Goal: Information Seeking & Learning: Learn about a topic

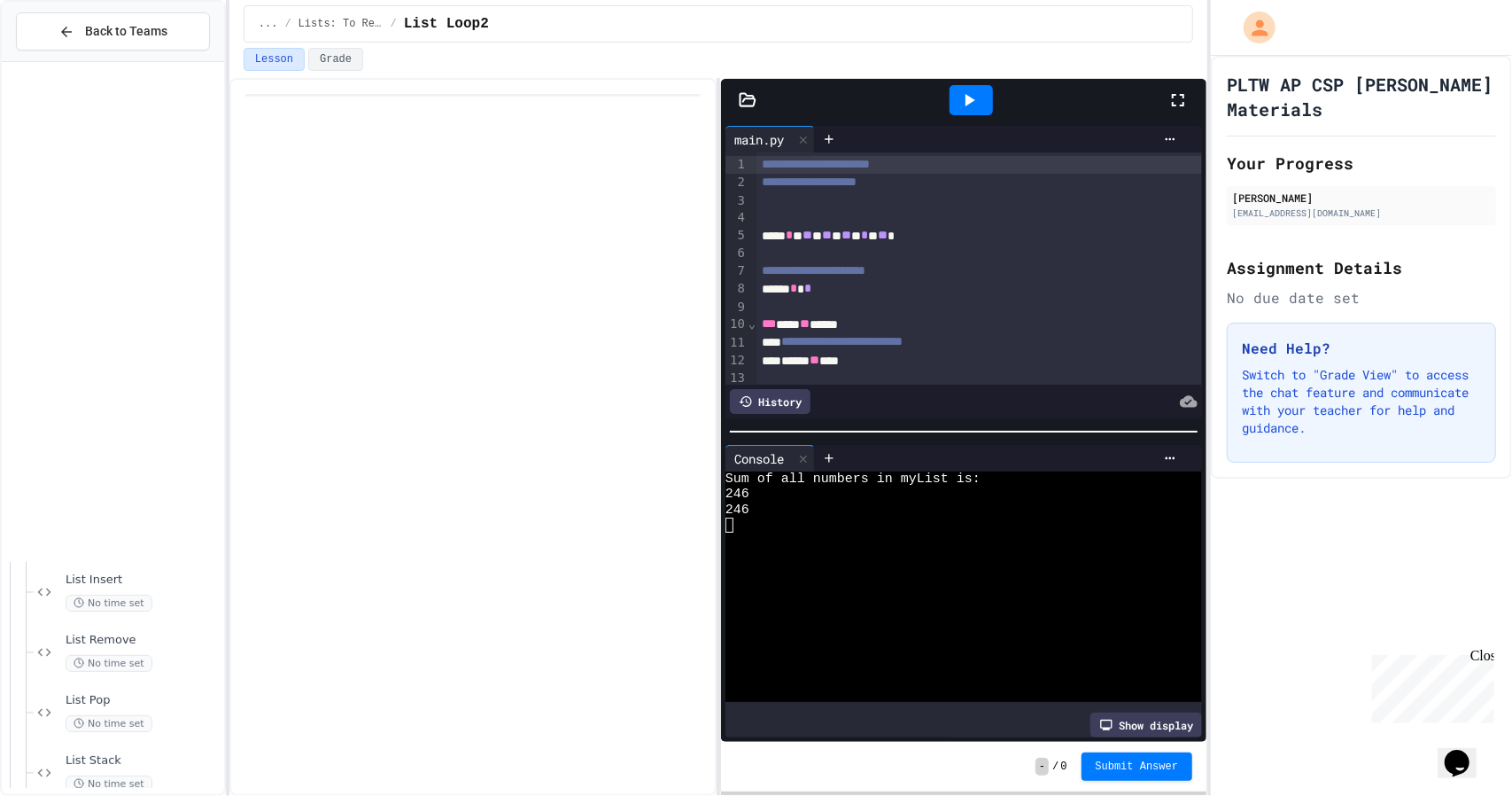
scroll to position [169, 0]
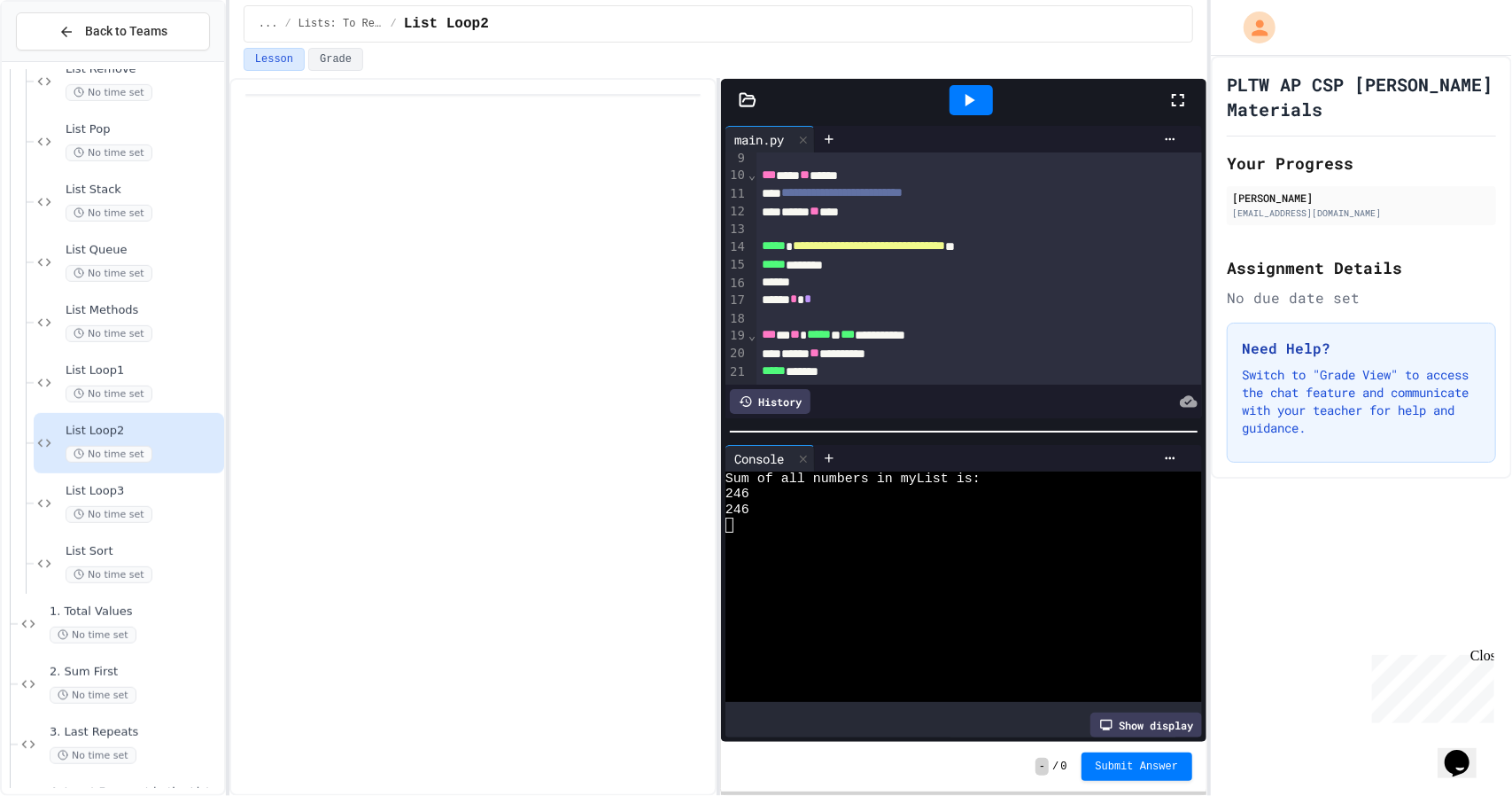
click at [1178, 104] on icon at bounding box center [1178, 100] width 21 height 21
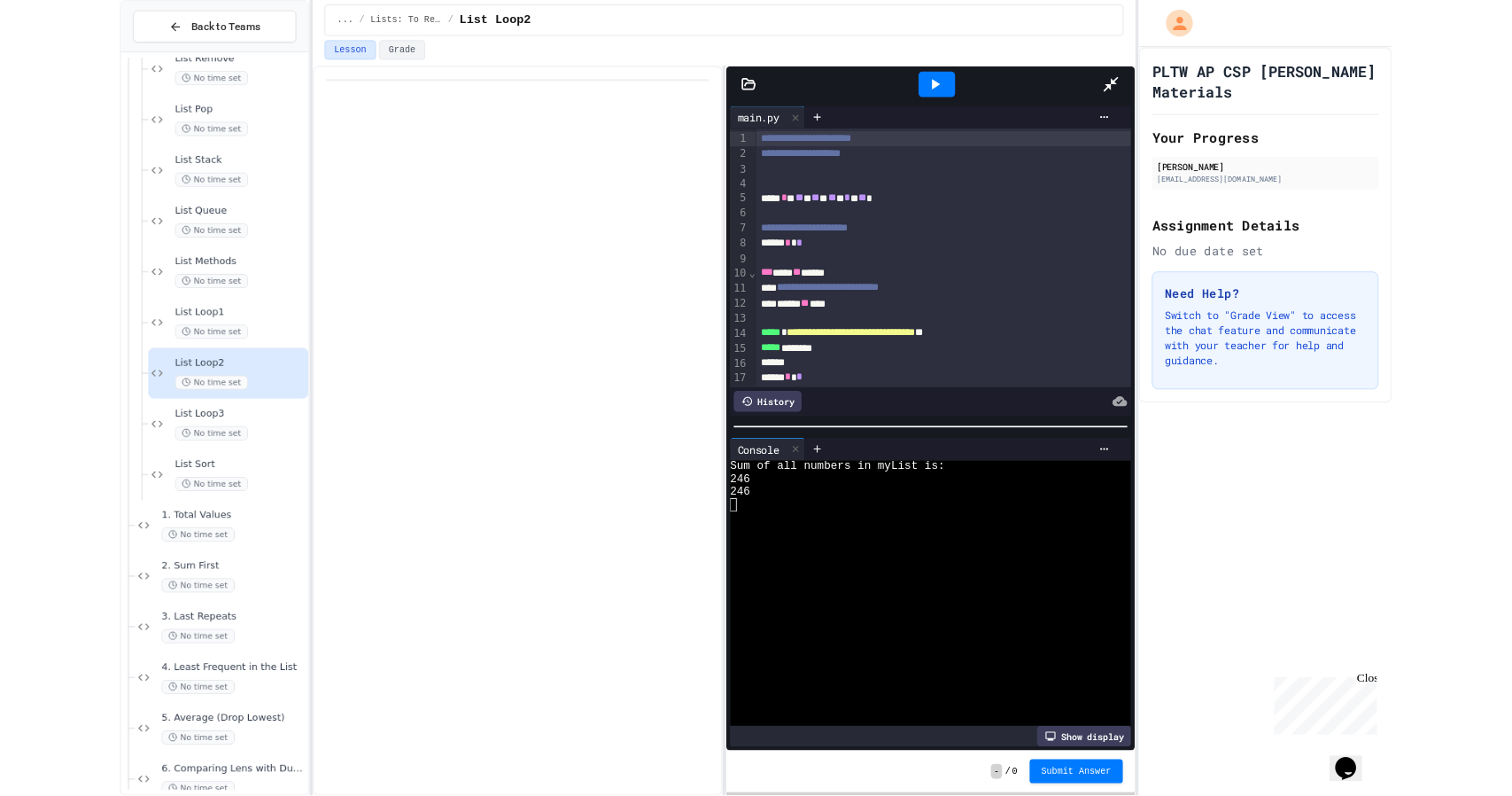
scroll to position [28, 0]
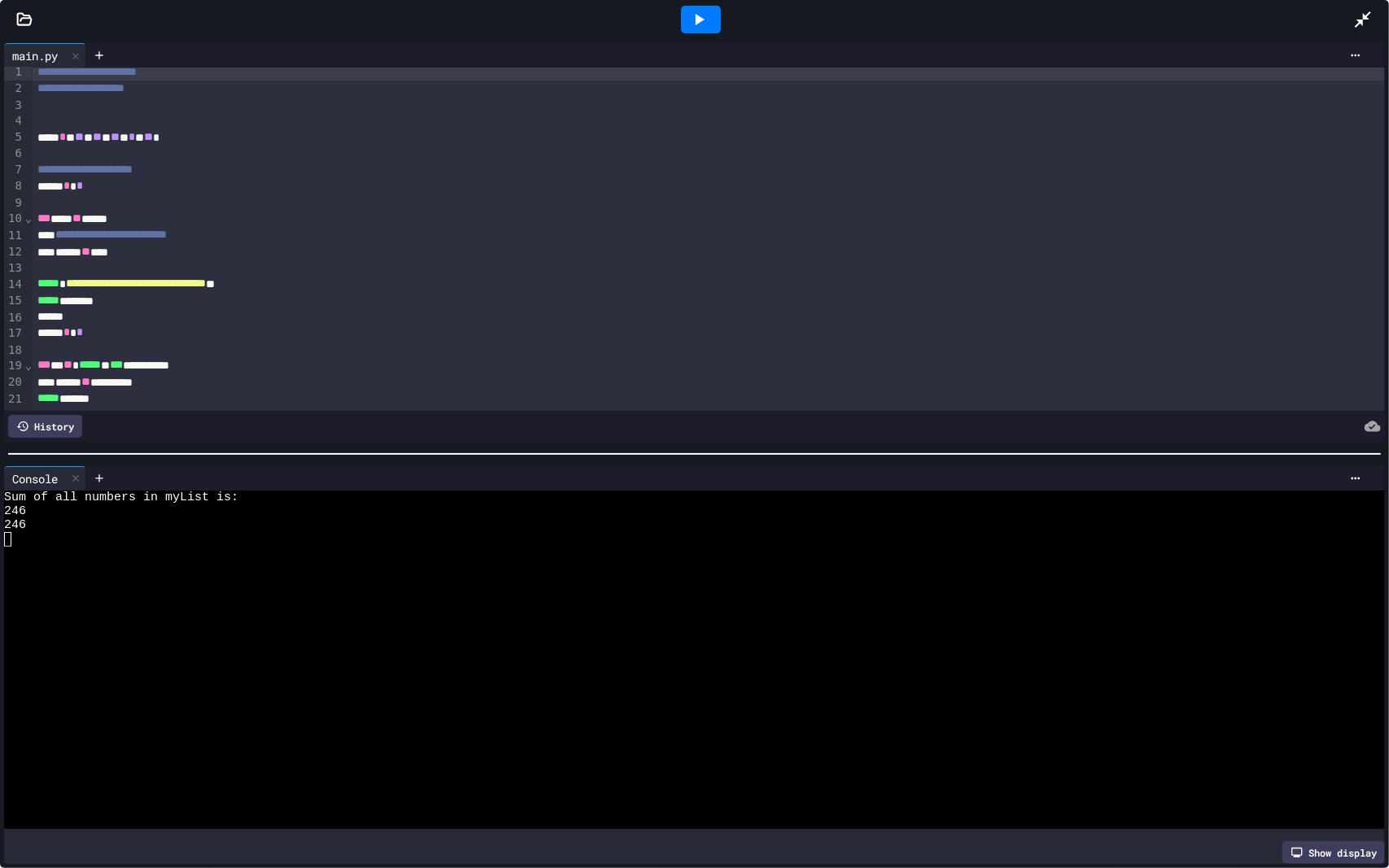
click at [1374, 9] on div at bounding box center [1371, 20] width 36 height 44
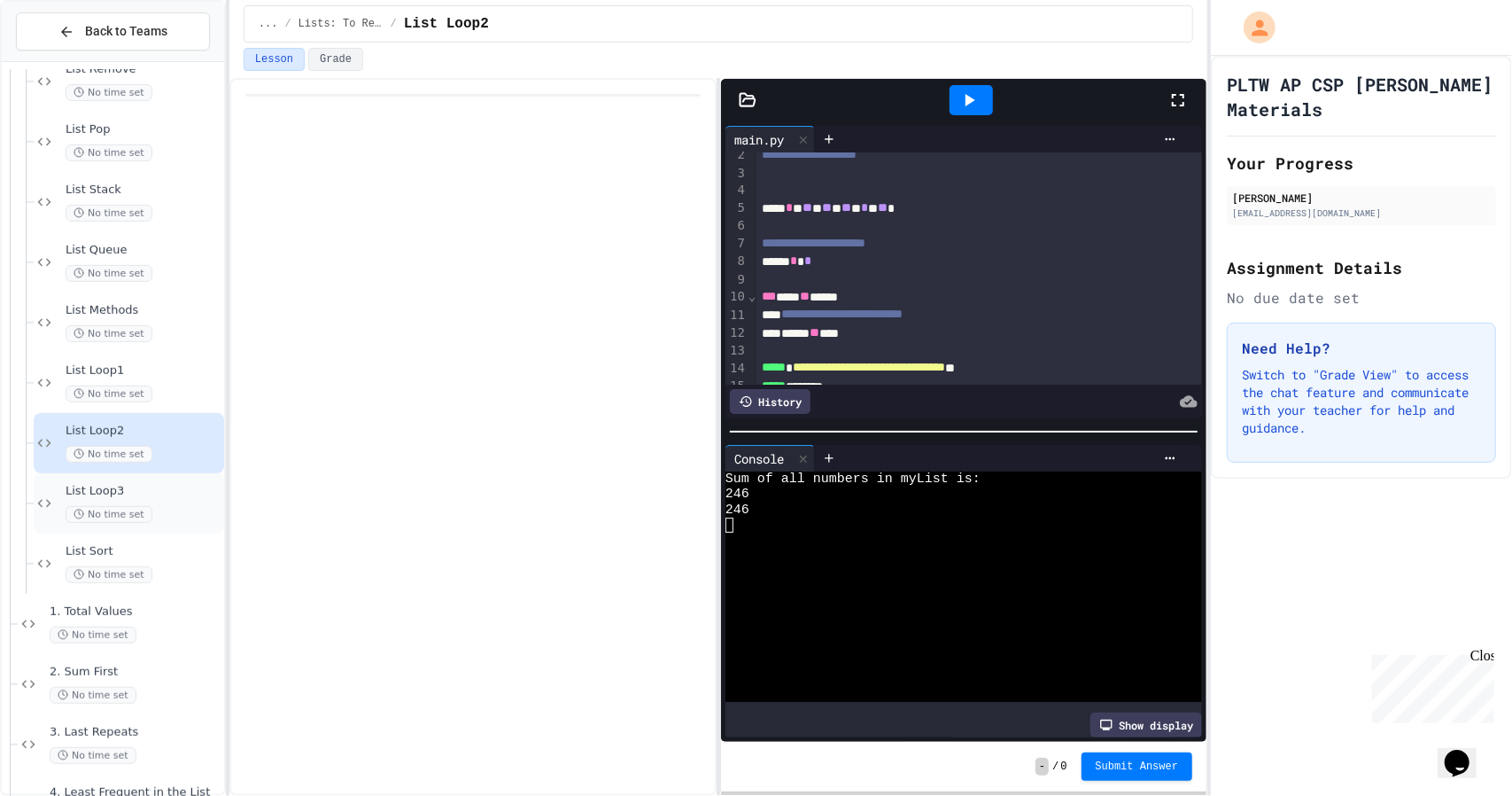
click at [61, 477] on div "List Loop3 No time set" at bounding box center [129, 503] width 191 height 60
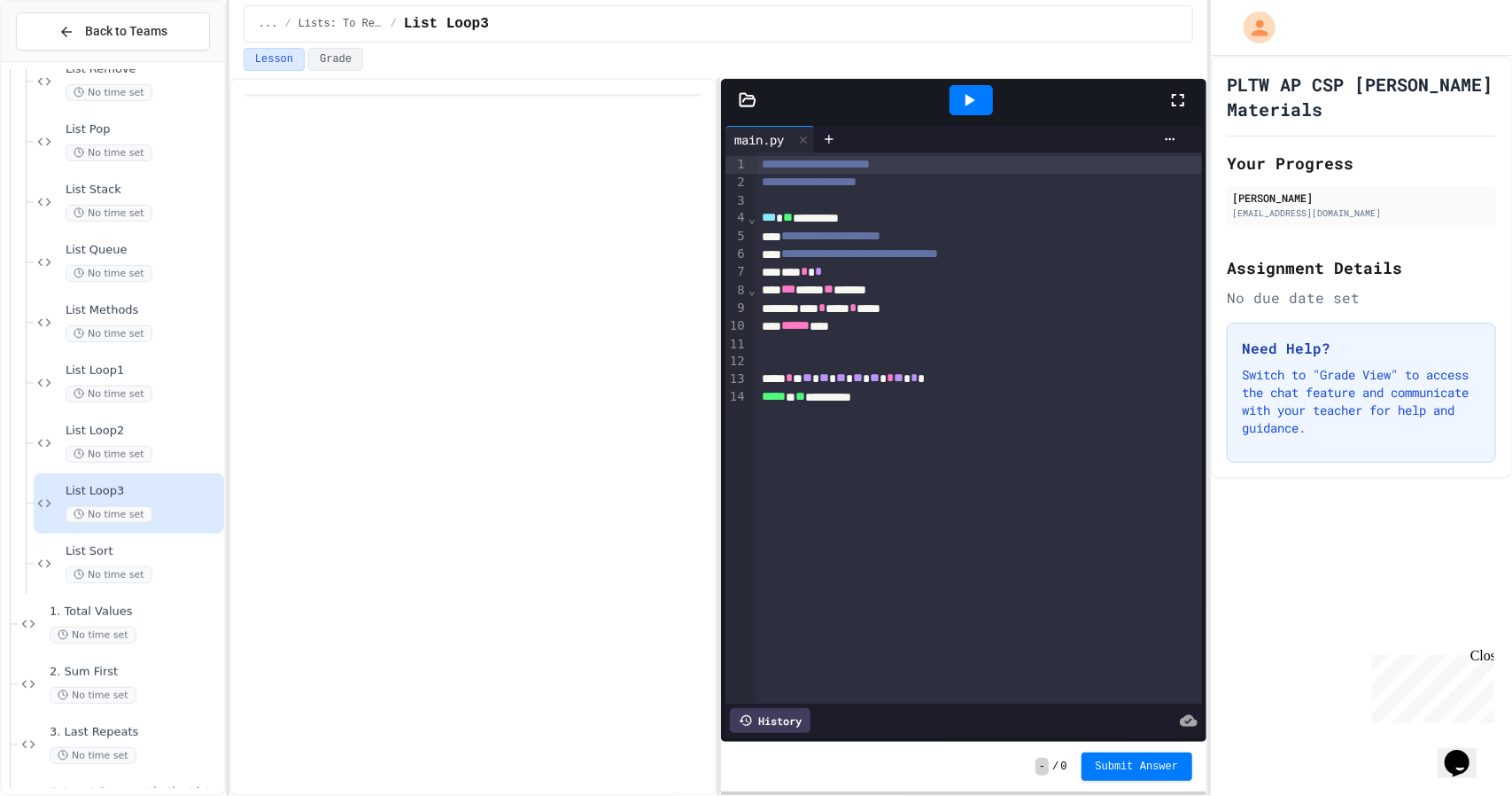
click at [1194, 92] on div at bounding box center [1187, 100] width 39 height 48
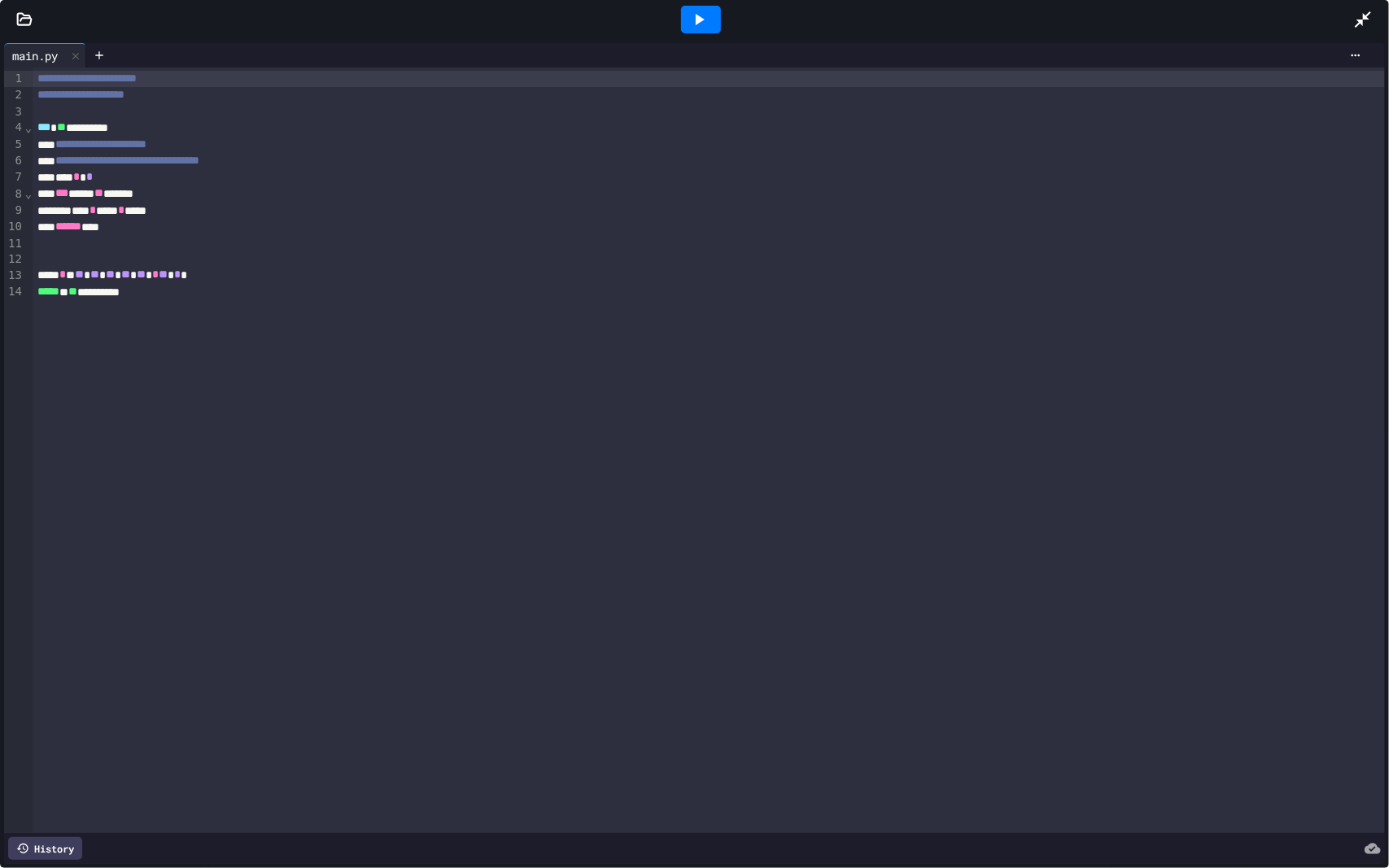
click at [694, 21] on icon at bounding box center [699, 19] width 20 height 20
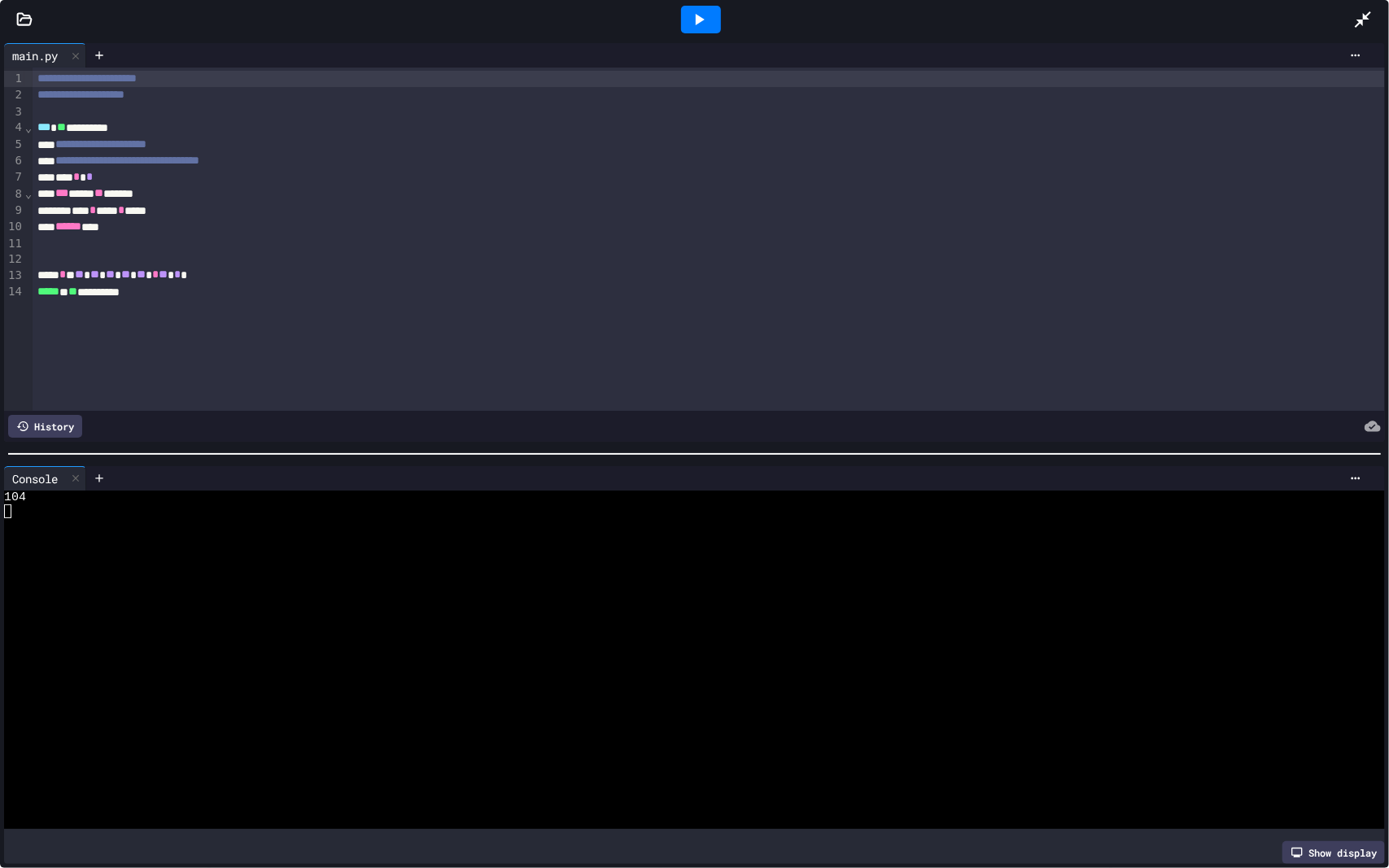
click at [1362, 25] on icon at bounding box center [1363, 19] width 16 height 16
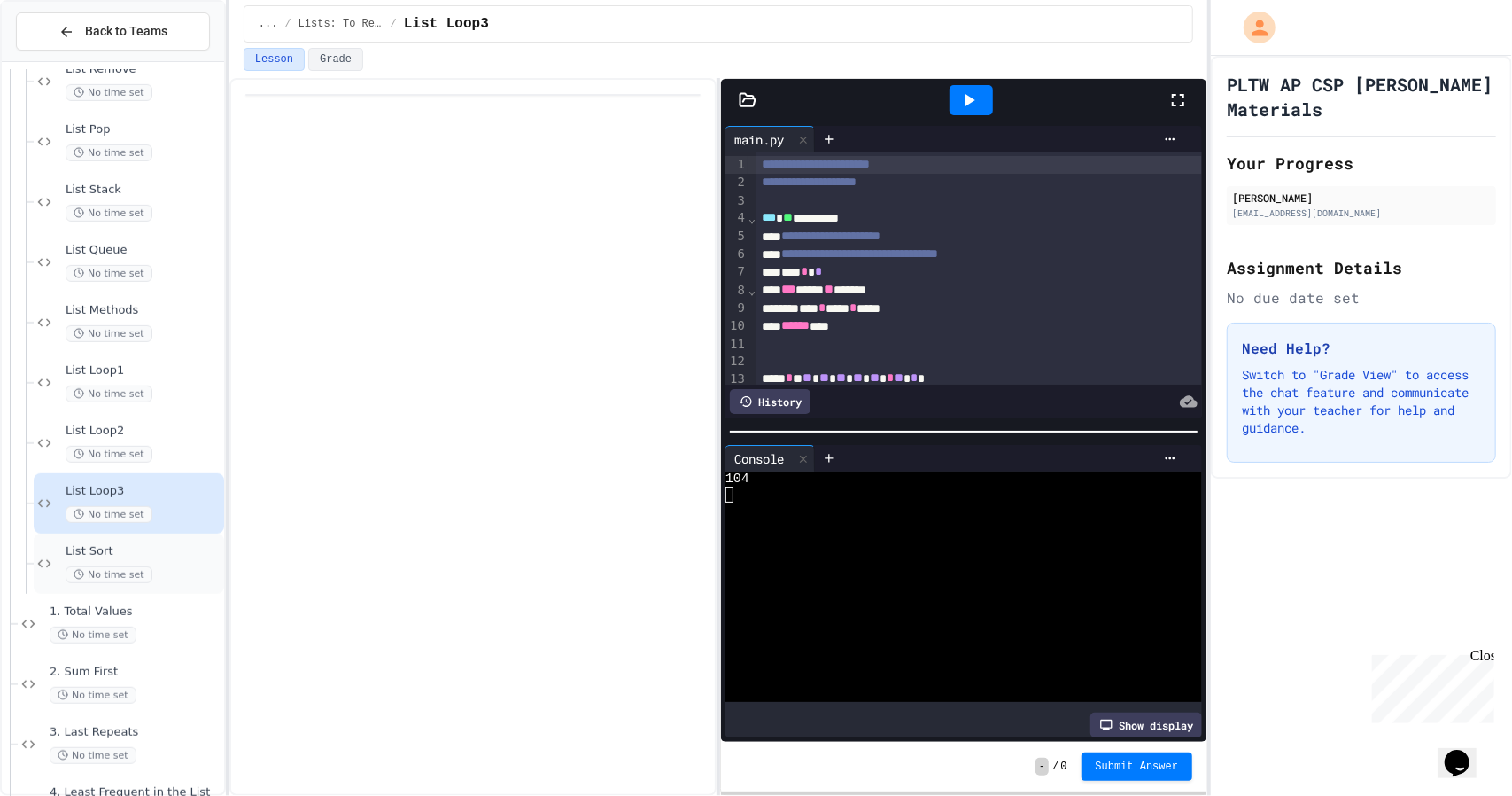
click at [128, 534] on div "List Sort No time set" at bounding box center [129, 563] width 191 height 60
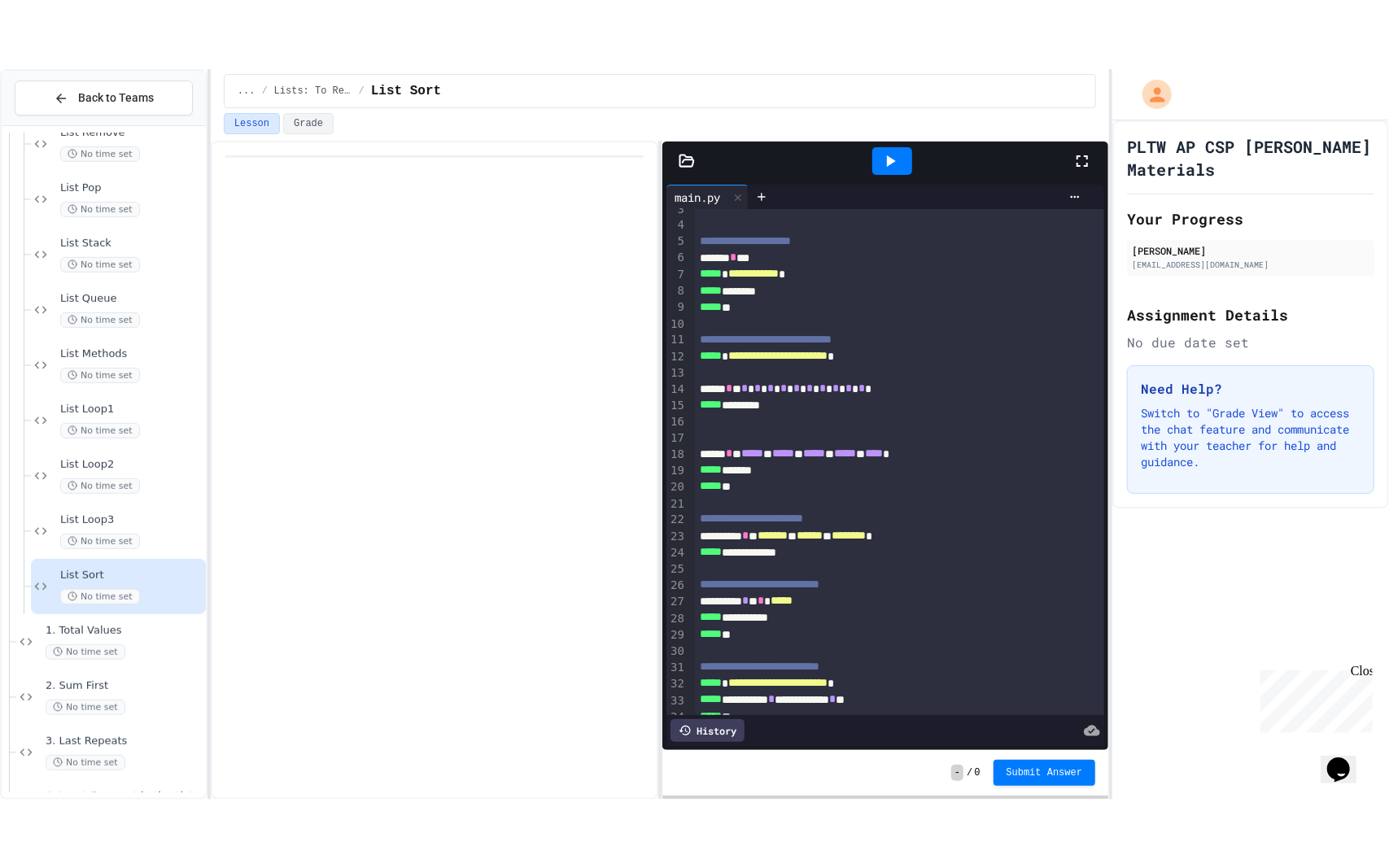
scroll to position [82, 0]
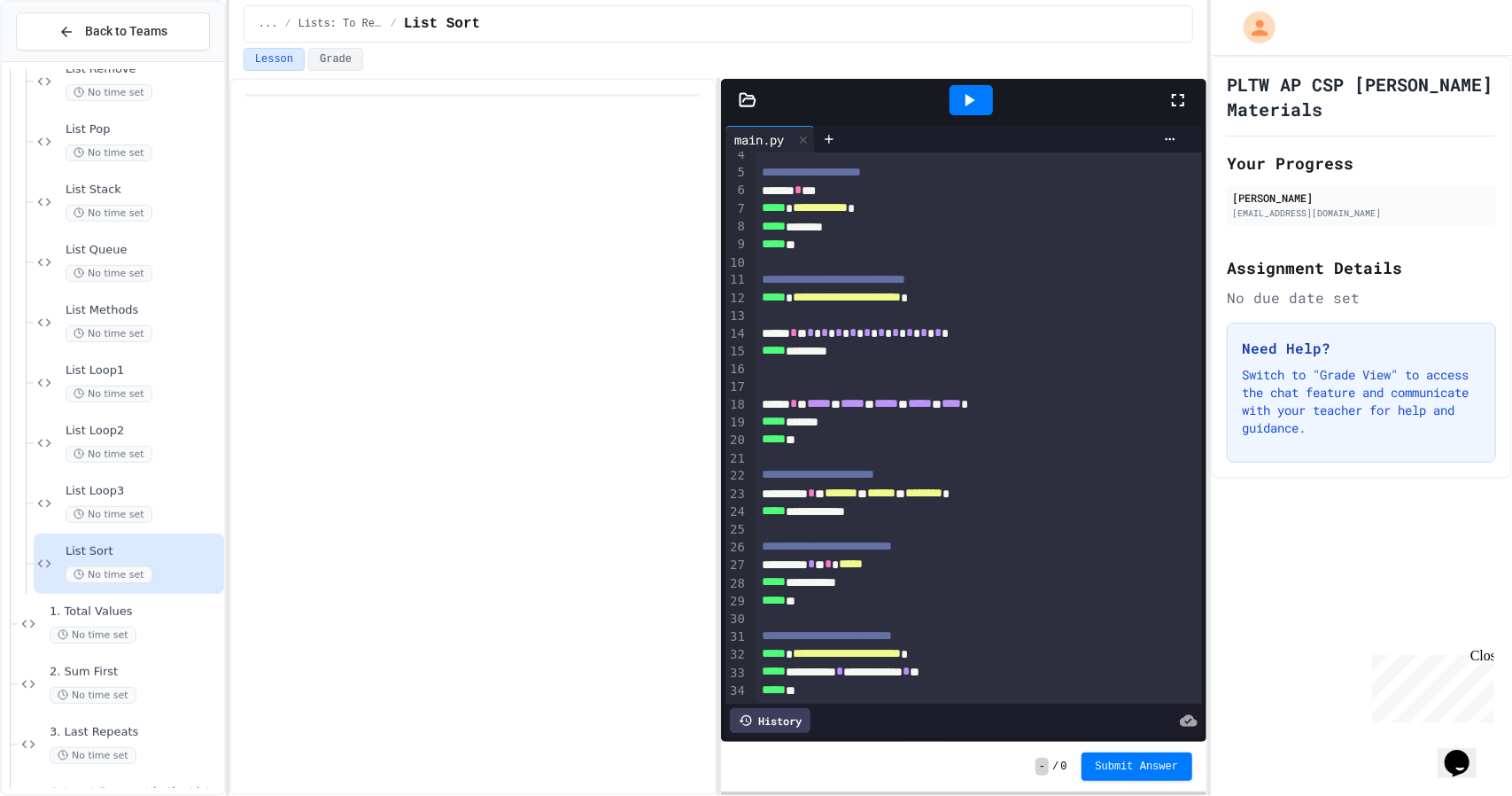
click at [1179, 90] on icon at bounding box center [1178, 100] width 21 height 21
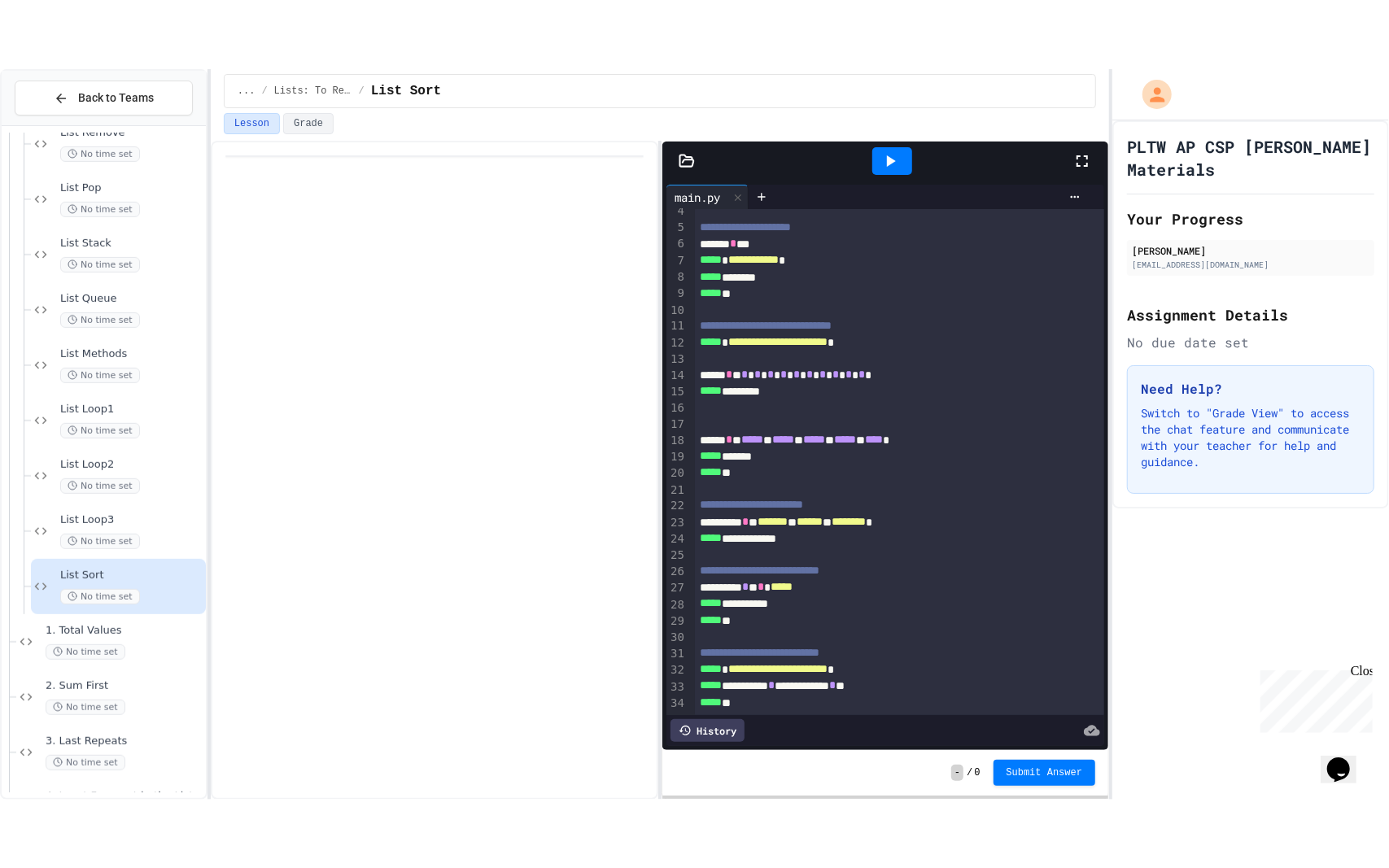
scroll to position [0, 0]
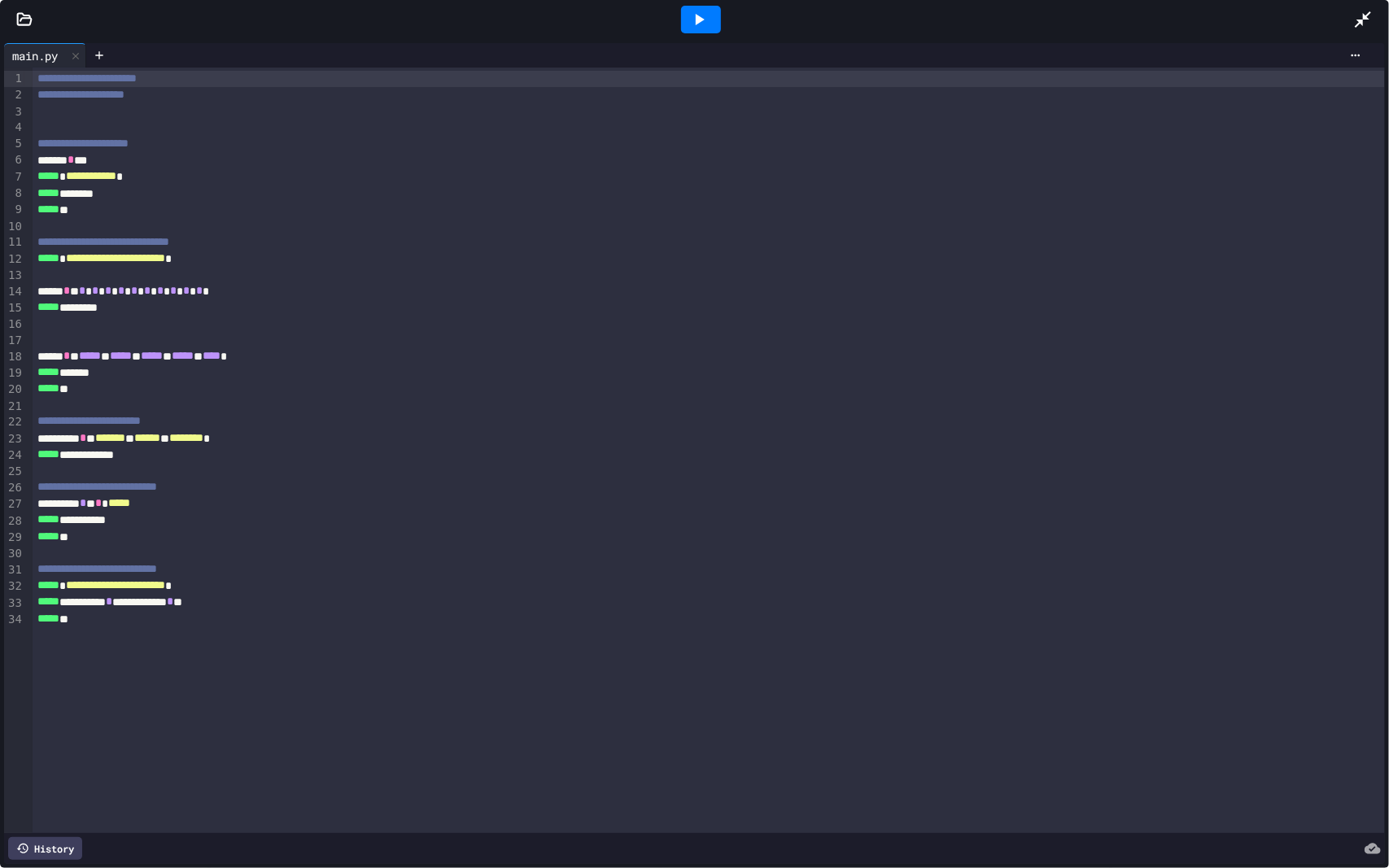
click at [696, 18] on icon at bounding box center [700, 19] width 9 height 11
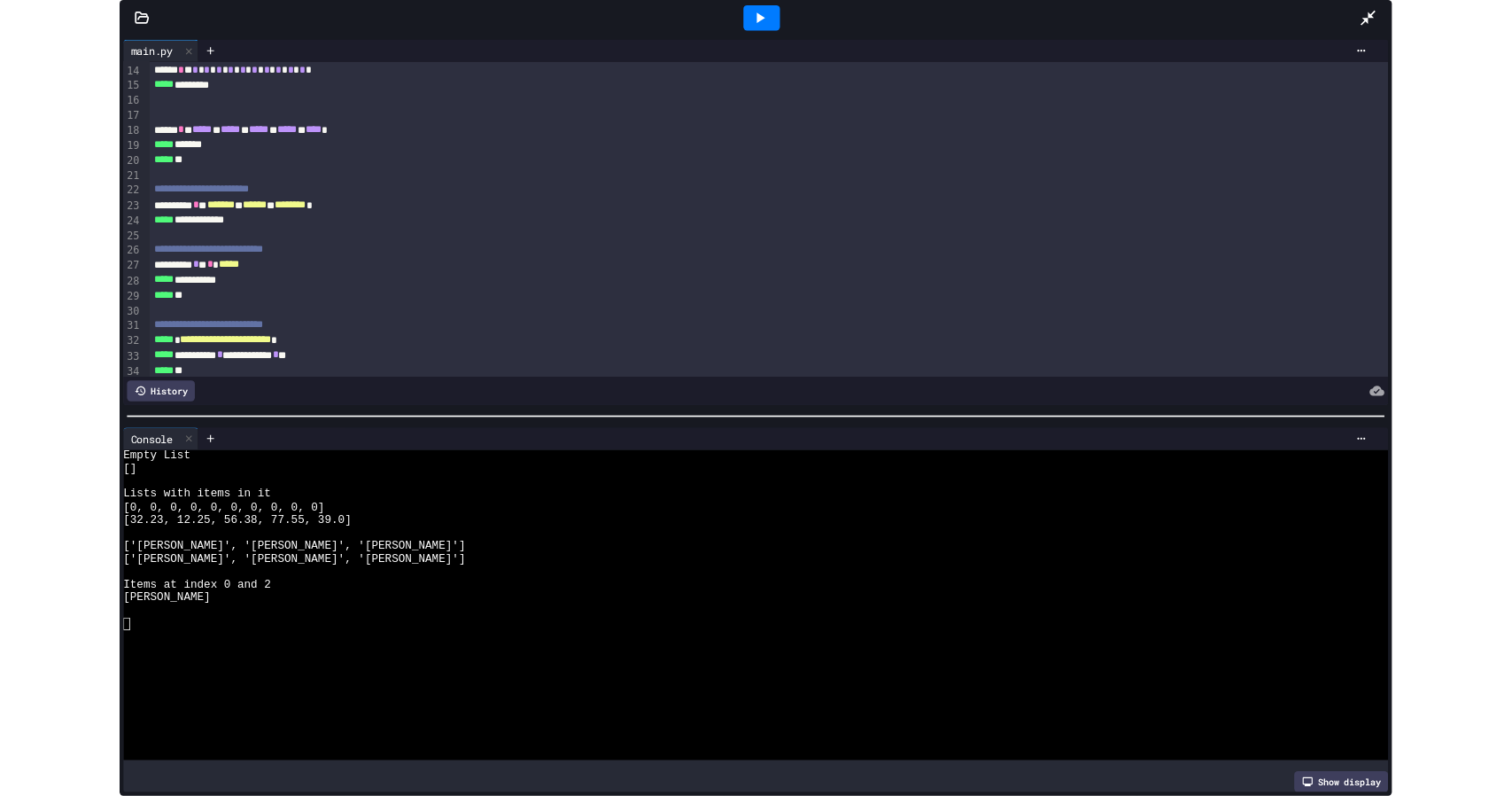
scroll to position [260, 0]
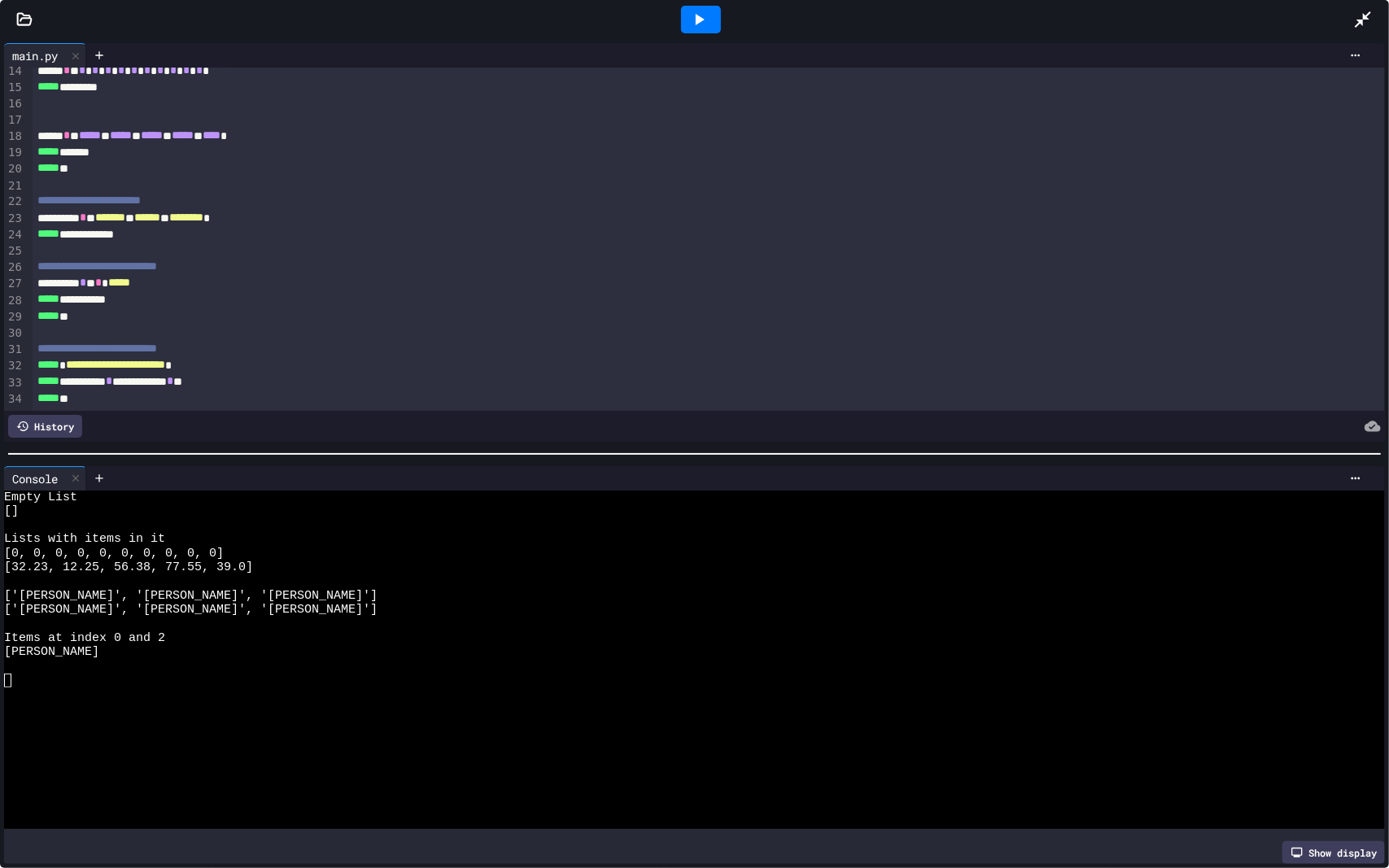
click at [1351, 20] on div at bounding box center [700, 20] width 1305 height 44
click at [1356, 22] on icon at bounding box center [1363, 19] width 20 height 20
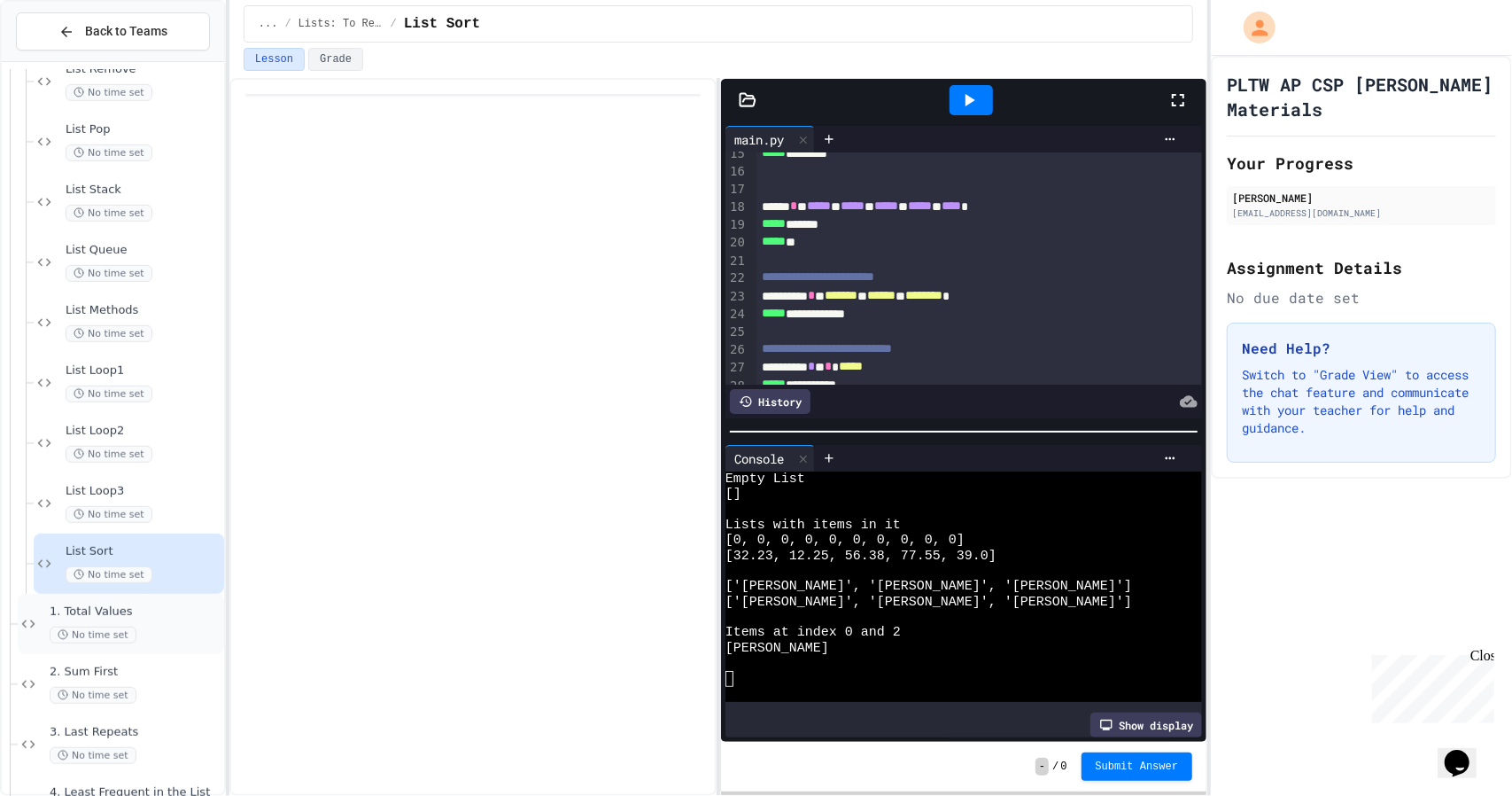
click at [137, 614] on span "1. Total Values" at bounding box center [135, 612] width 171 height 15
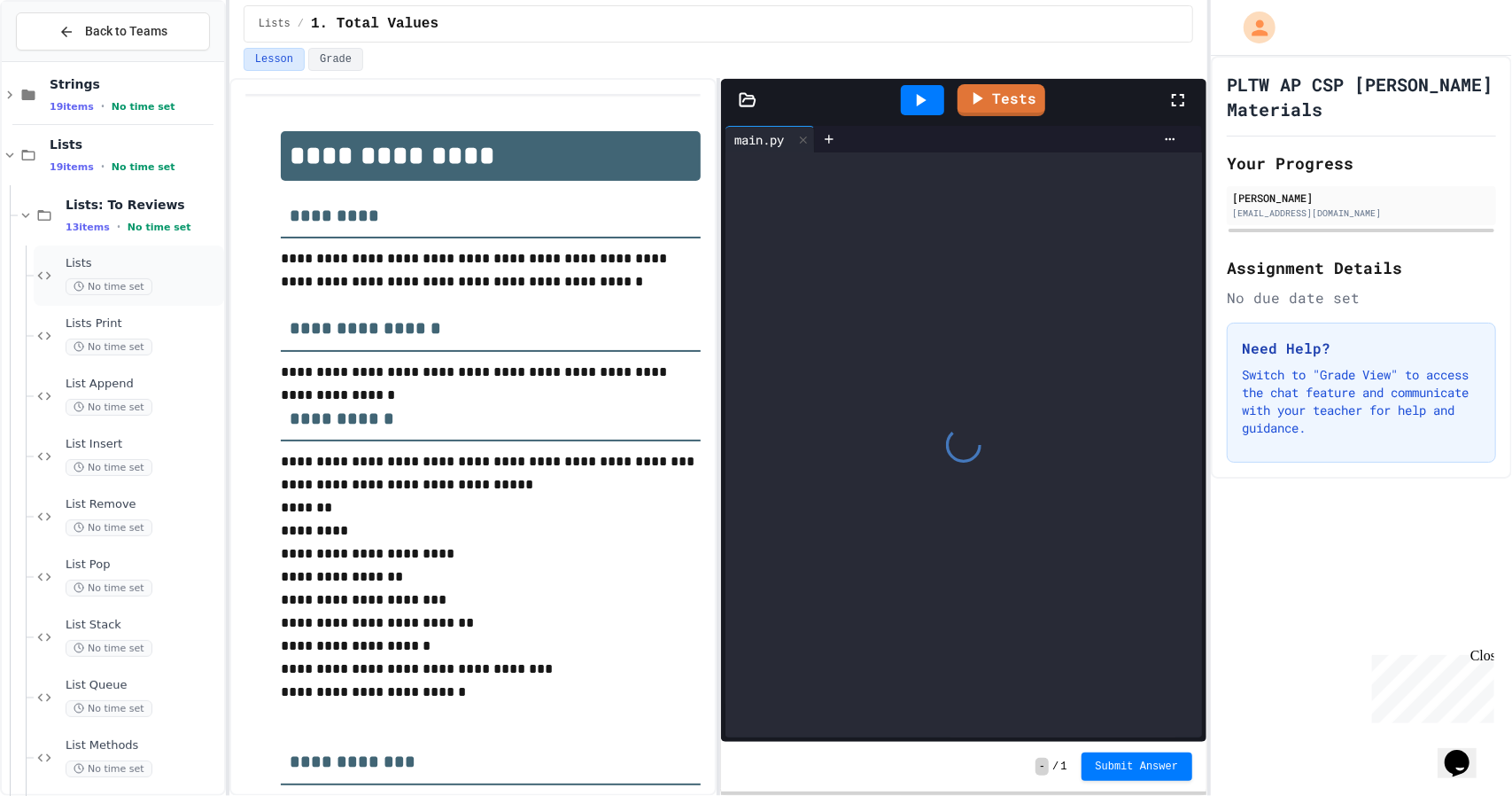
scroll to position [128, 0]
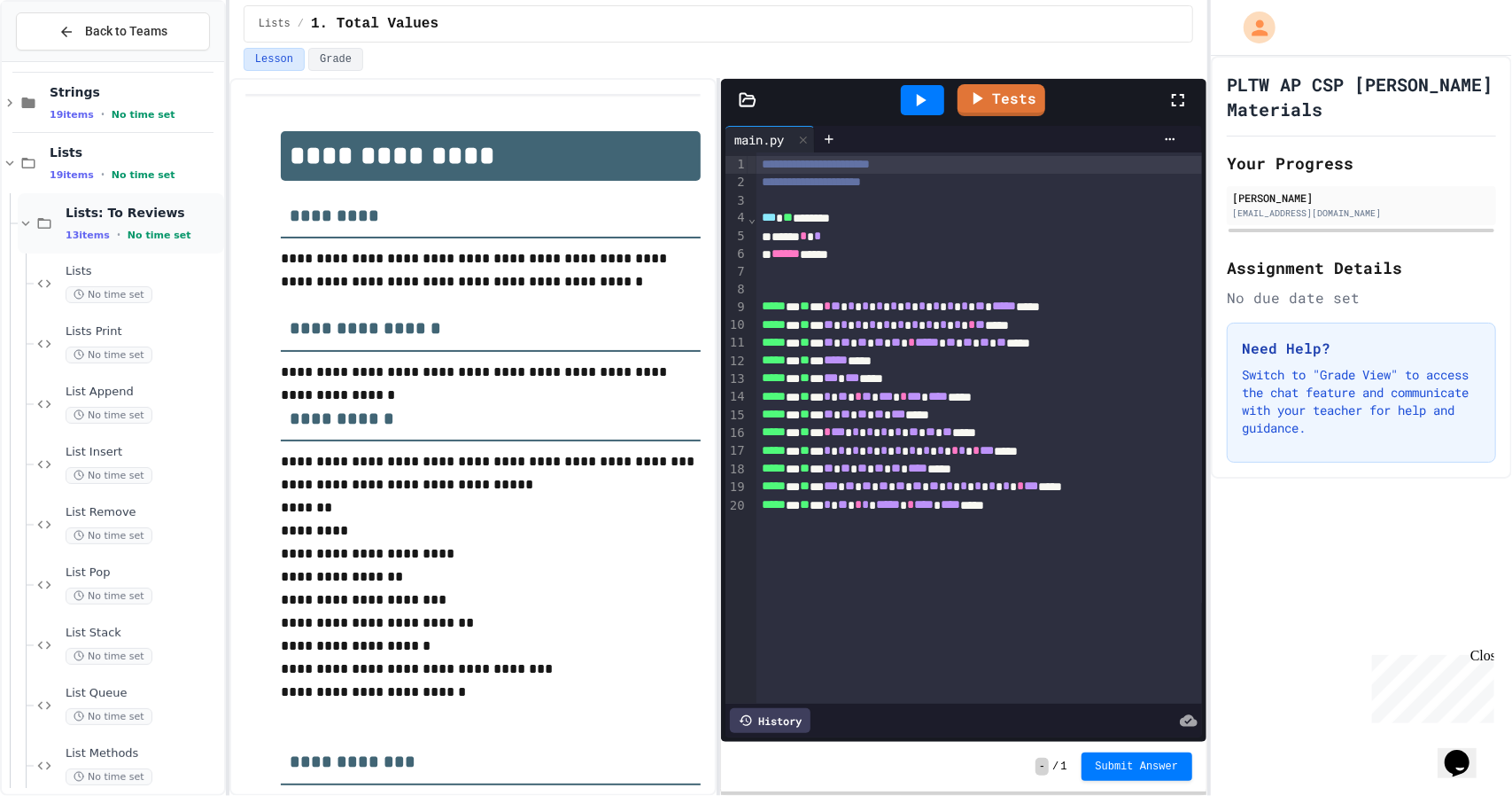
click at [31, 212] on div "Lists: To Reviews 13 items • No time set" at bounding box center [120, 222] width 207 height 60
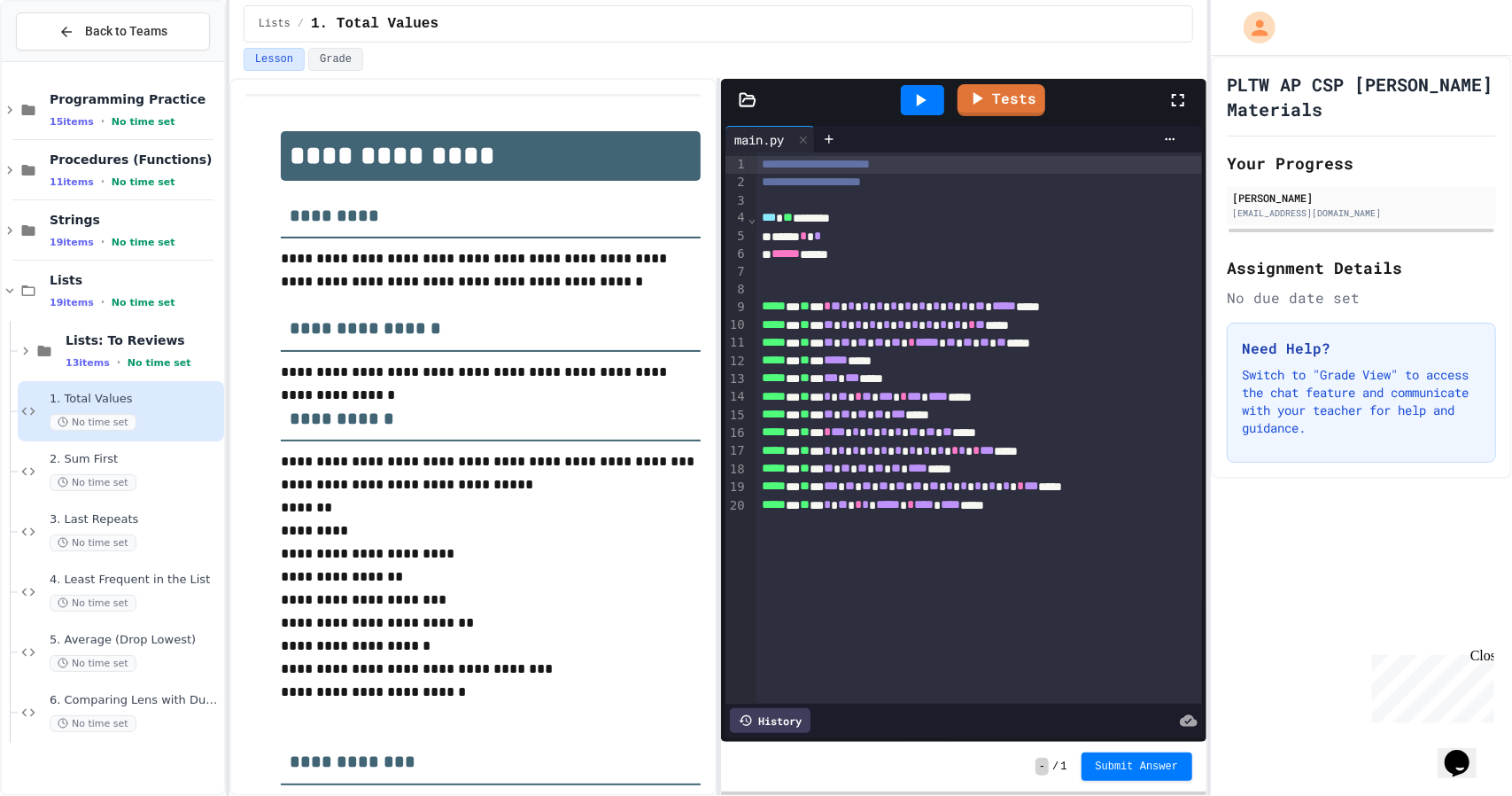
scroll to position [0, 0]
click at [6, 295] on icon at bounding box center [9, 290] width 16 height 16
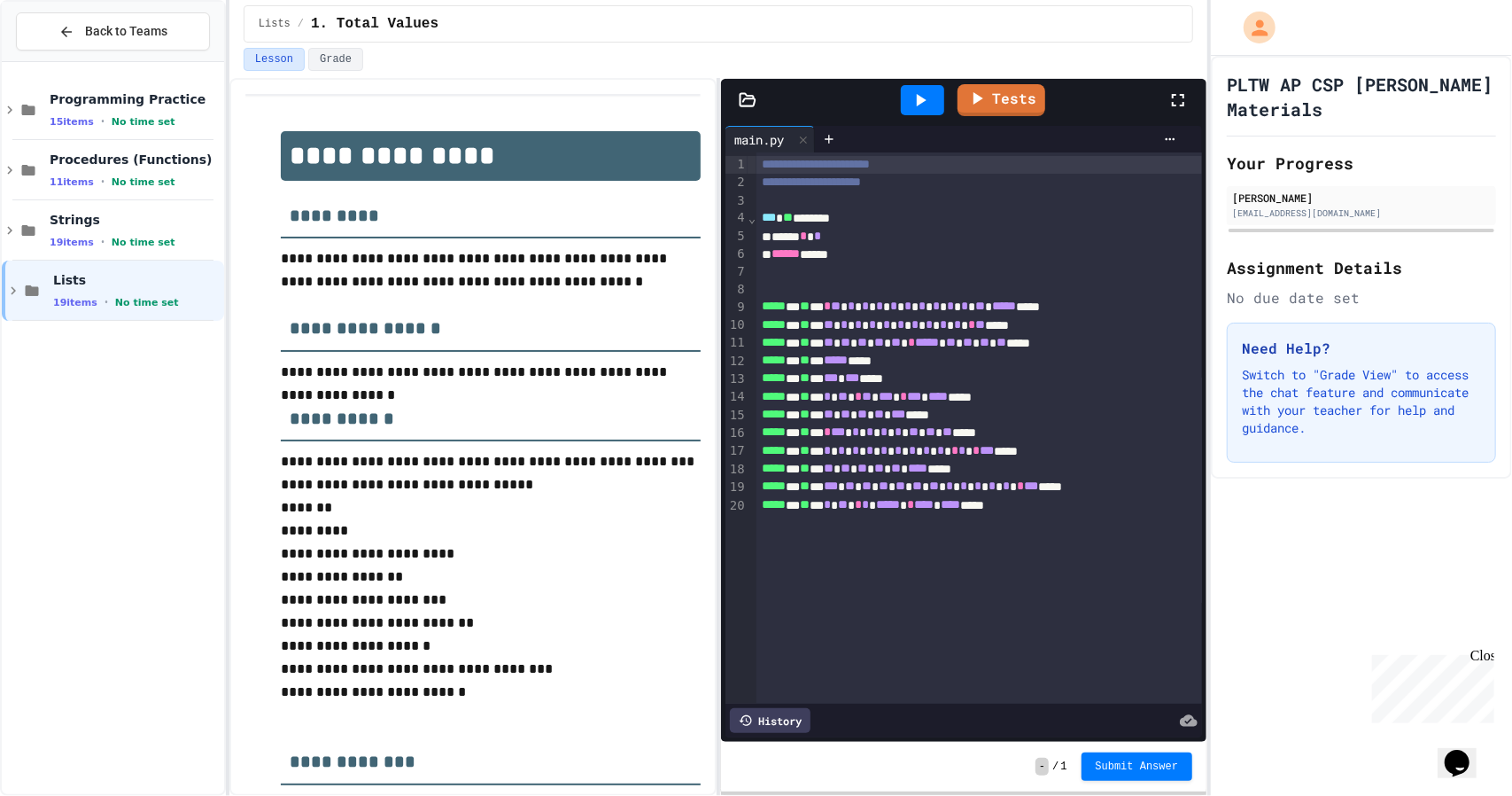
click at [6, 295] on icon at bounding box center [13, 290] width 16 height 16
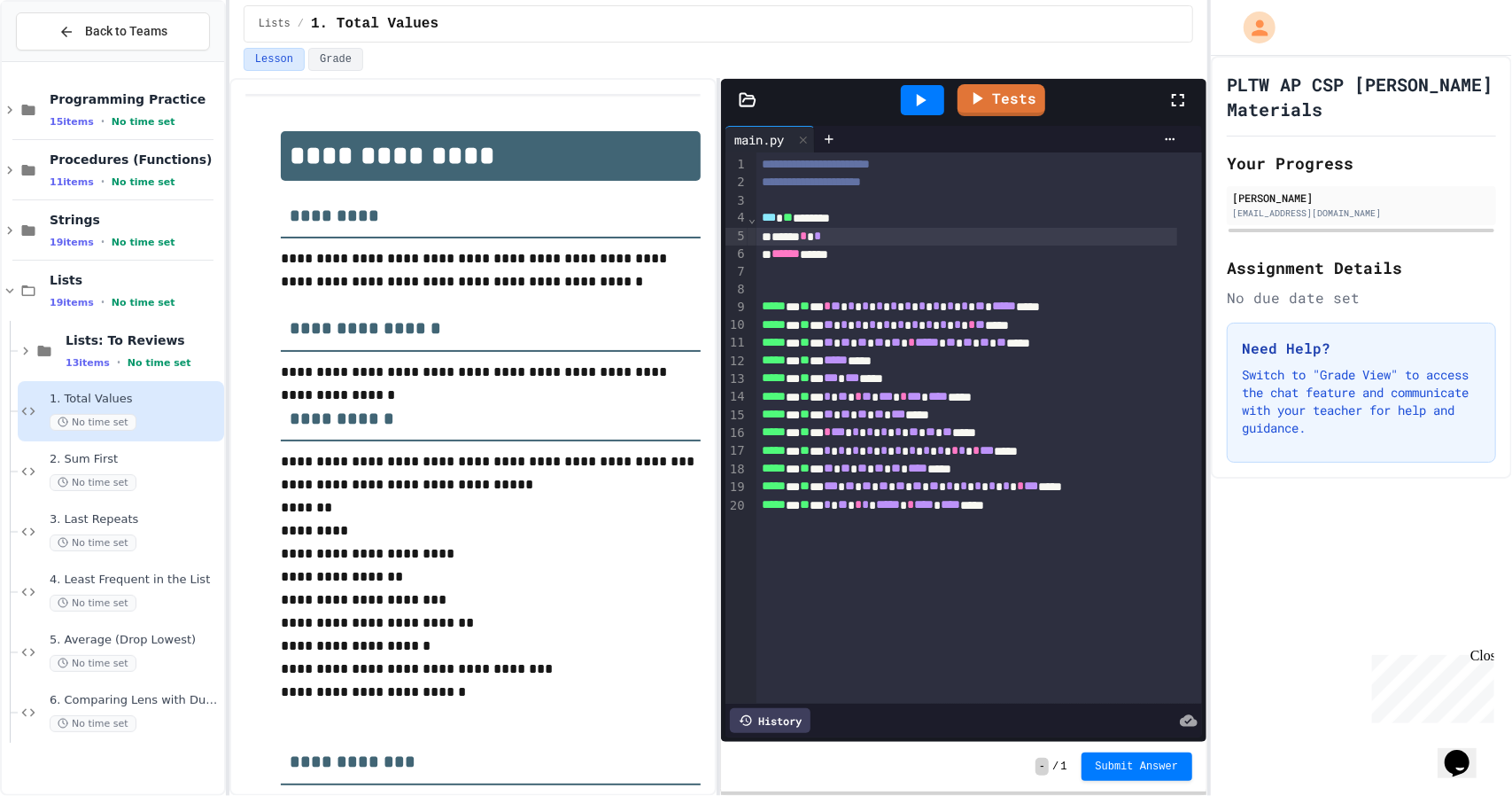
click at [864, 238] on div "***** * *" at bounding box center [966, 236] width 421 height 18
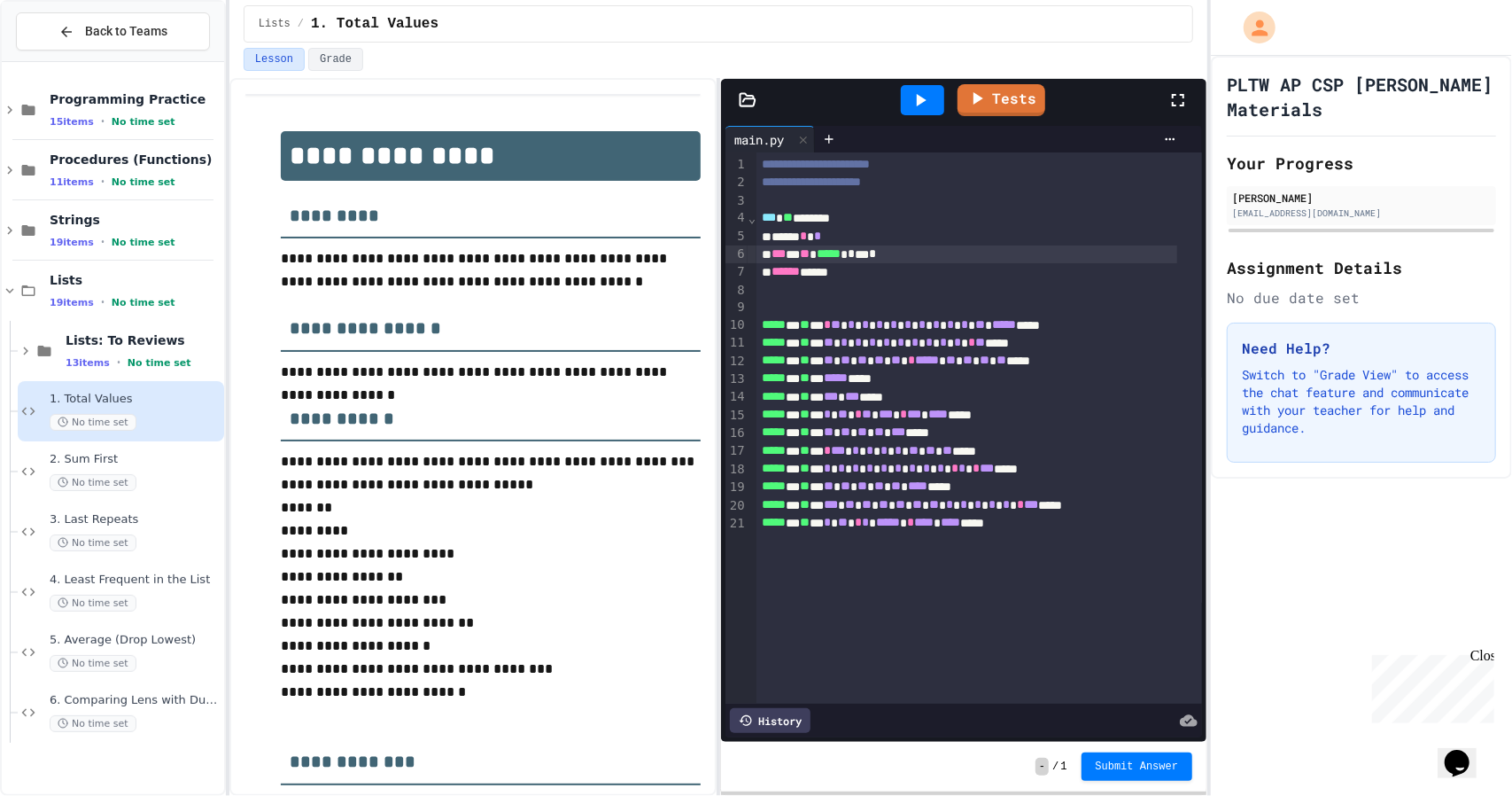
click at [0, 293] on div "Back to Teams Programming Practice 15 items • No time set Procedures (Functions…" at bounding box center [113, 398] width 226 height 796
click at [12, 285] on icon at bounding box center [9, 290] width 16 height 16
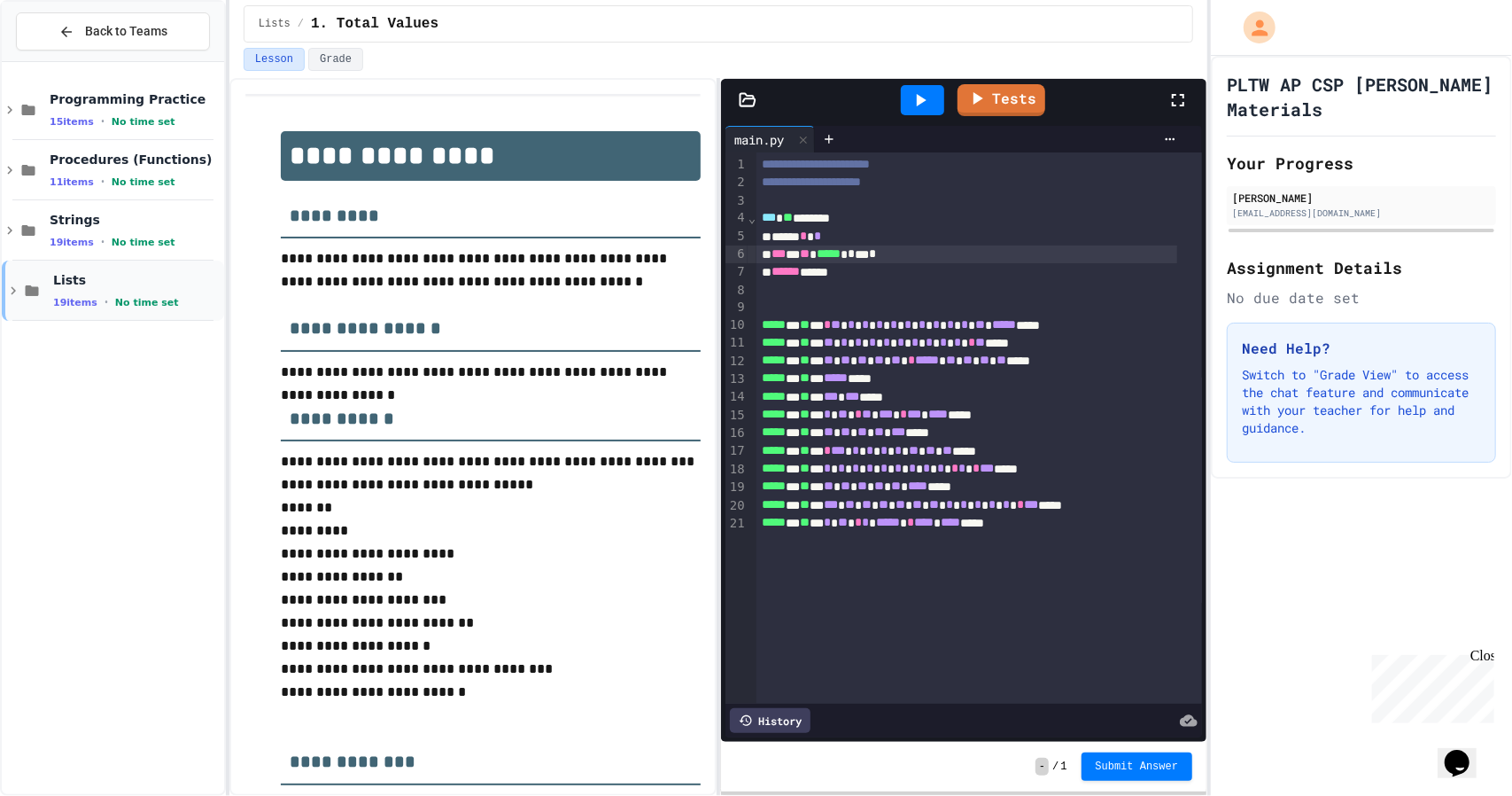
click at [32, 293] on icon at bounding box center [32, 290] width 13 height 10
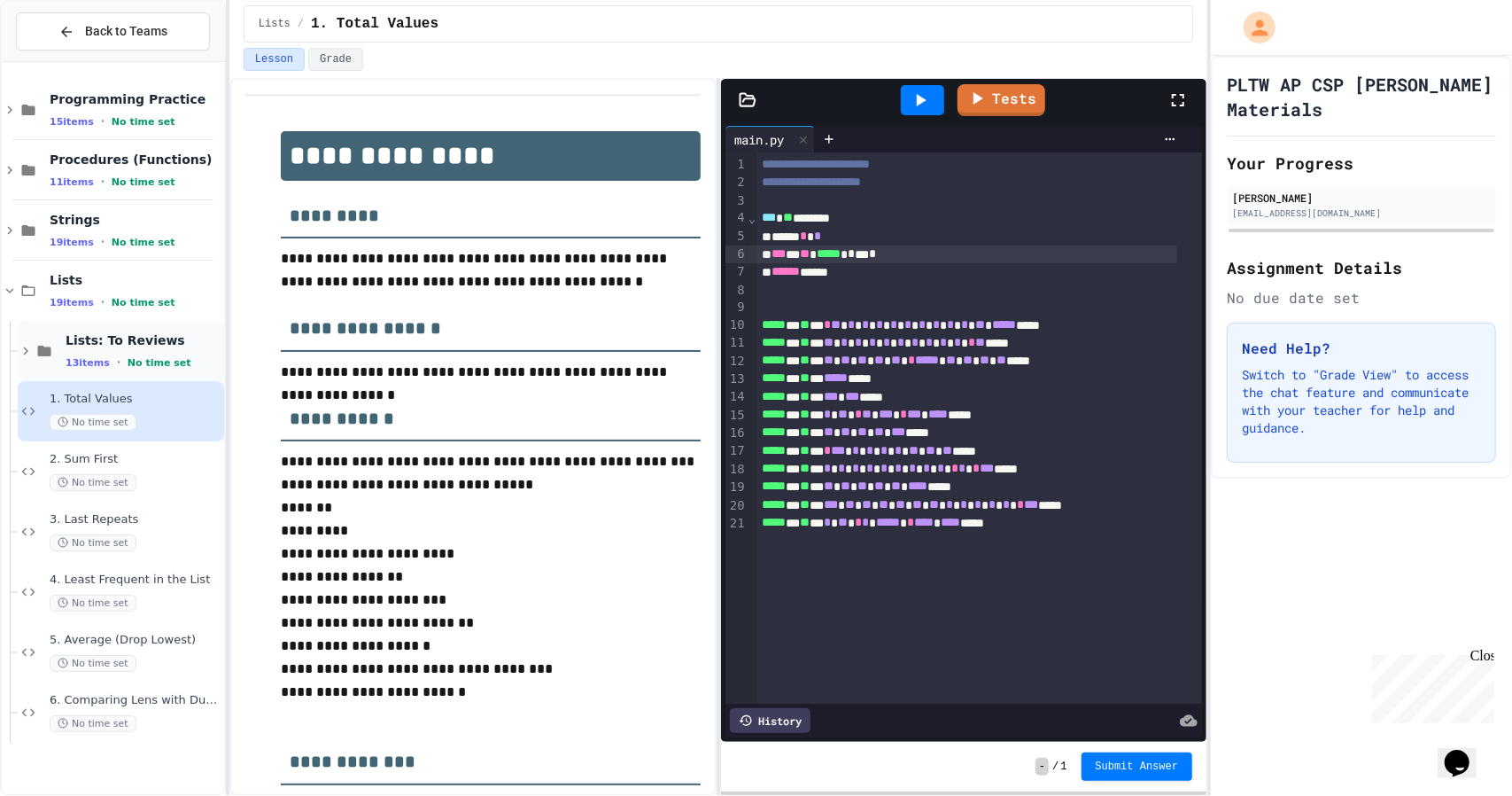
click at [65, 353] on div "Lists: To Reviews 13 items • No time set" at bounding box center [120, 350] width 207 height 60
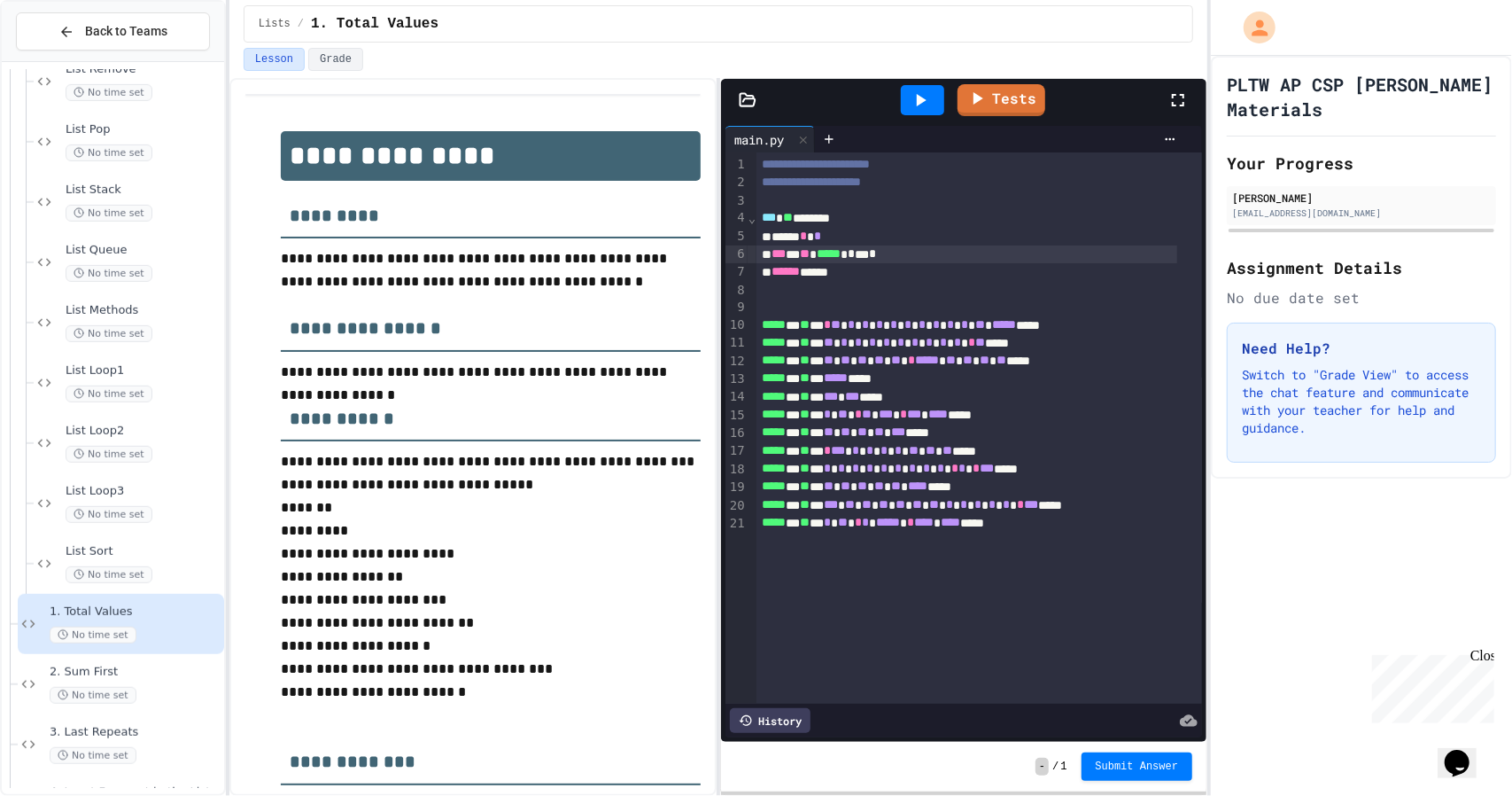
scroll to position [620, 0]
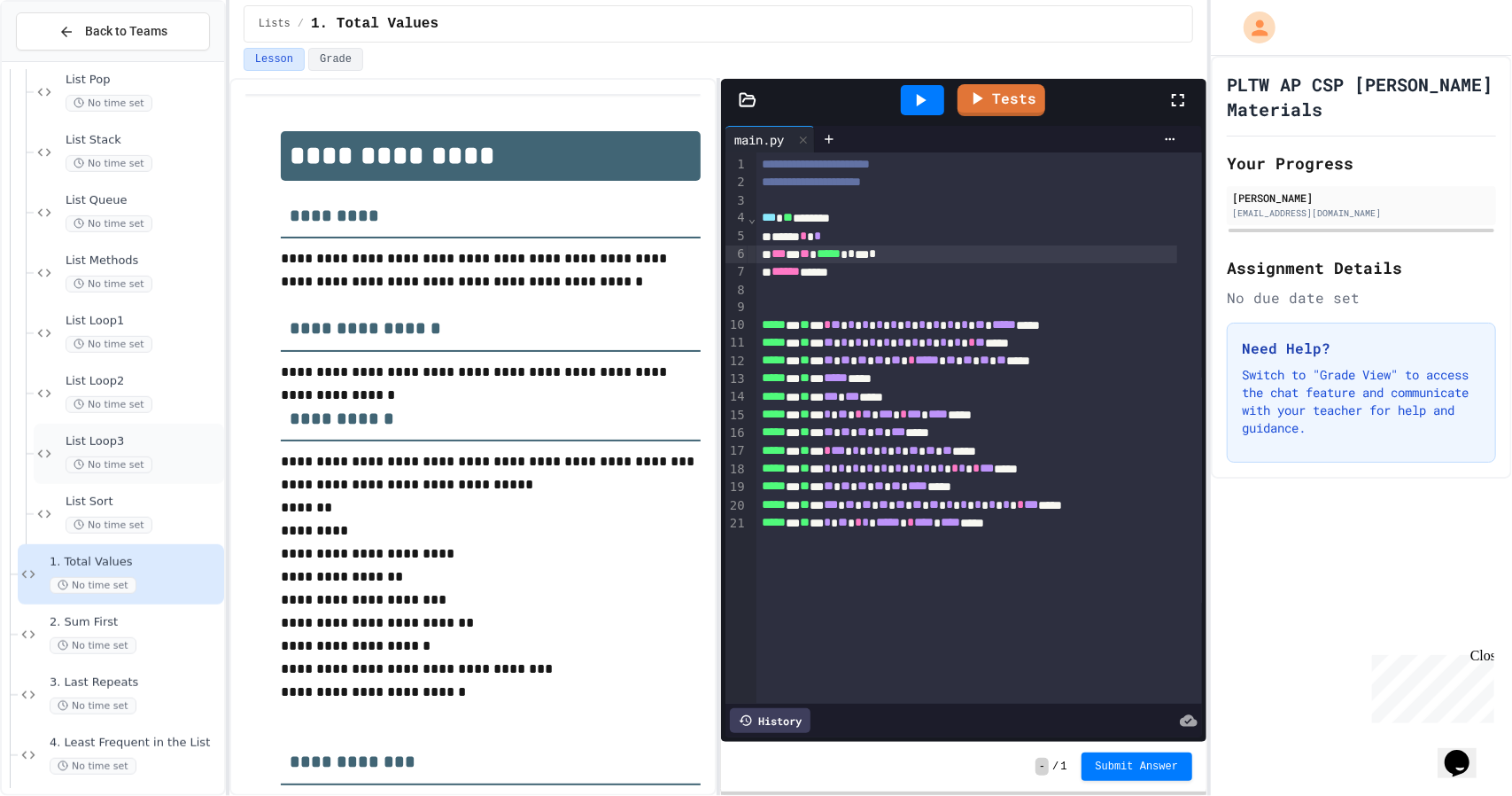
click at [143, 442] on span "List Loop3" at bounding box center [143, 441] width 155 height 15
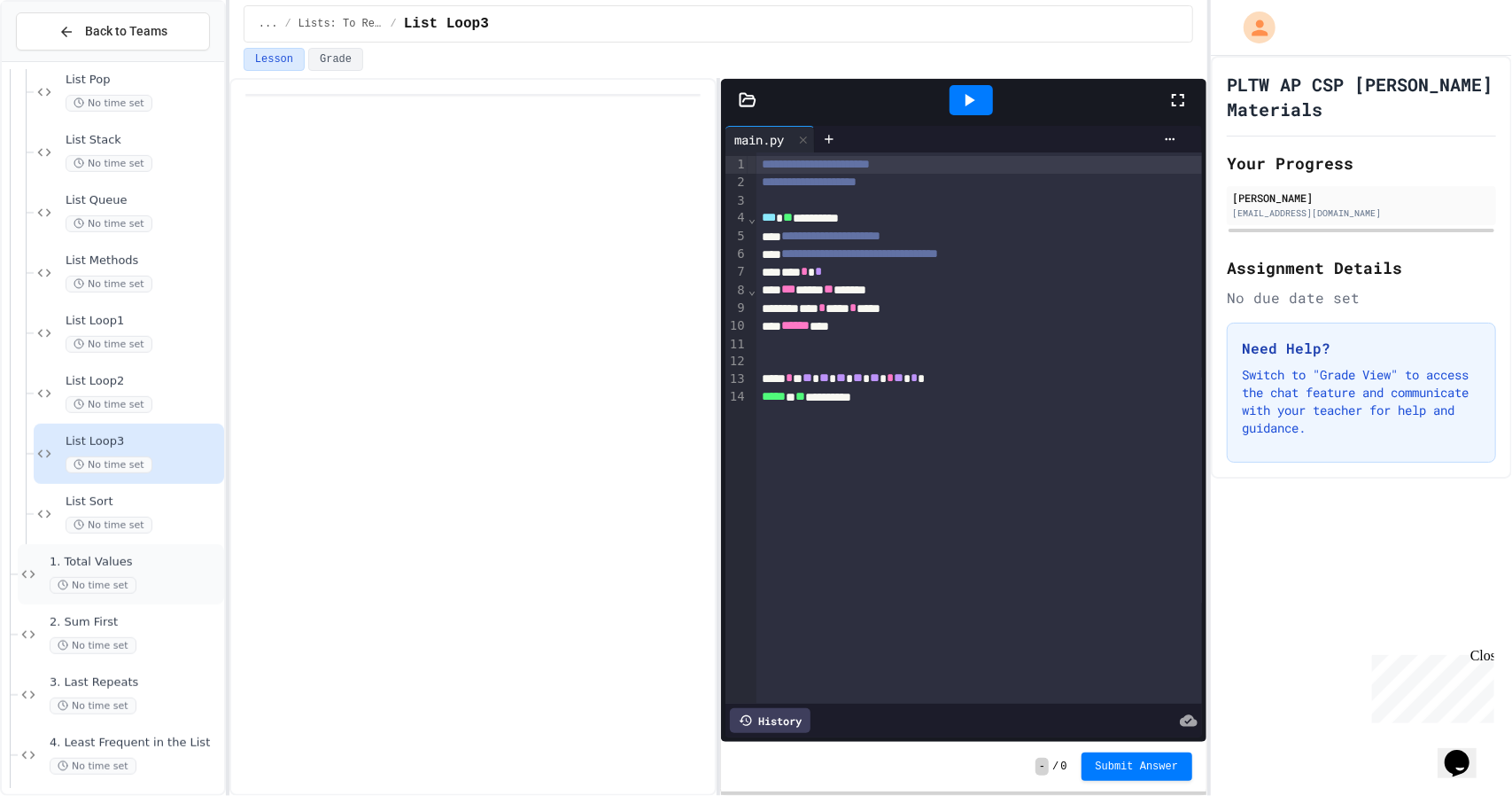
click at [154, 552] on div "1. Total Values No time set" at bounding box center [120, 574] width 207 height 60
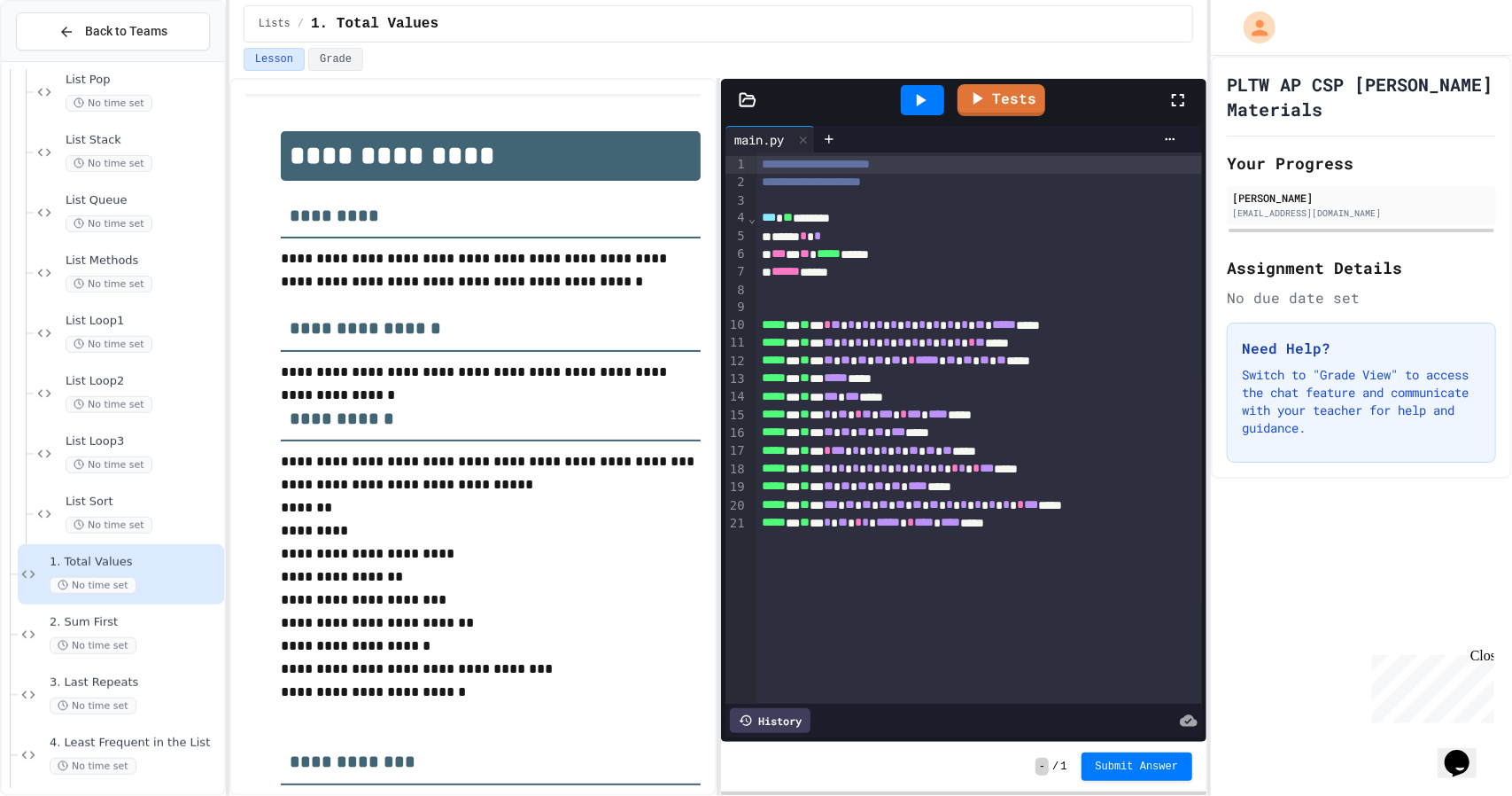
click at [888, 267] on div "****** *****" at bounding box center [966, 272] width 421 height 18
click at [937, 246] on div "*** * ** ***** * *** *" at bounding box center [966, 254] width 421 height 18
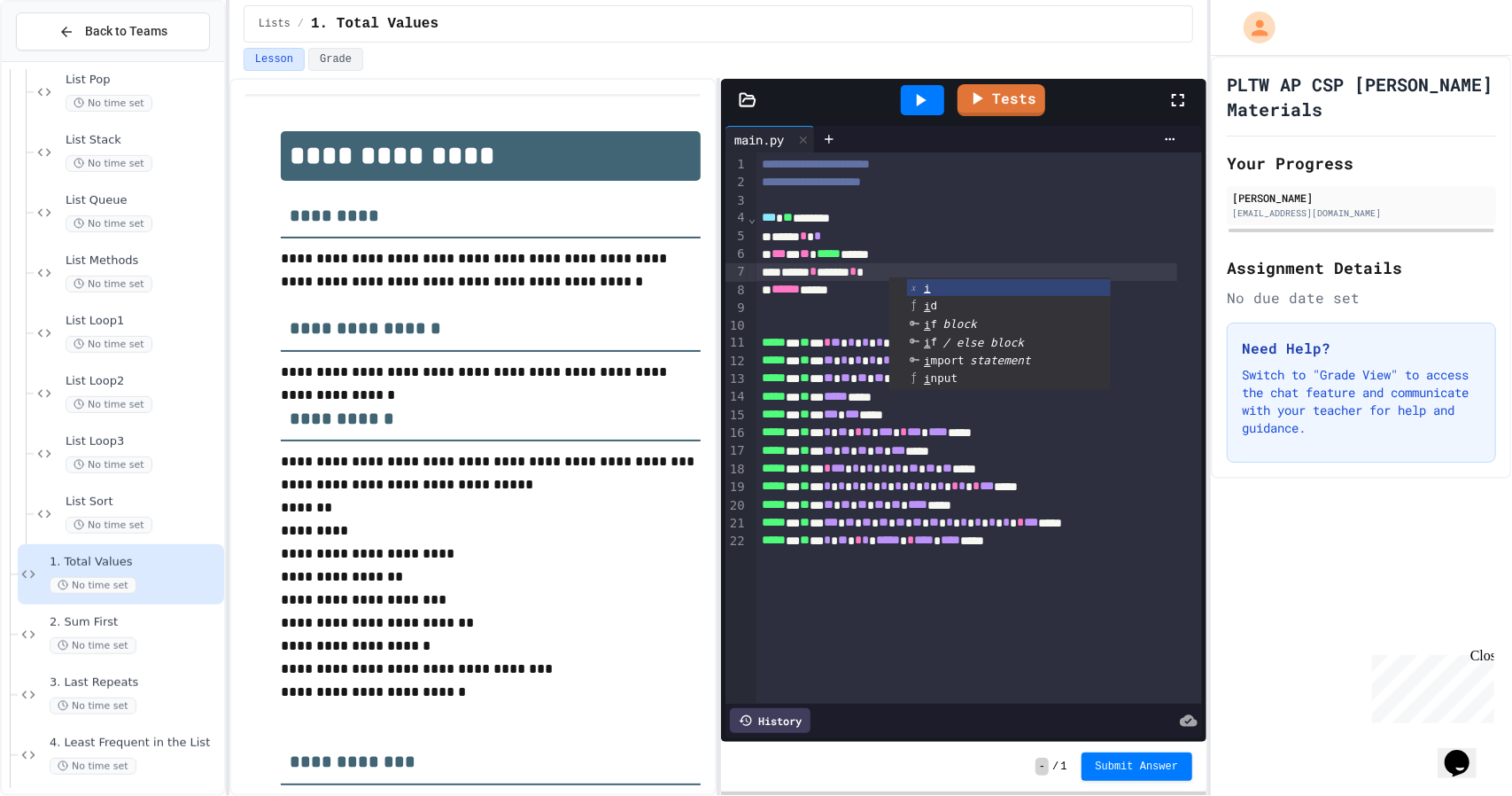
click at [926, 103] on icon at bounding box center [920, 100] width 21 height 21
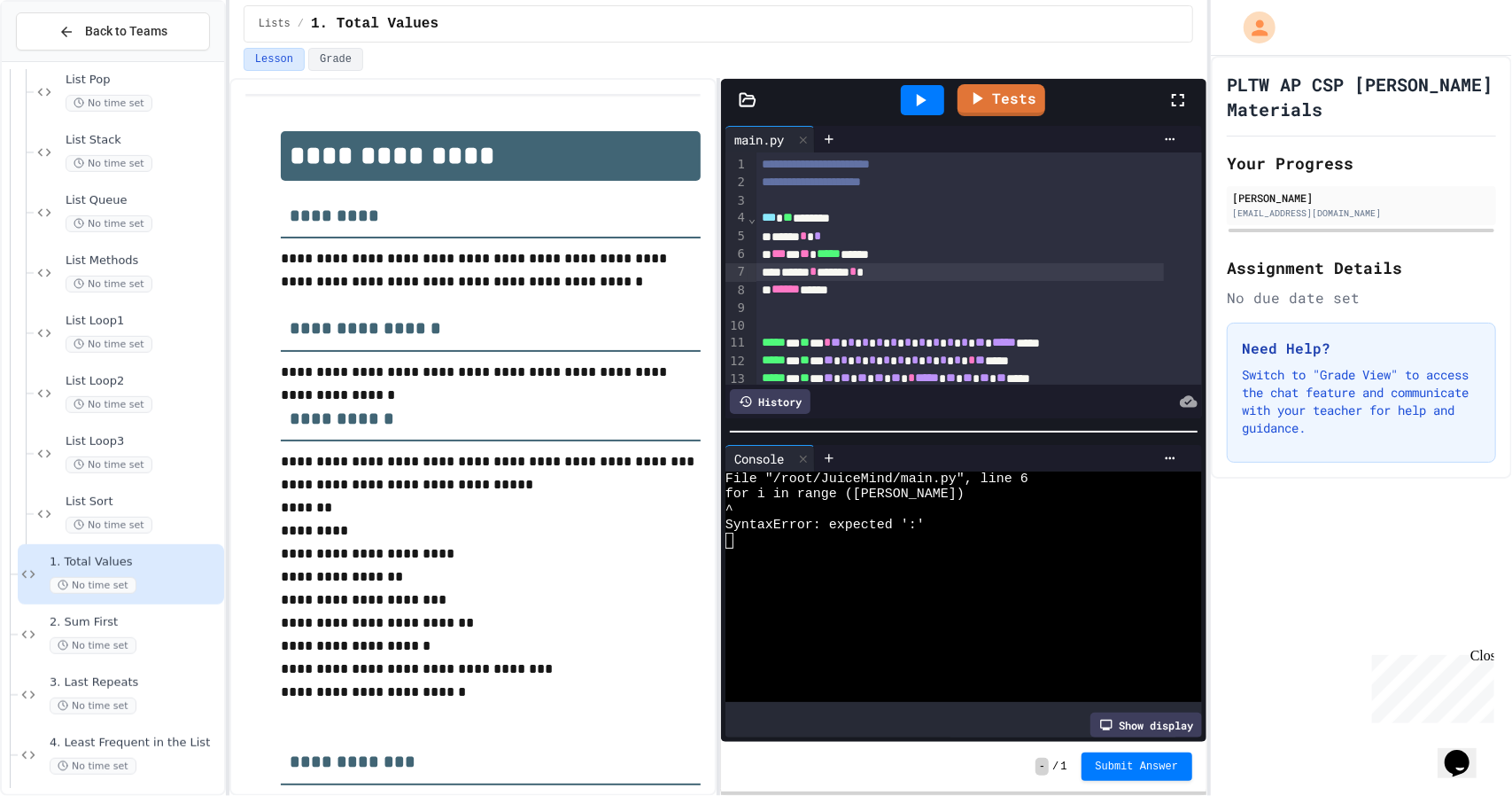
click at [921, 247] on div "*** * ** ***** *****" at bounding box center [960, 254] width 408 height 18
click at [931, 94] on icon at bounding box center [920, 100] width 21 height 21
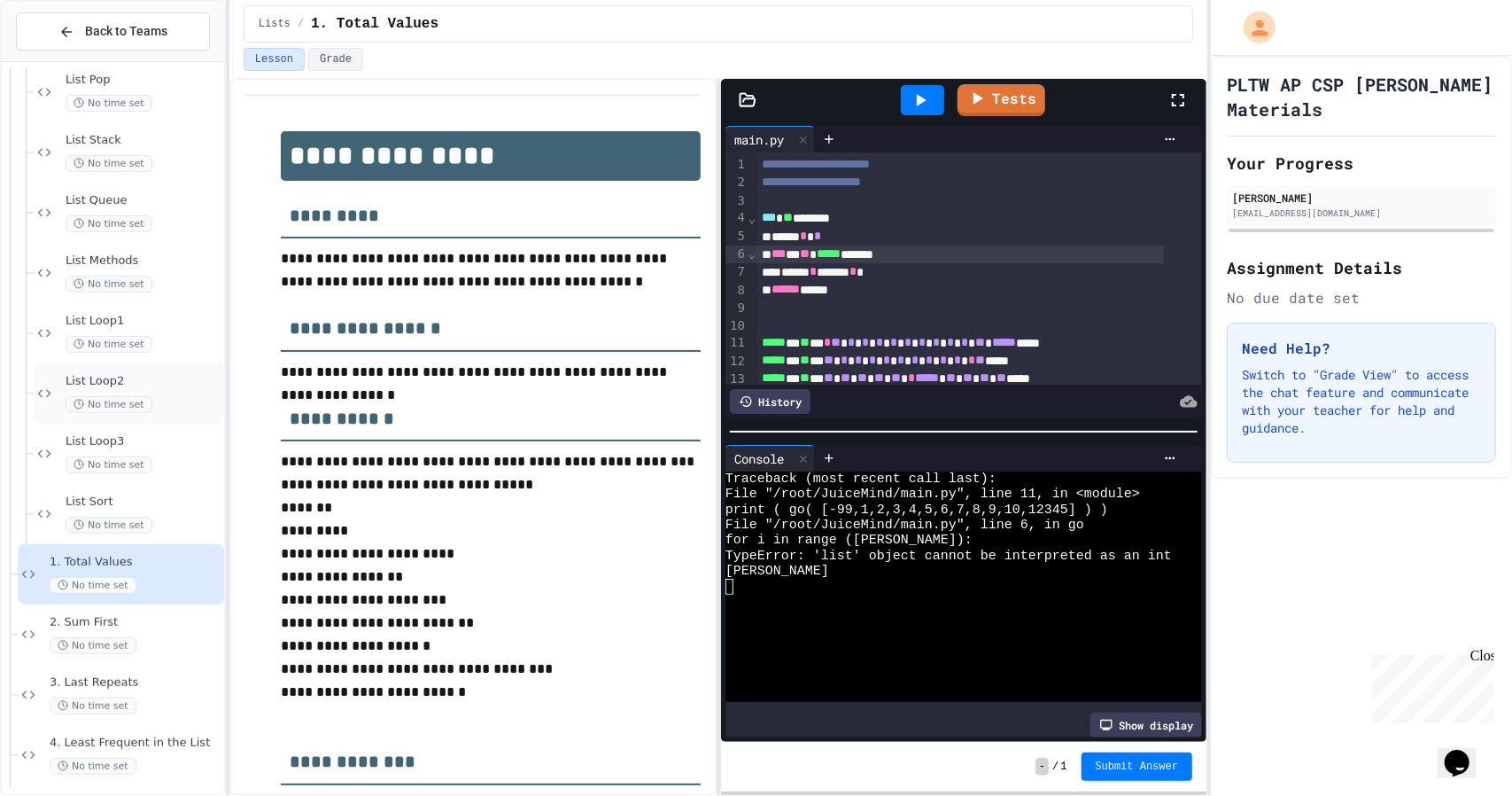
click at [79, 398] on icon at bounding box center [78, 403] width 10 height 10
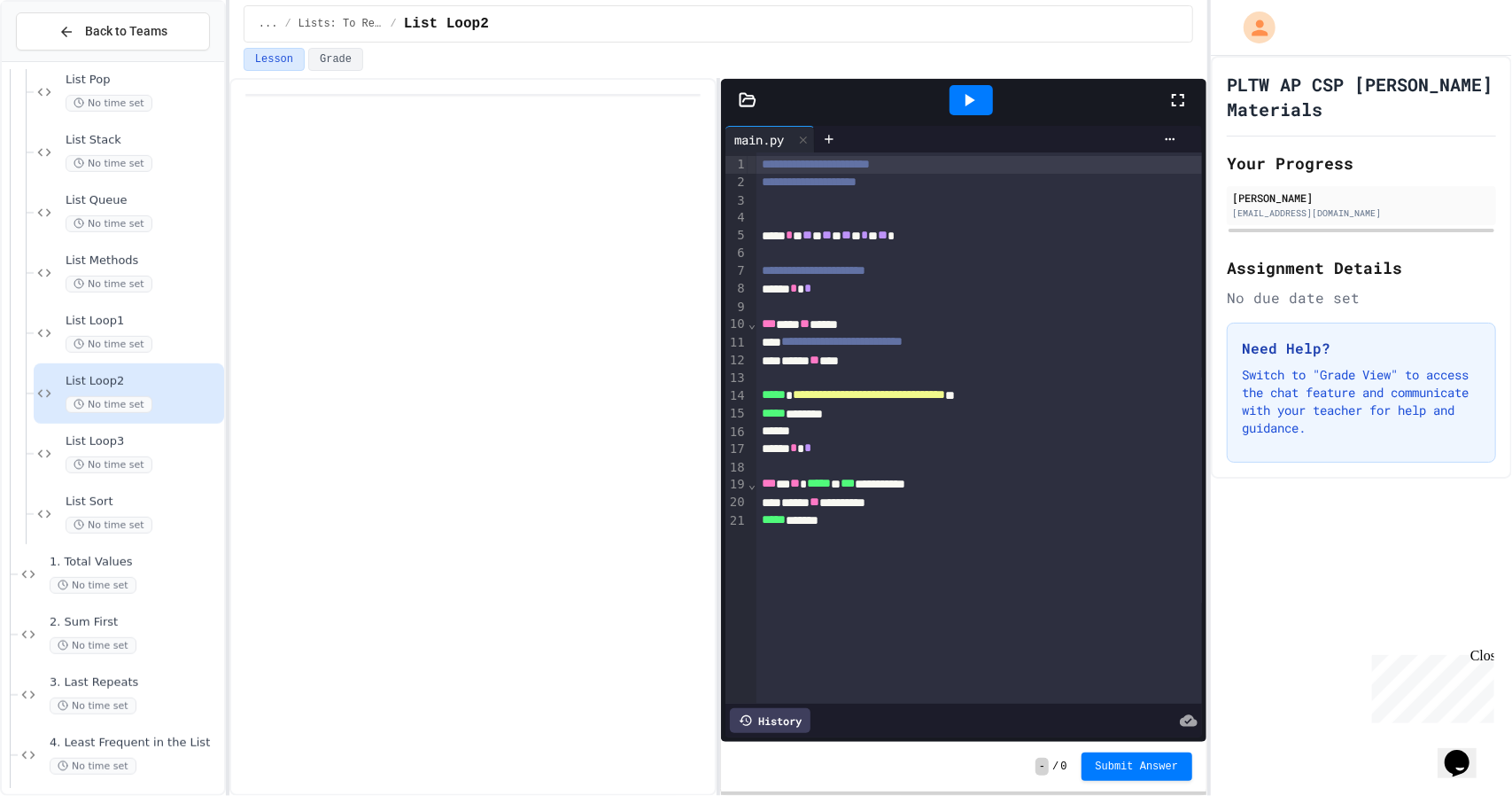
click at [141, 454] on div "List Loop3 No time set" at bounding box center [143, 453] width 155 height 39
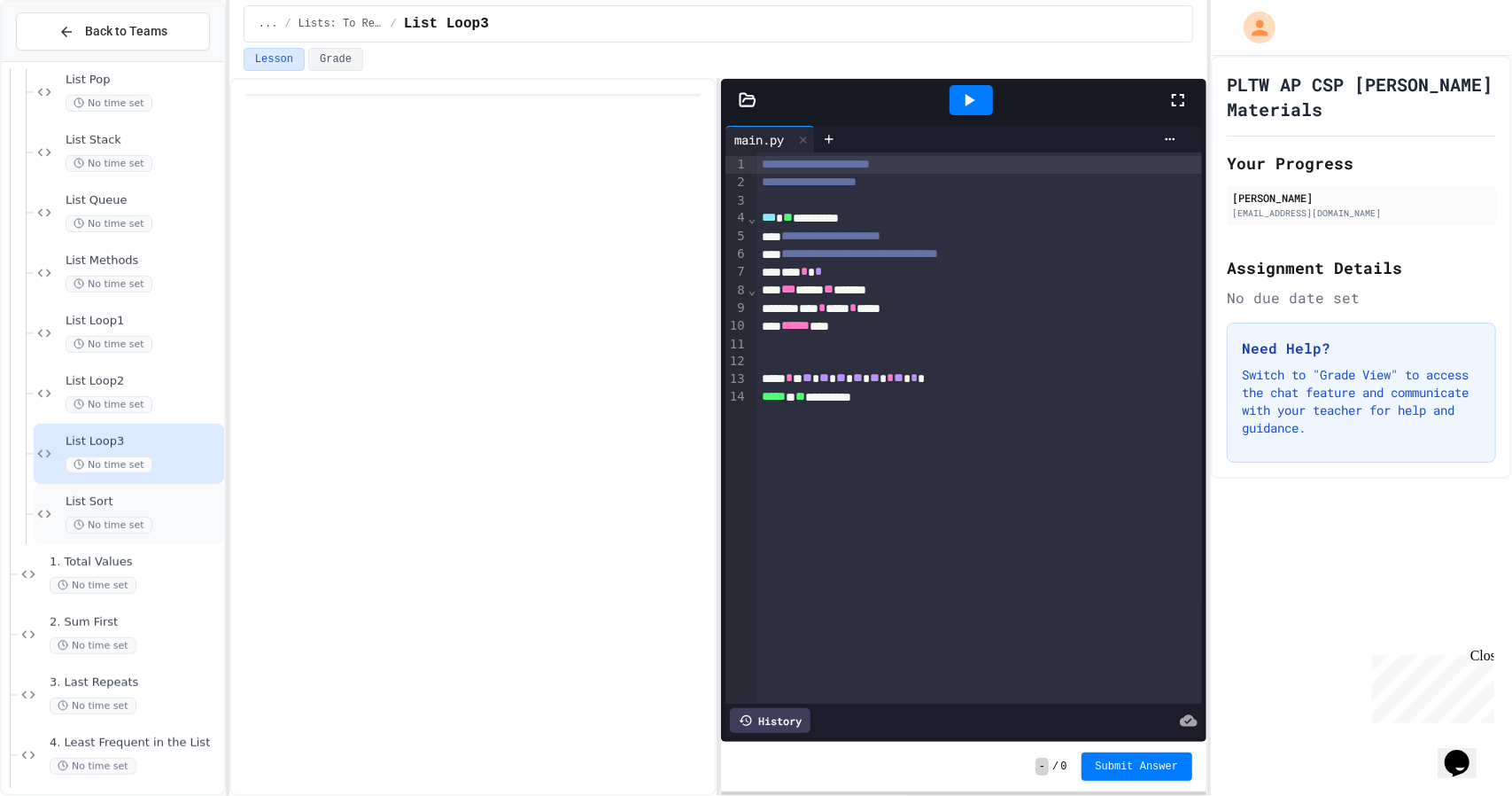
click at [162, 512] on div "List Sort No time set" at bounding box center [143, 513] width 155 height 39
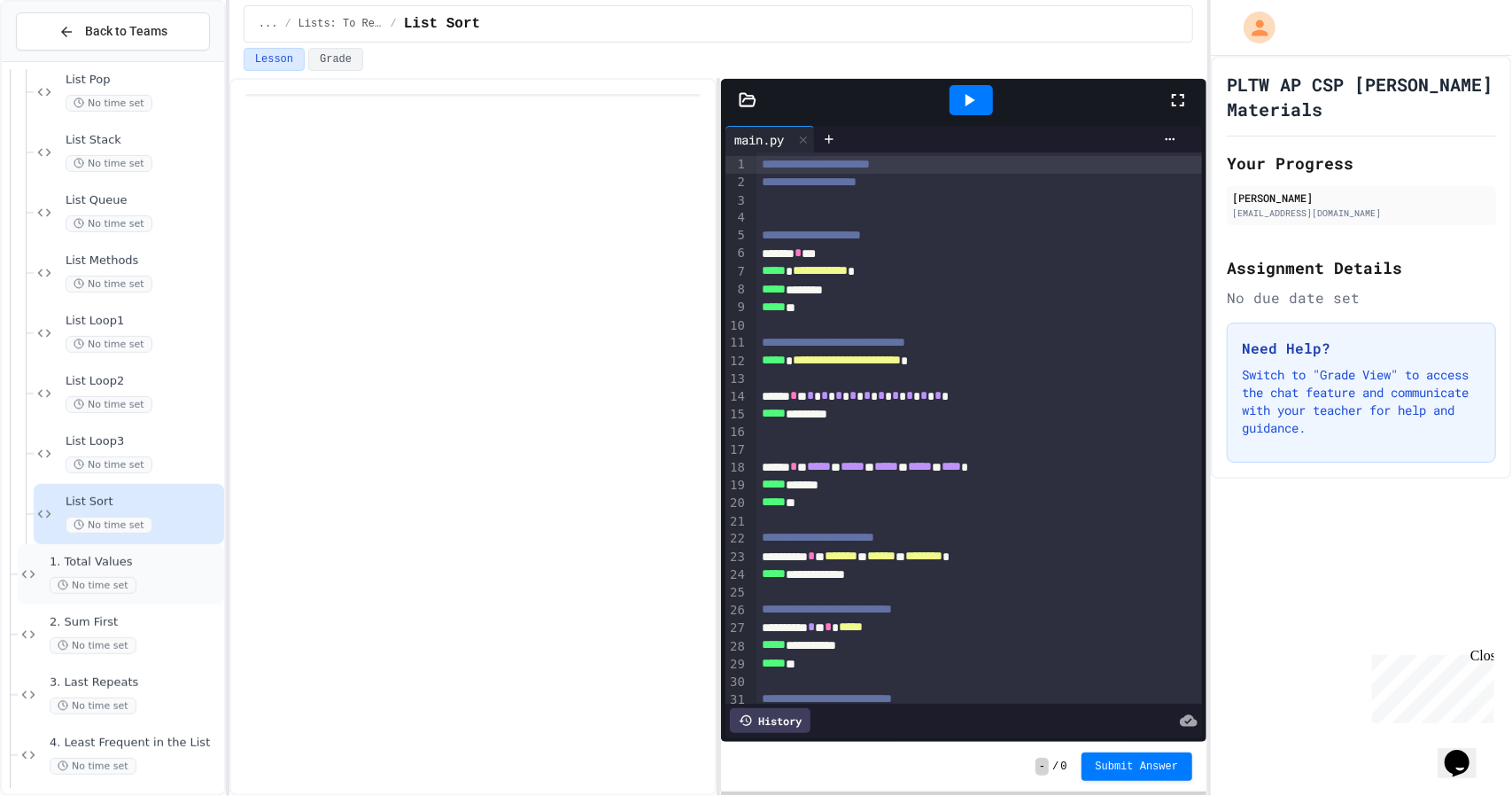
click at [176, 579] on div "No time set" at bounding box center [135, 585] width 171 height 17
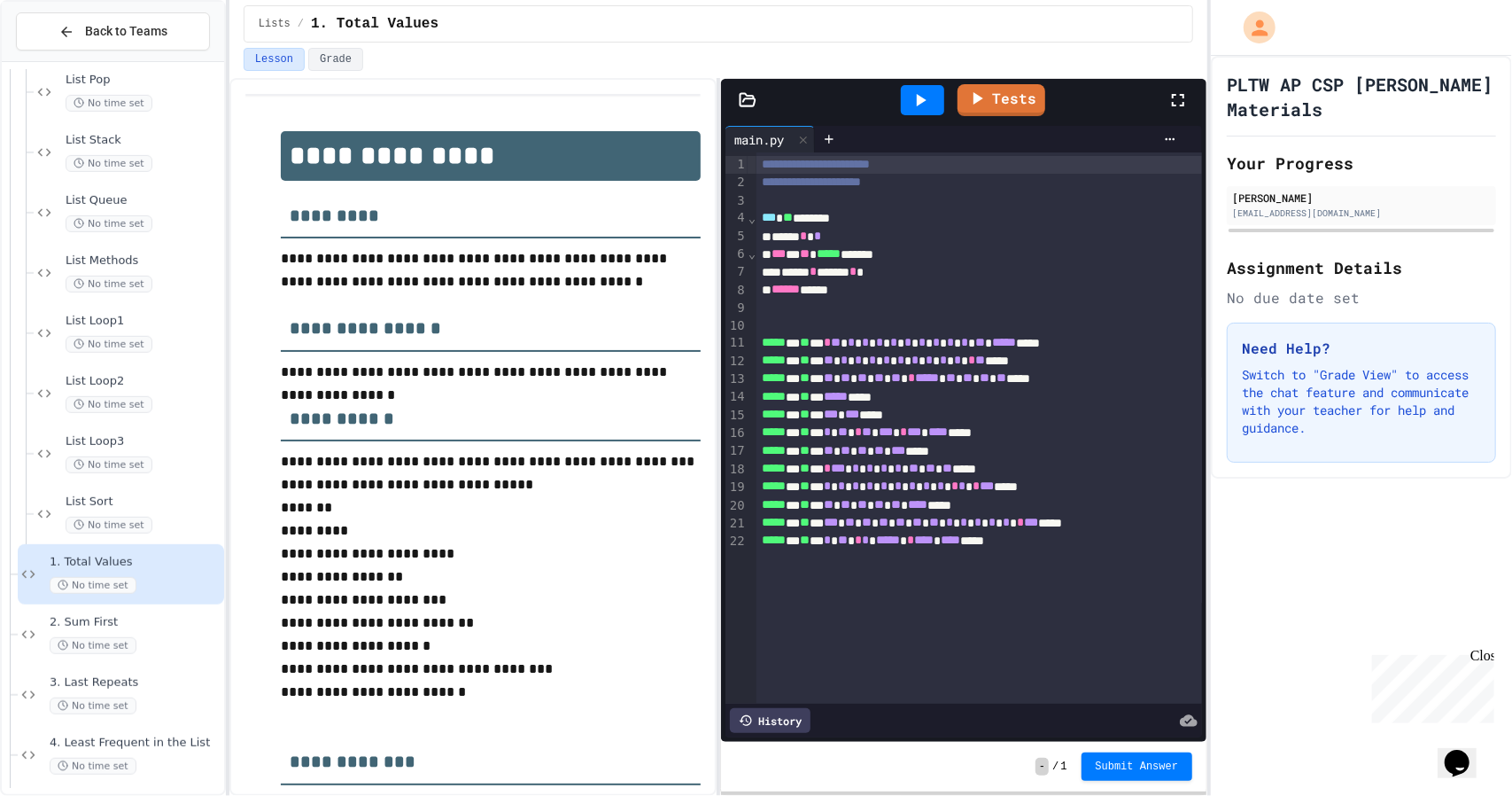
click at [870, 234] on div "***** * *" at bounding box center [966, 236] width 421 height 18
click at [971, 102] on icon at bounding box center [979, 95] width 19 height 22
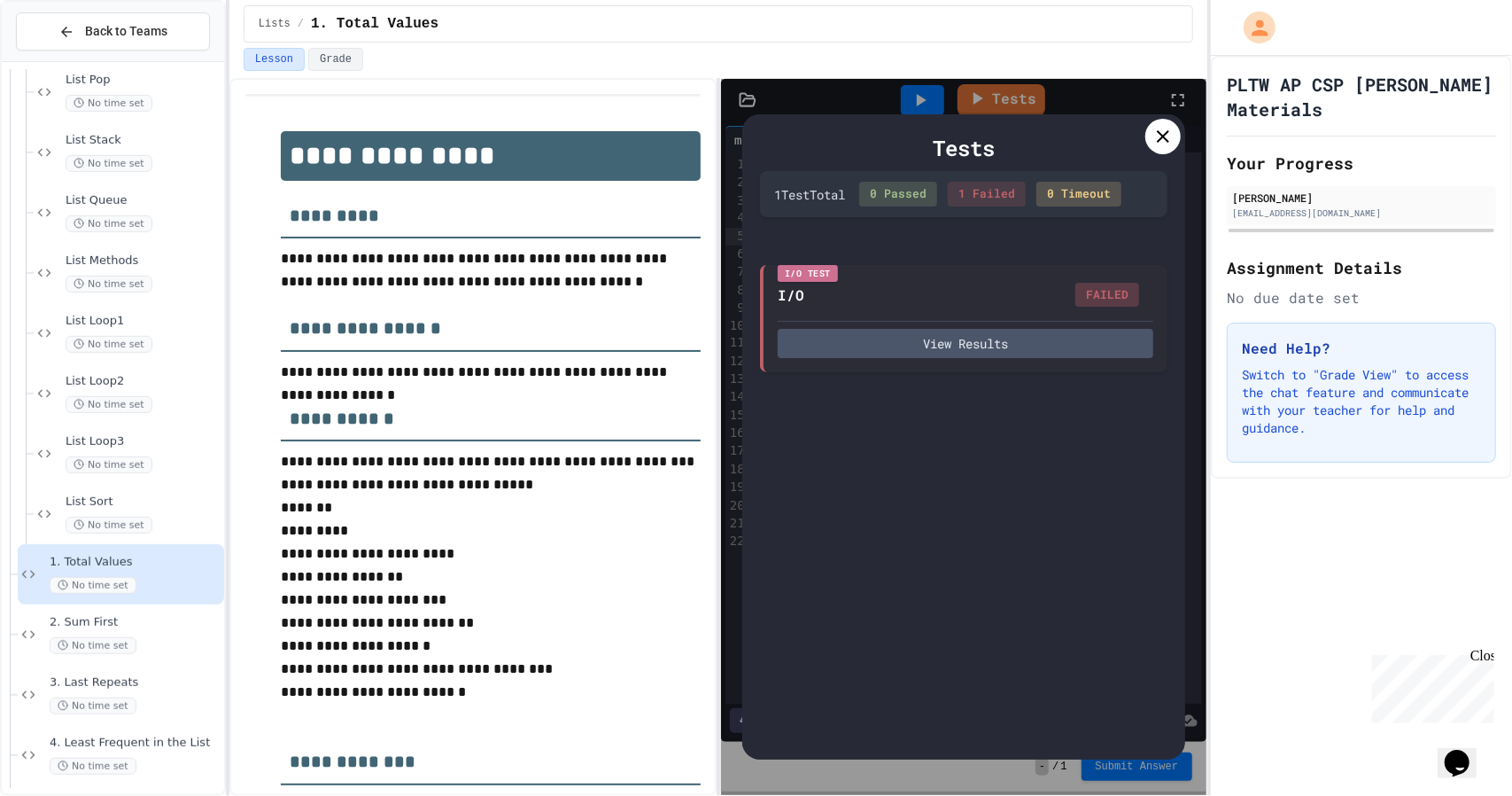
click at [1146, 137] on div at bounding box center [1163, 136] width 35 height 35
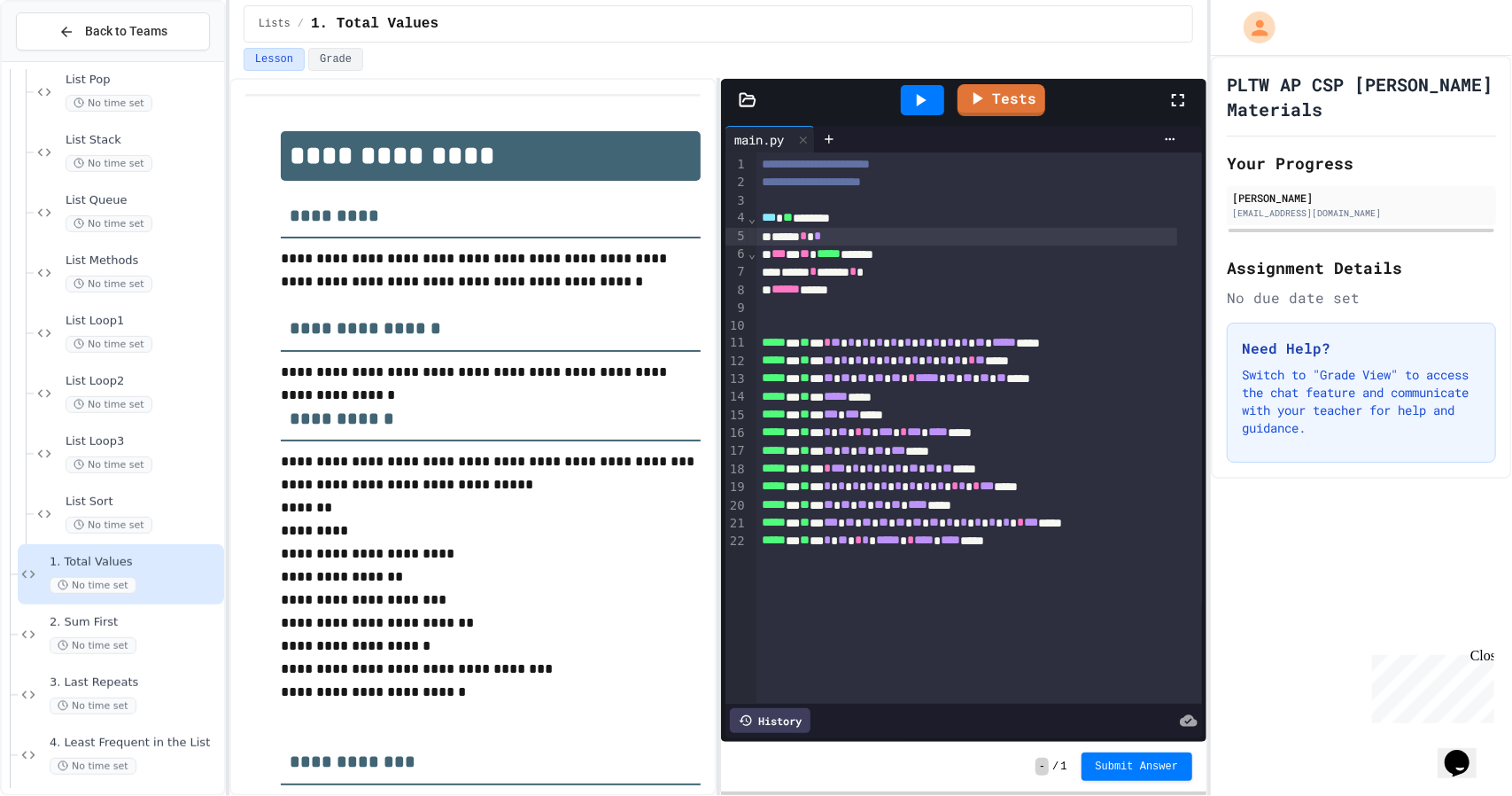
click at [564, 222] on div "**********" at bounding box center [490, 612] width 420 height 962
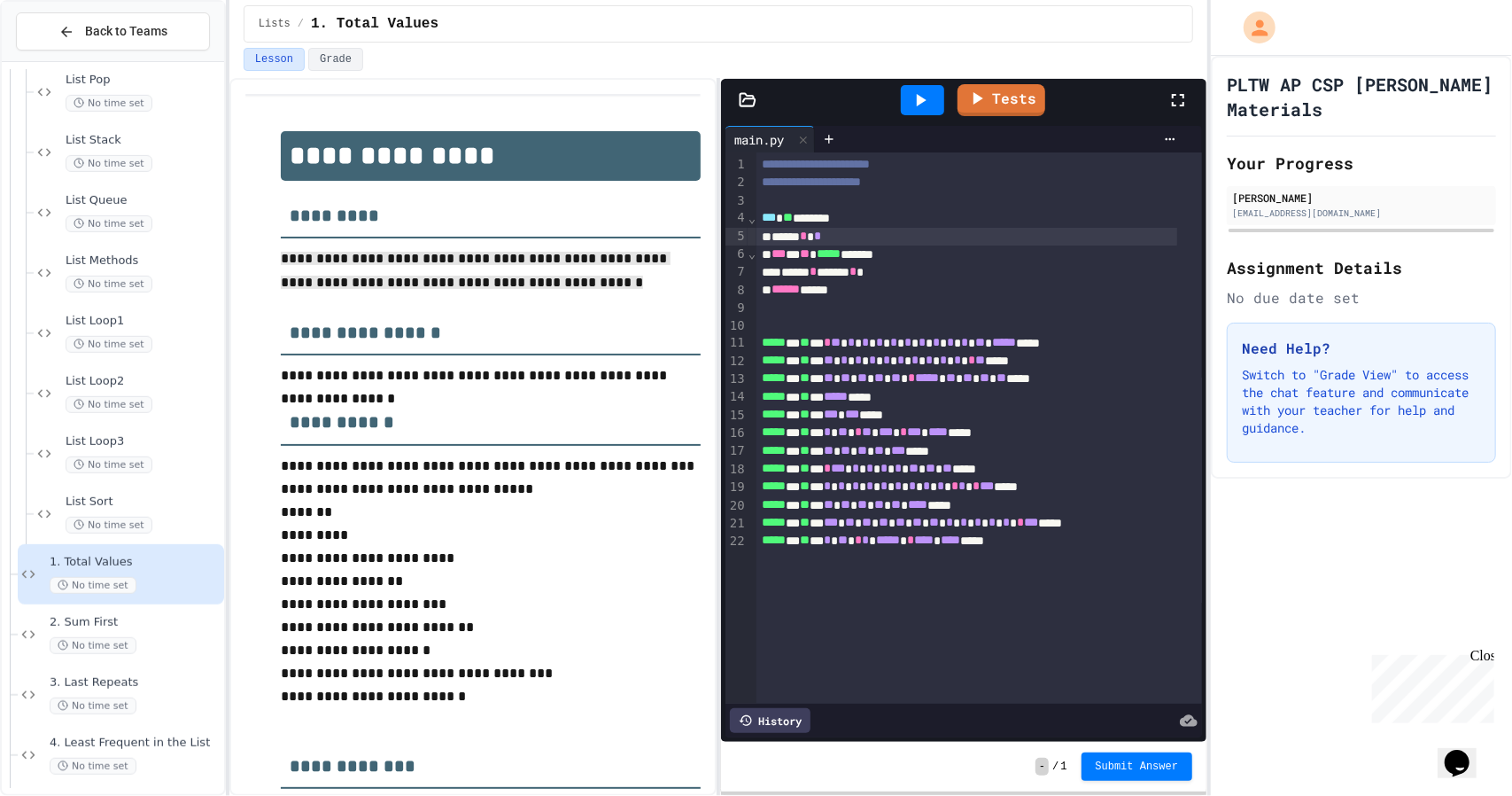
click at [563, 222] on h3 "*********" at bounding box center [490, 209] width 420 height 57
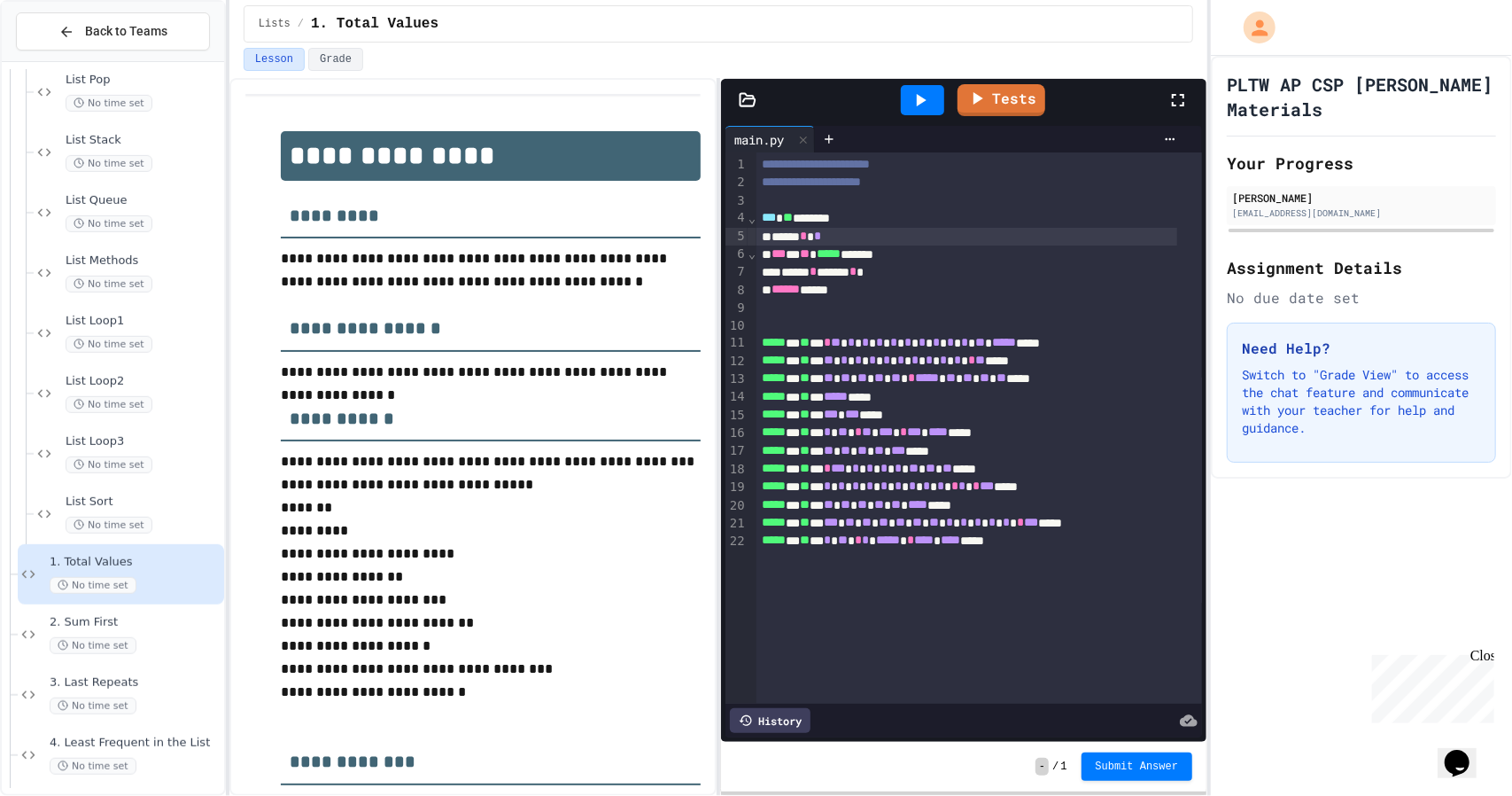
click at [563, 222] on h3 "*********" at bounding box center [490, 209] width 420 height 57
click at [585, 284] on p "**********" at bounding box center [490, 271] width 420 height 46
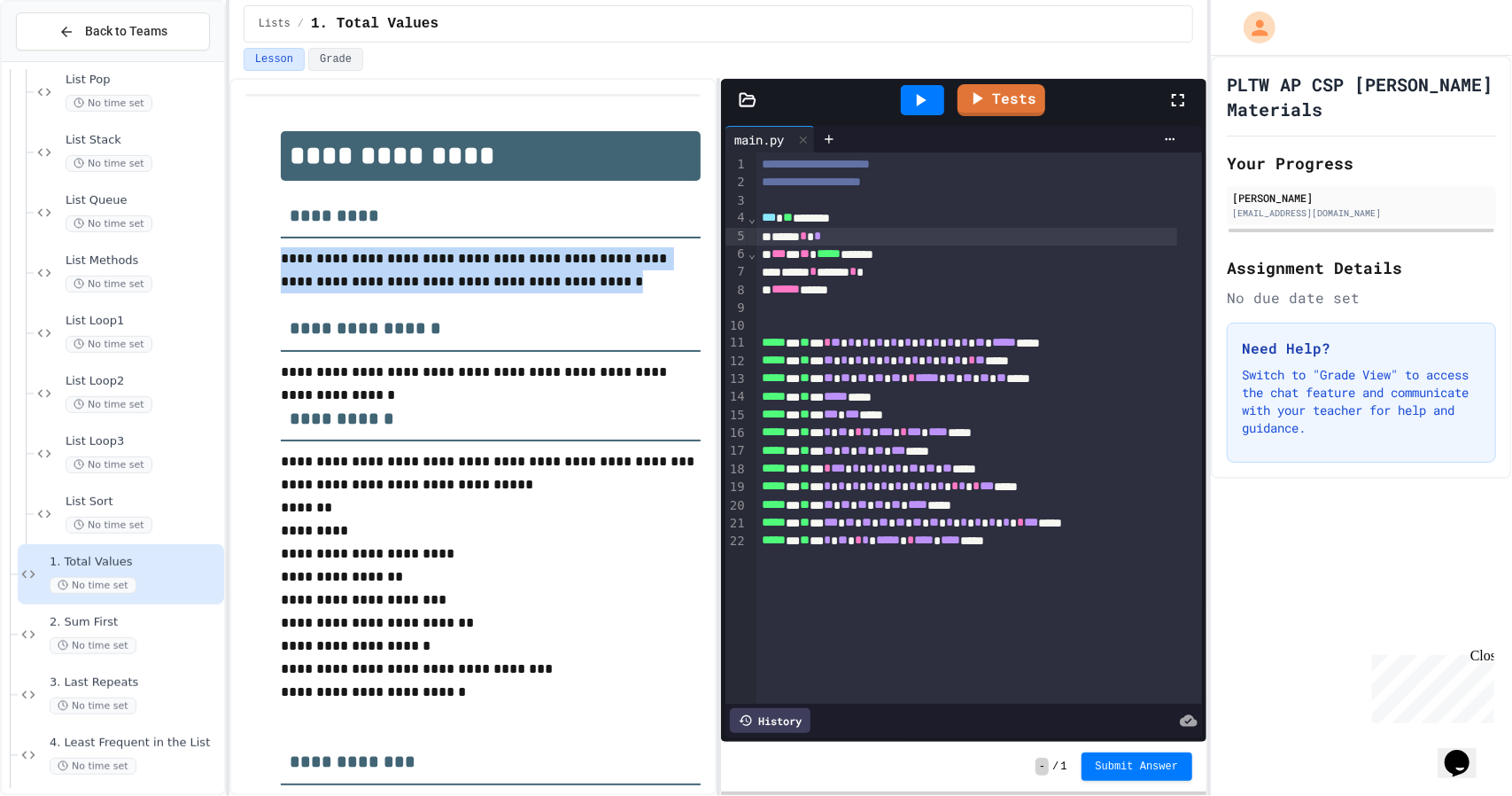
click at [585, 284] on p "**********" at bounding box center [490, 271] width 420 height 46
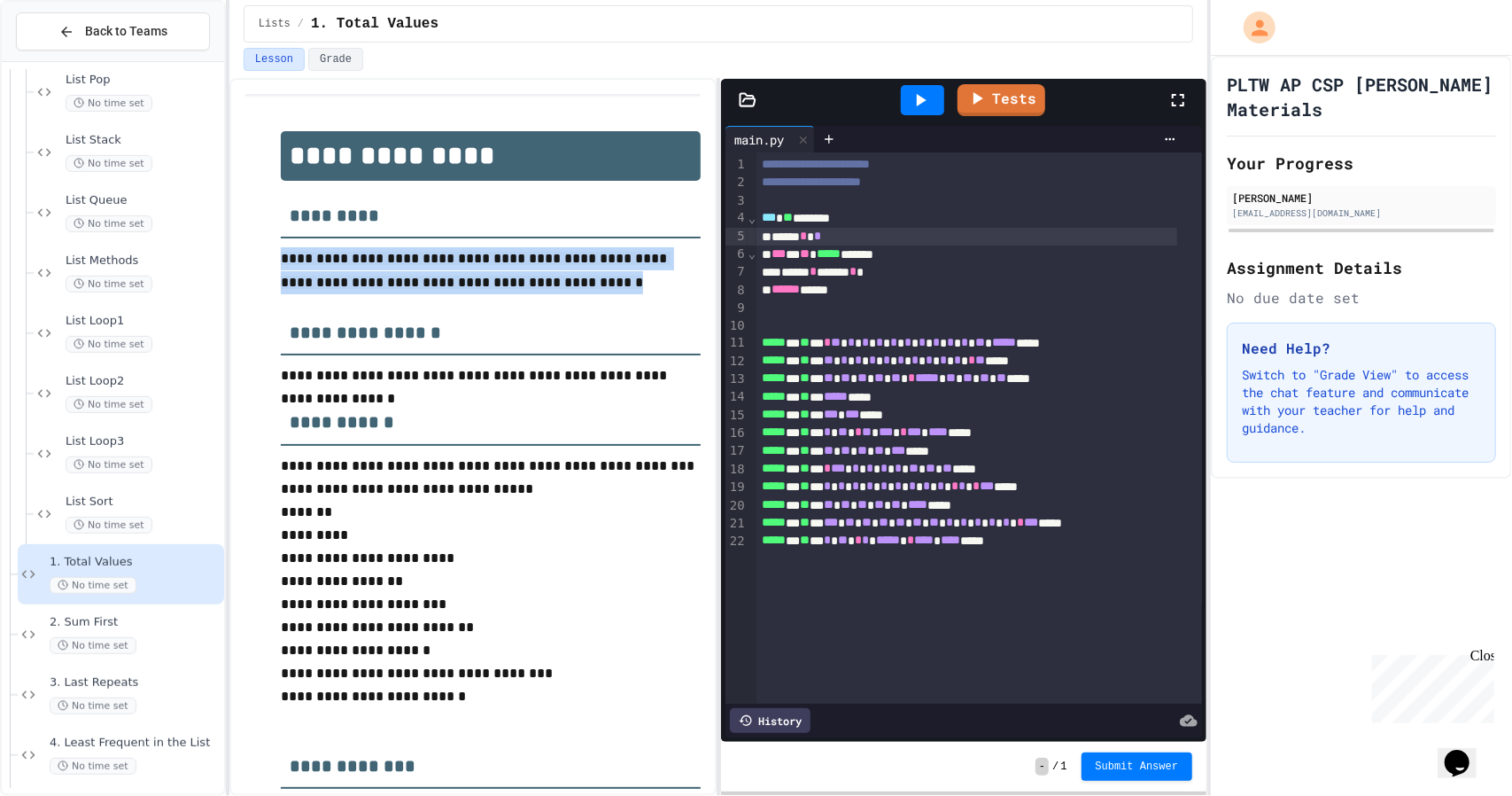
click at [585, 284] on p "**********" at bounding box center [490, 272] width 420 height 50
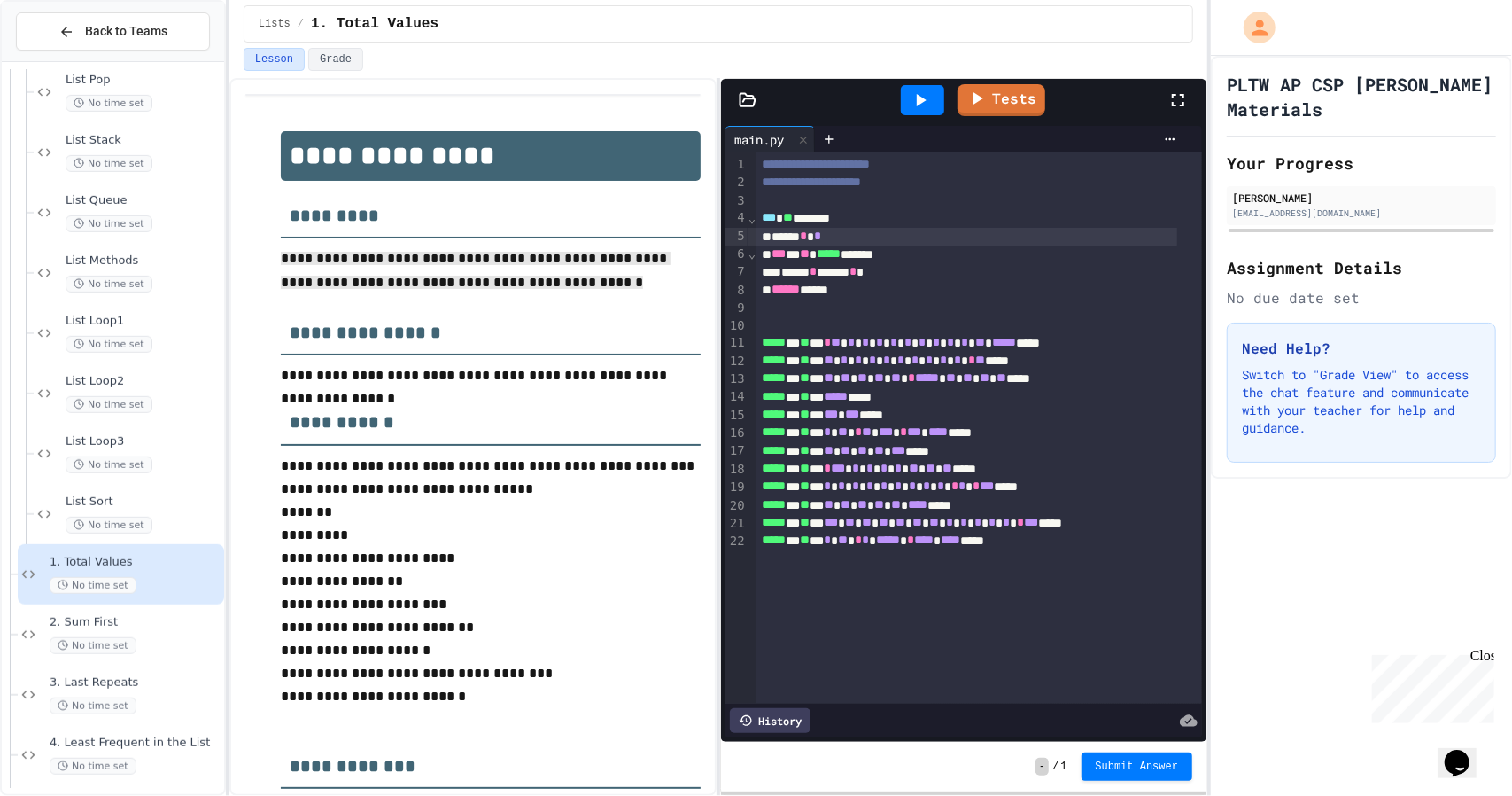
click at [907, 234] on div "***** * *" at bounding box center [966, 236] width 421 height 18
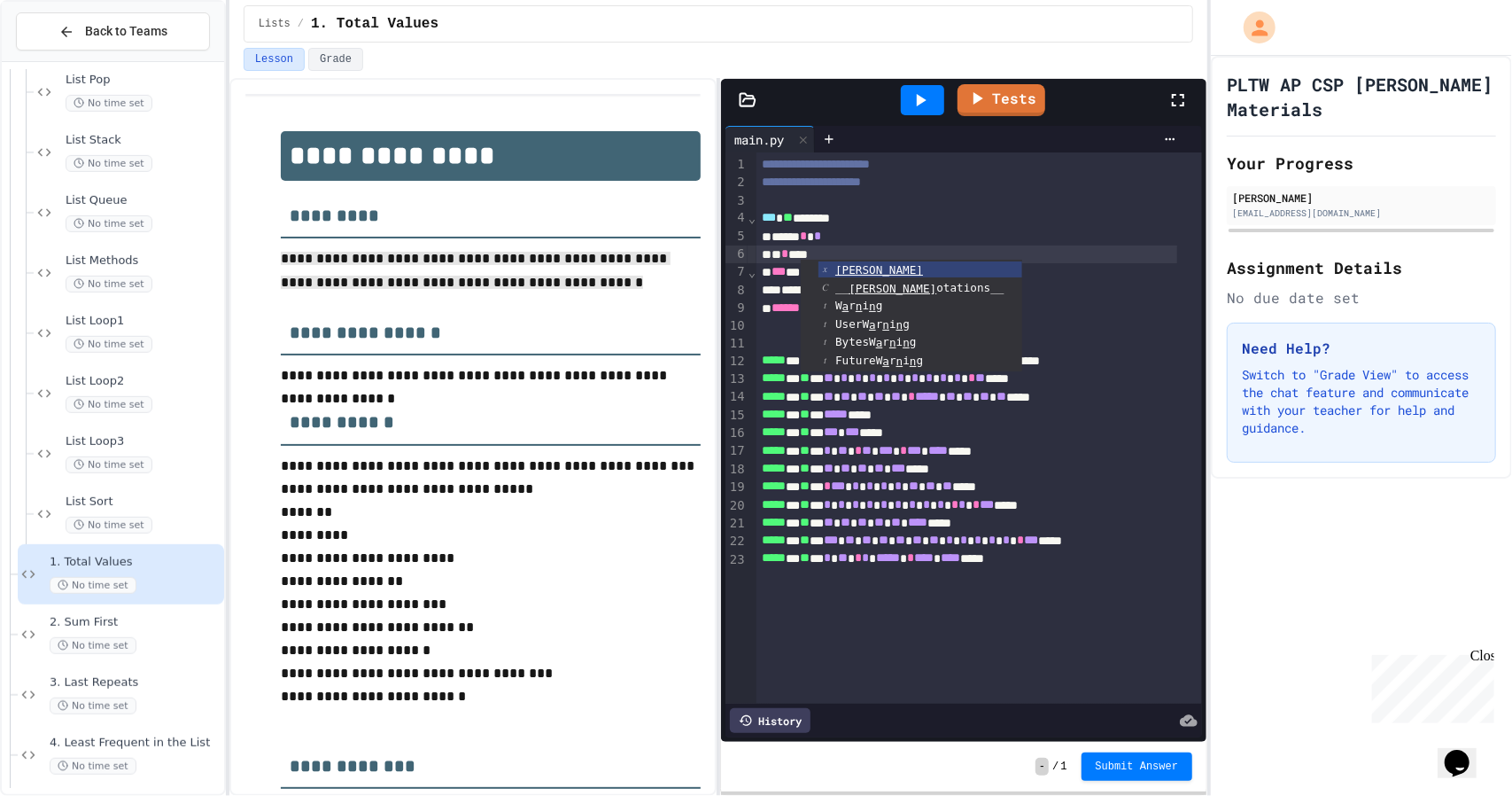
click at [917, 196] on div at bounding box center [978, 200] width 446 height 18
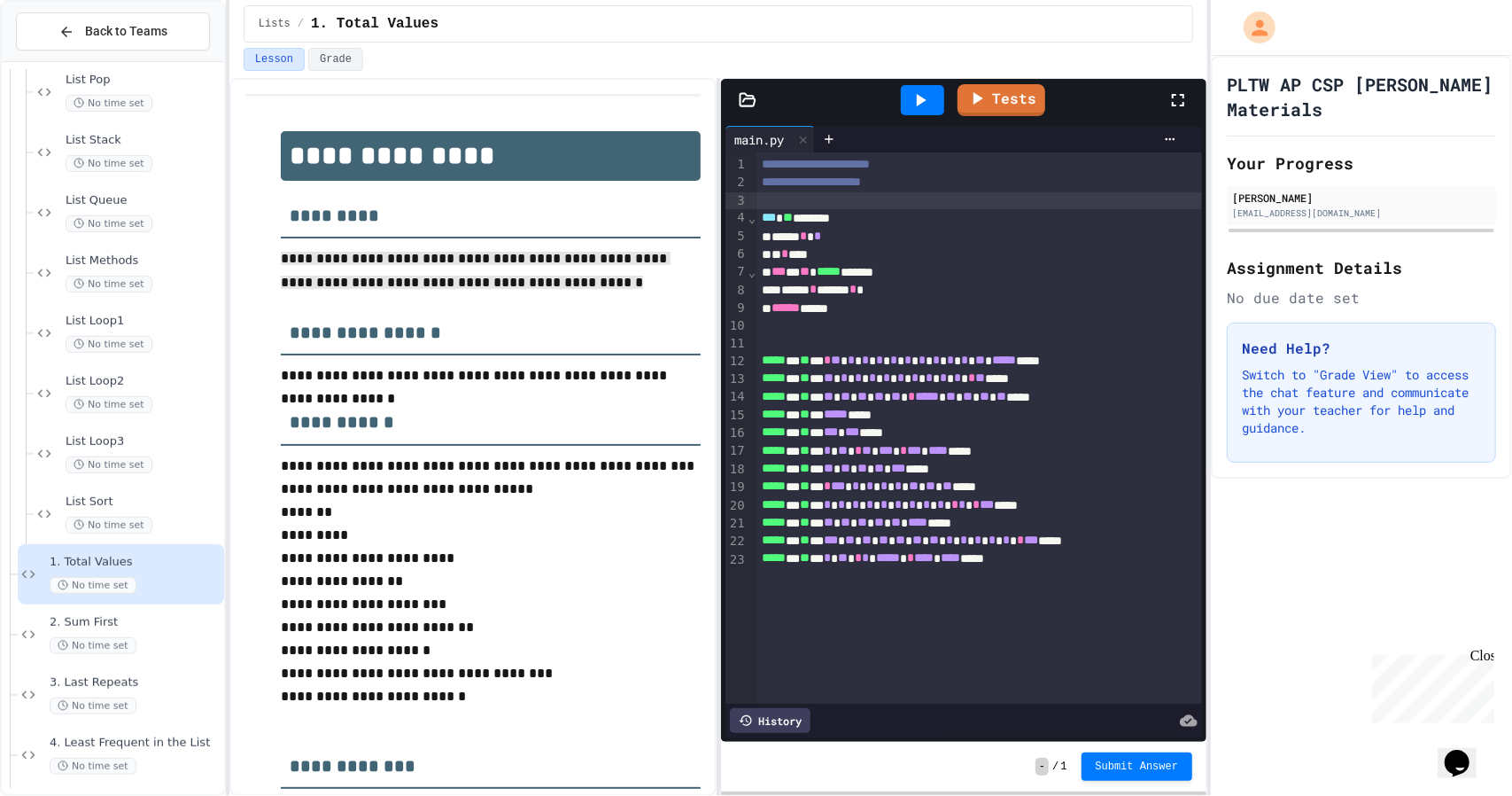
click at [884, 273] on div "*** * ** ***** ******" at bounding box center [966, 272] width 421 height 18
click at [917, 96] on icon at bounding box center [922, 99] width 10 height 12
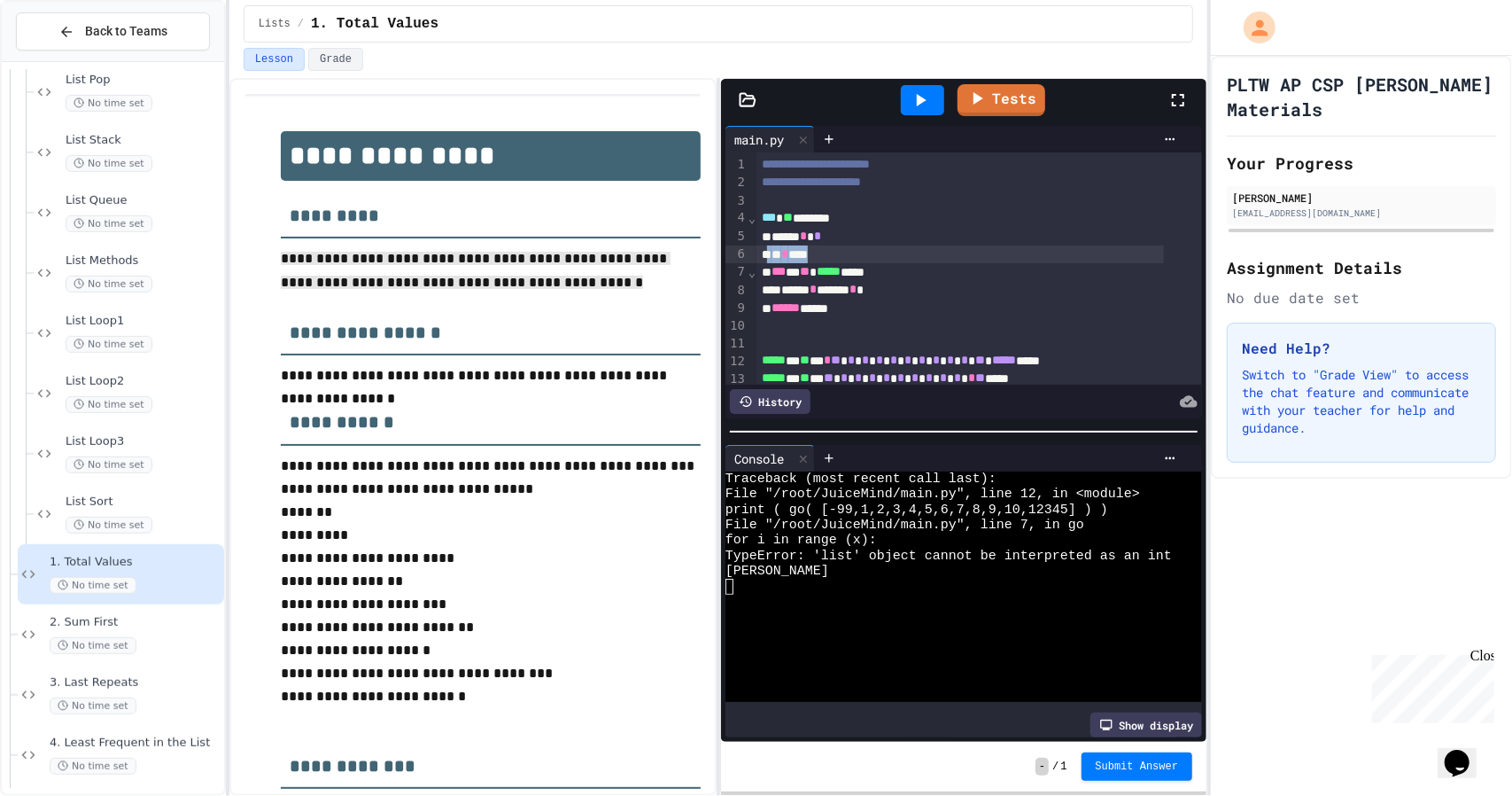
drag, startPoint x: 770, startPoint y: 253, endPoint x: 829, endPoint y: 252, distance: 59.0
click at [829, 252] on div "* * ***" at bounding box center [960, 254] width 408 height 18
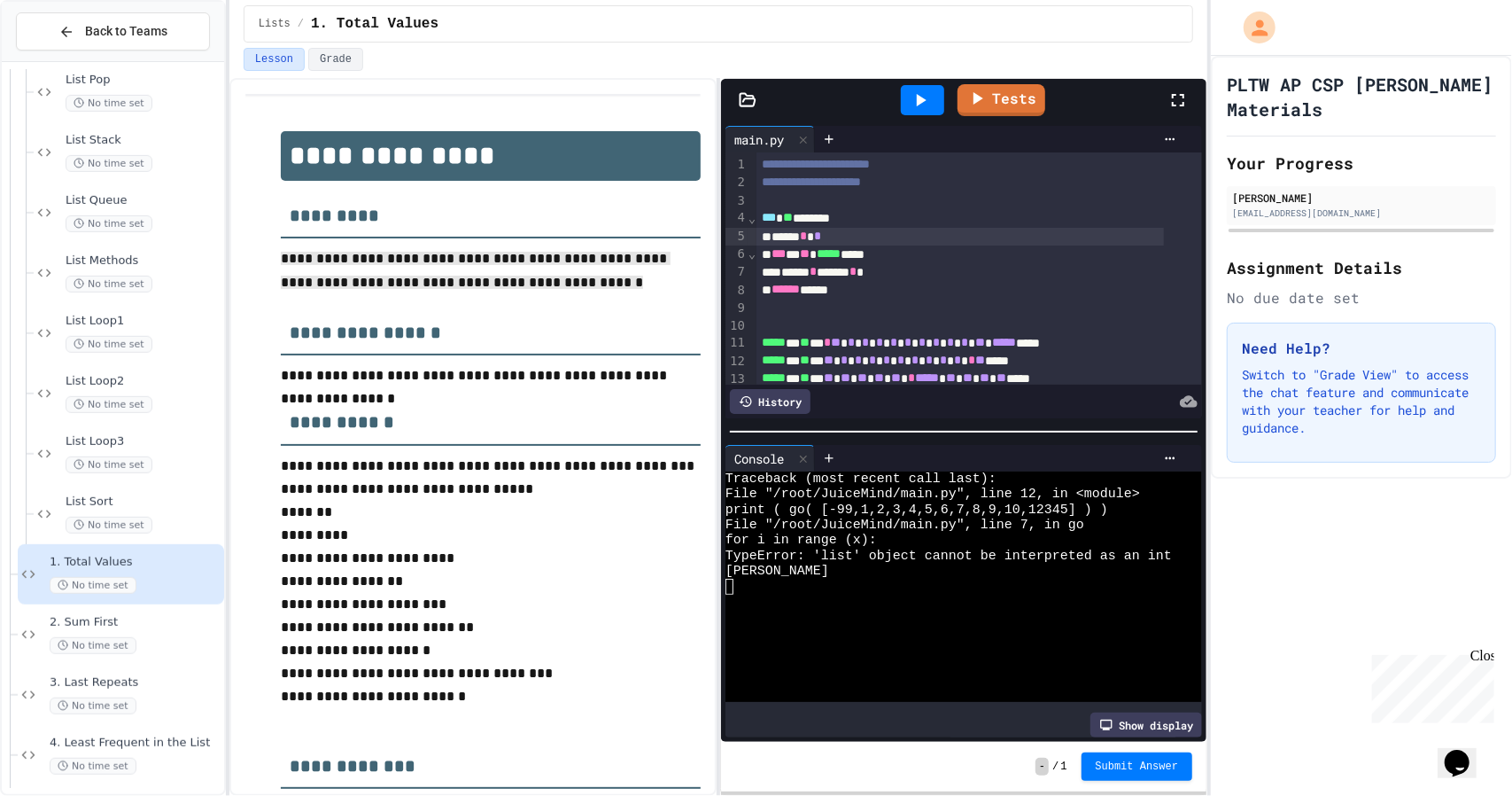
click at [880, 252] on div "*** * ** ***** ****" at bounding box center [960, 254] width 408 height 18
click at [913, 95] on icon at bounding box center [920, 100] width 21 height 21
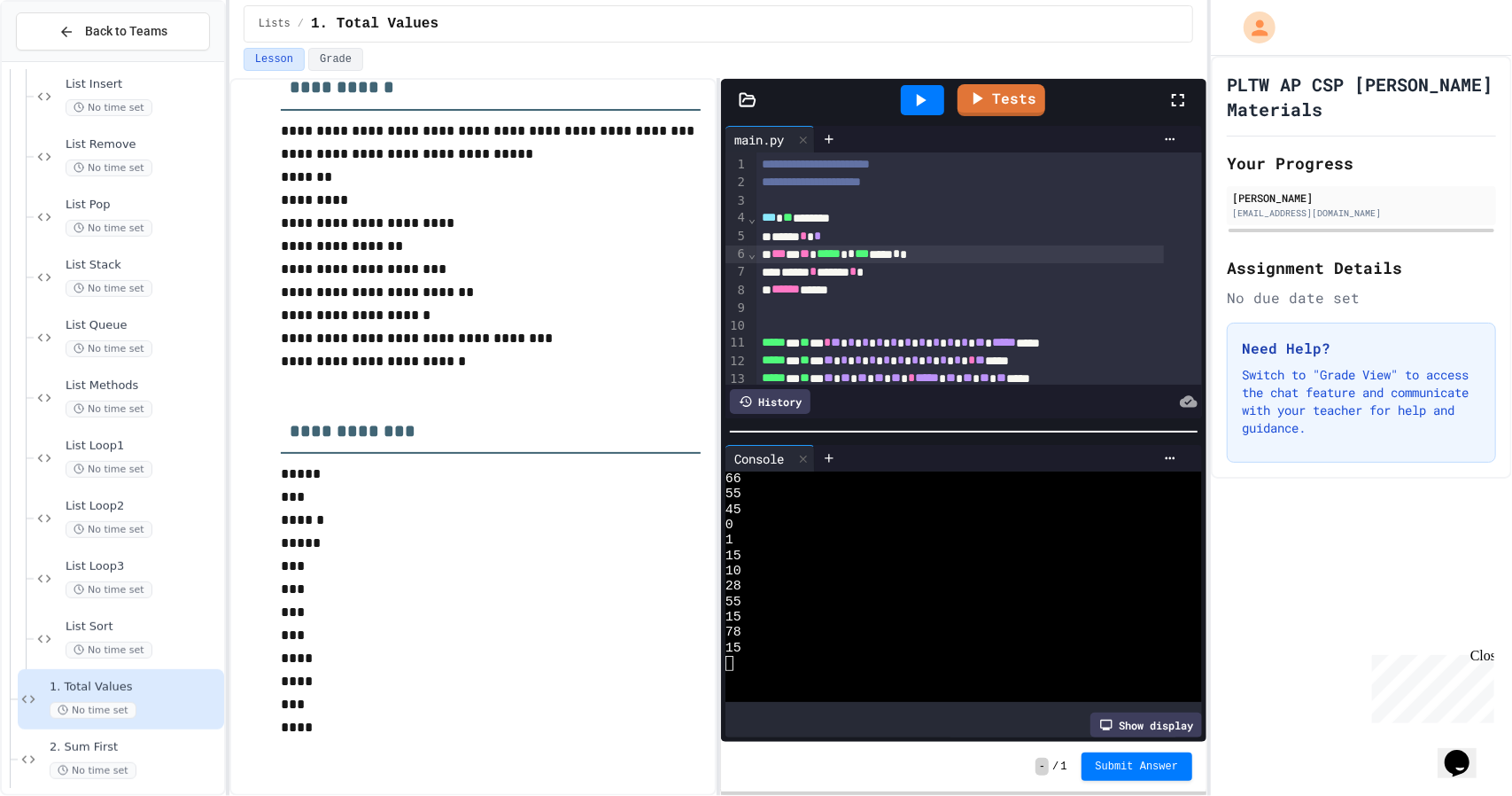
scroll to position [443, 0]
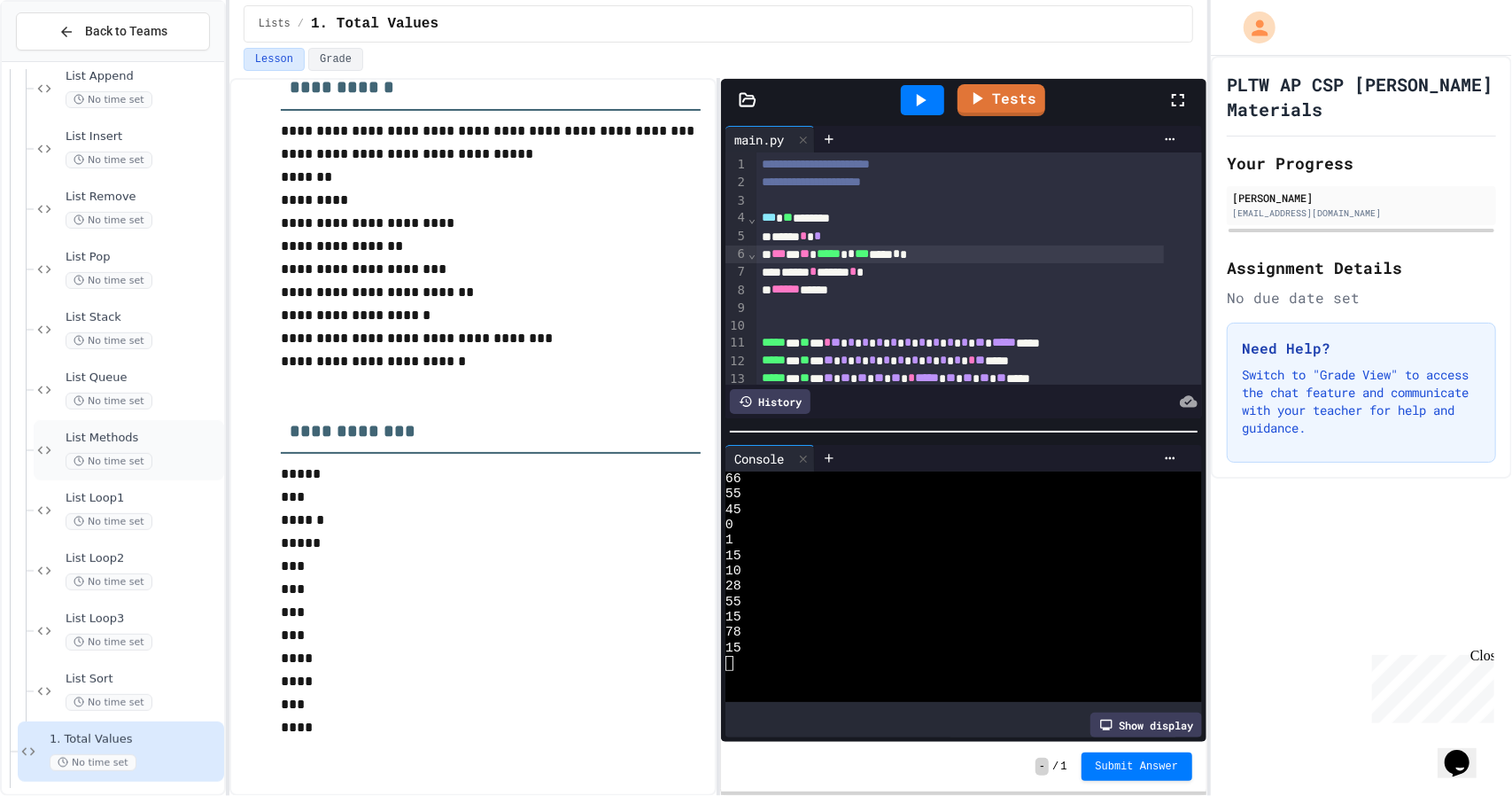
click at [152, 435] on span "List Methods" at bounding box center [143, 438] width 155 height 15
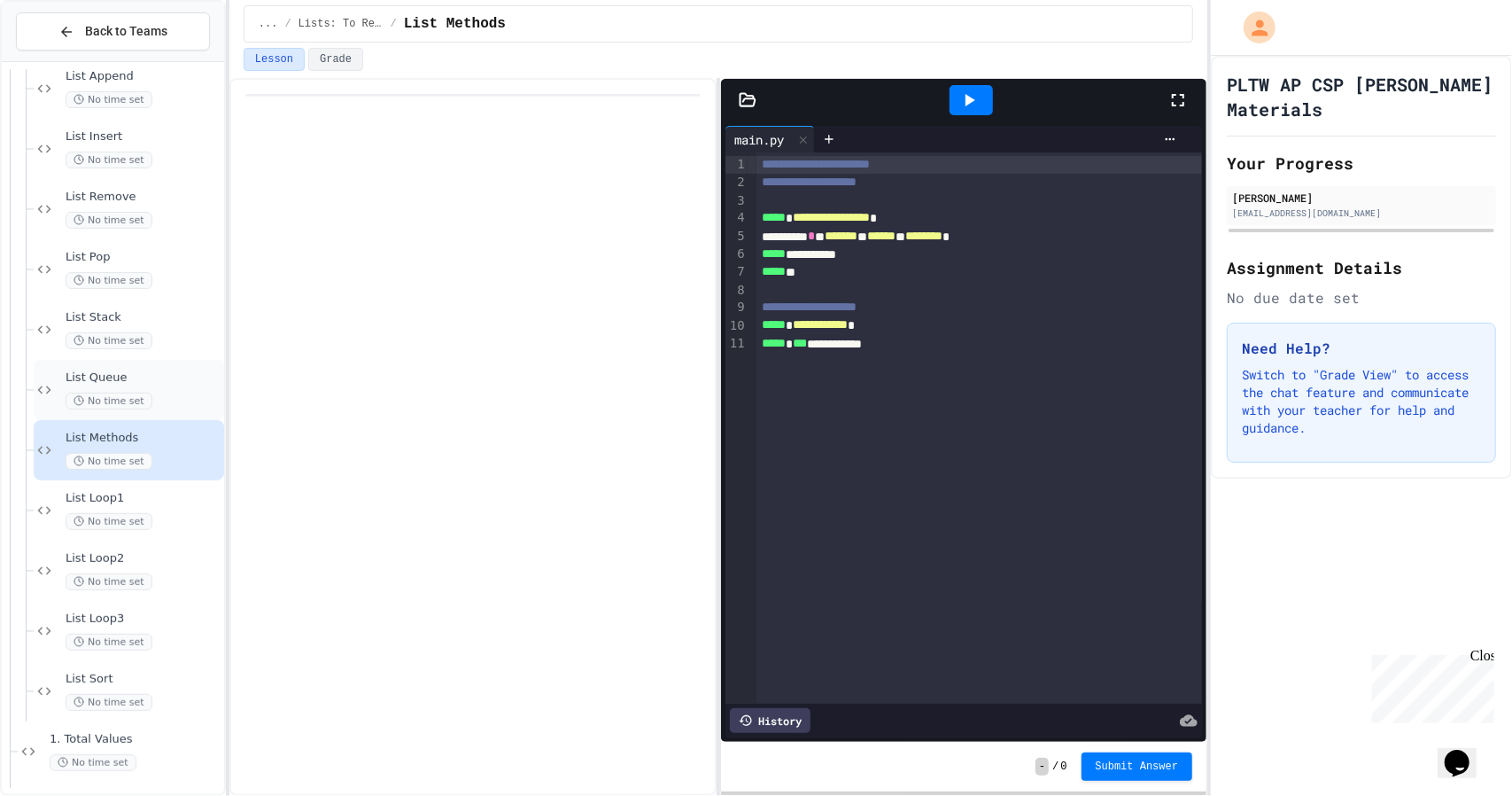
click at [169, 378] on span "List Queue" at bounding box center [143, 378] width 155 height 15
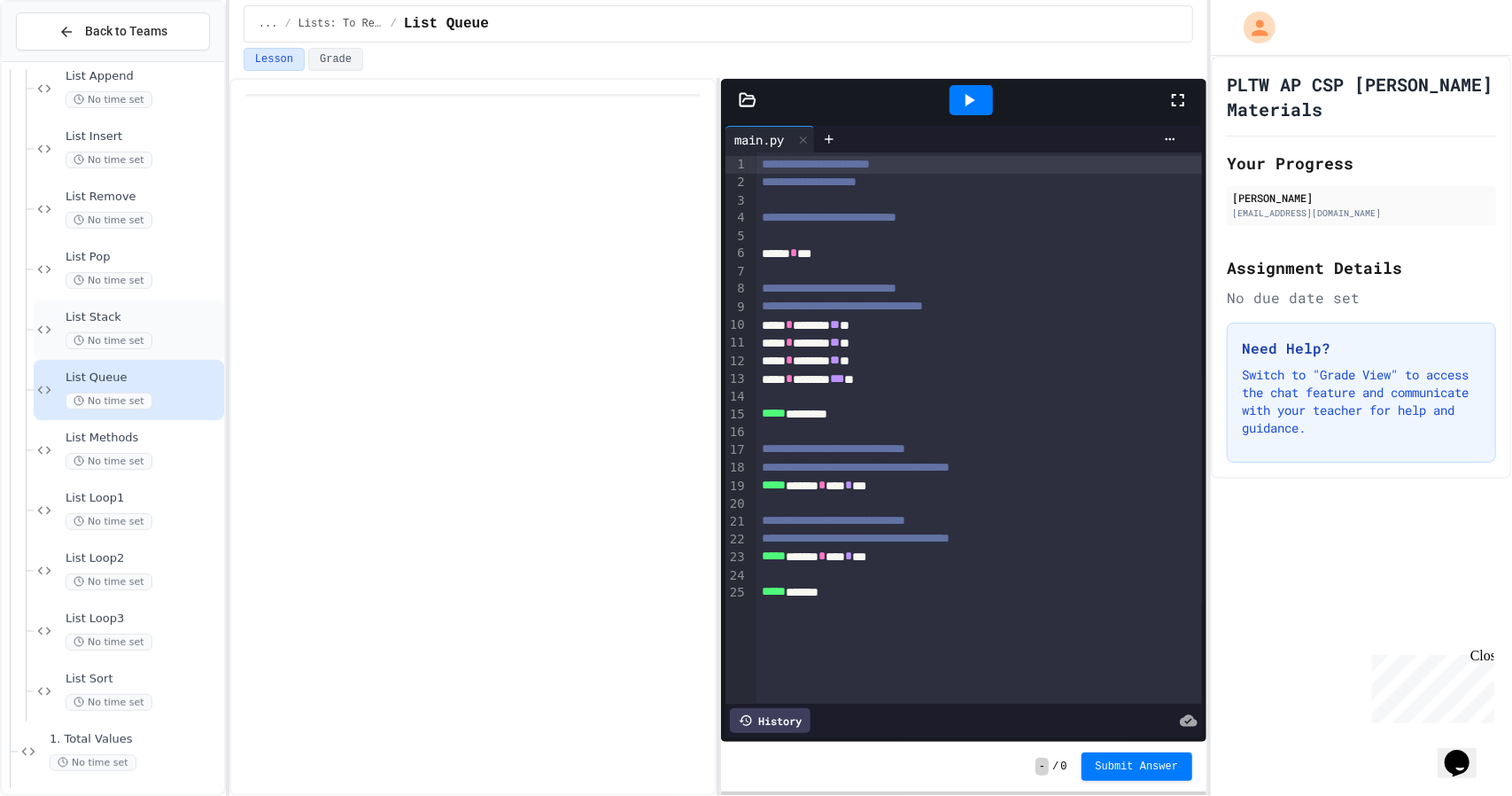
click at [170, 334] on div "No time set" at bounding box center [143, 341] width 155 height 17
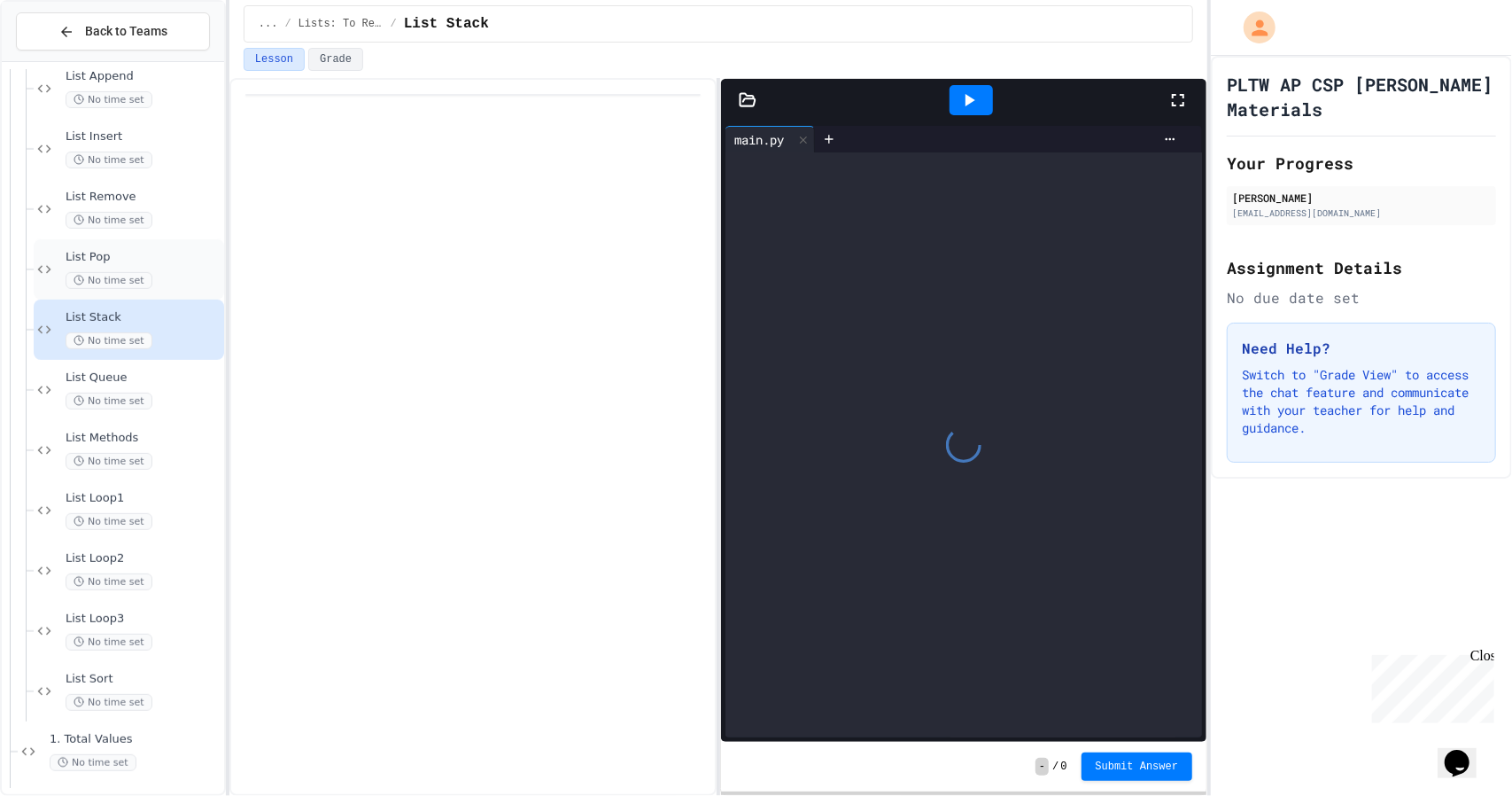
click at [154, 259] on span "List Pop" at bounding box center [143, 258] width 155 height 15
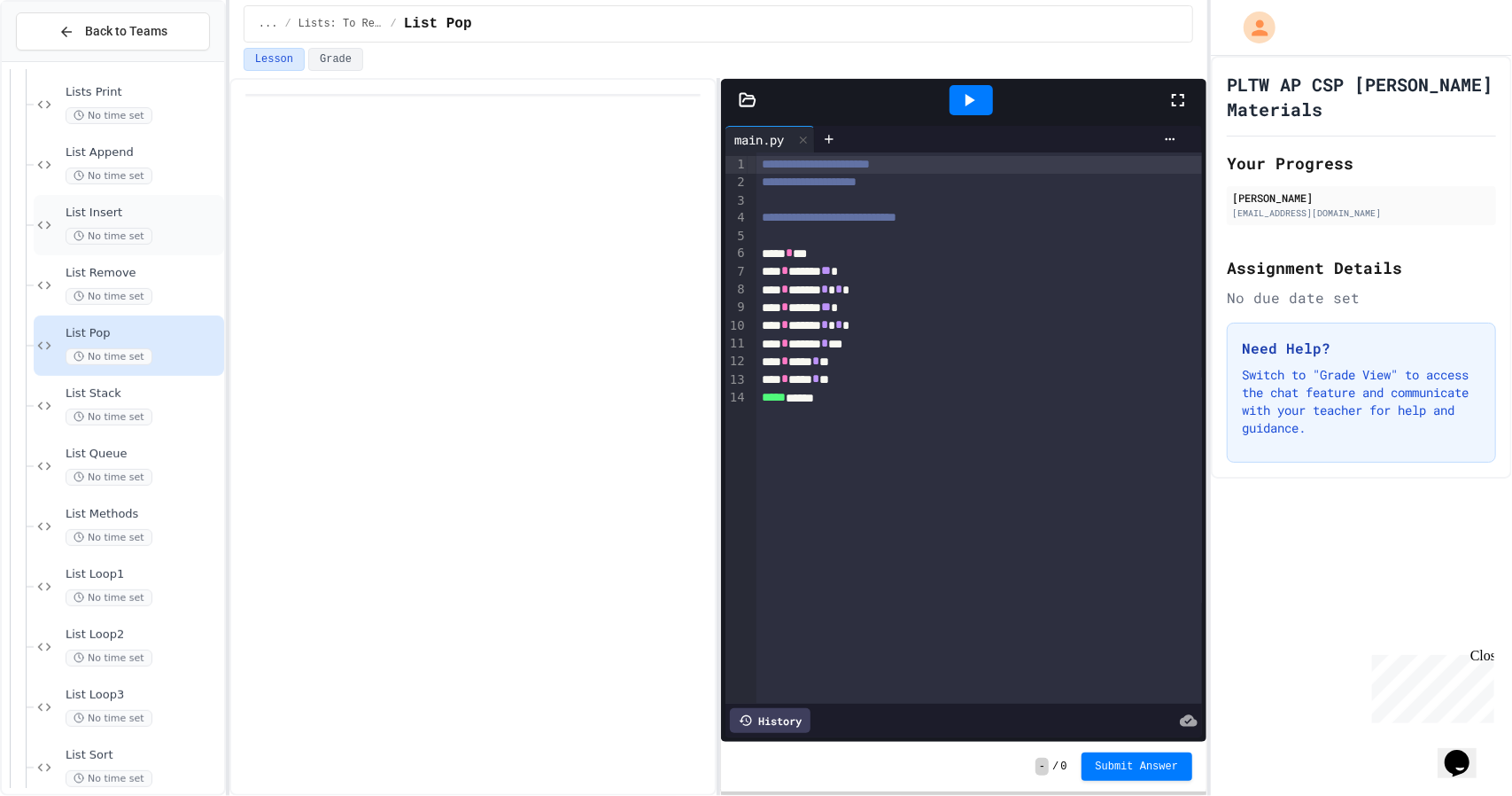
scroll to position [266, 0]
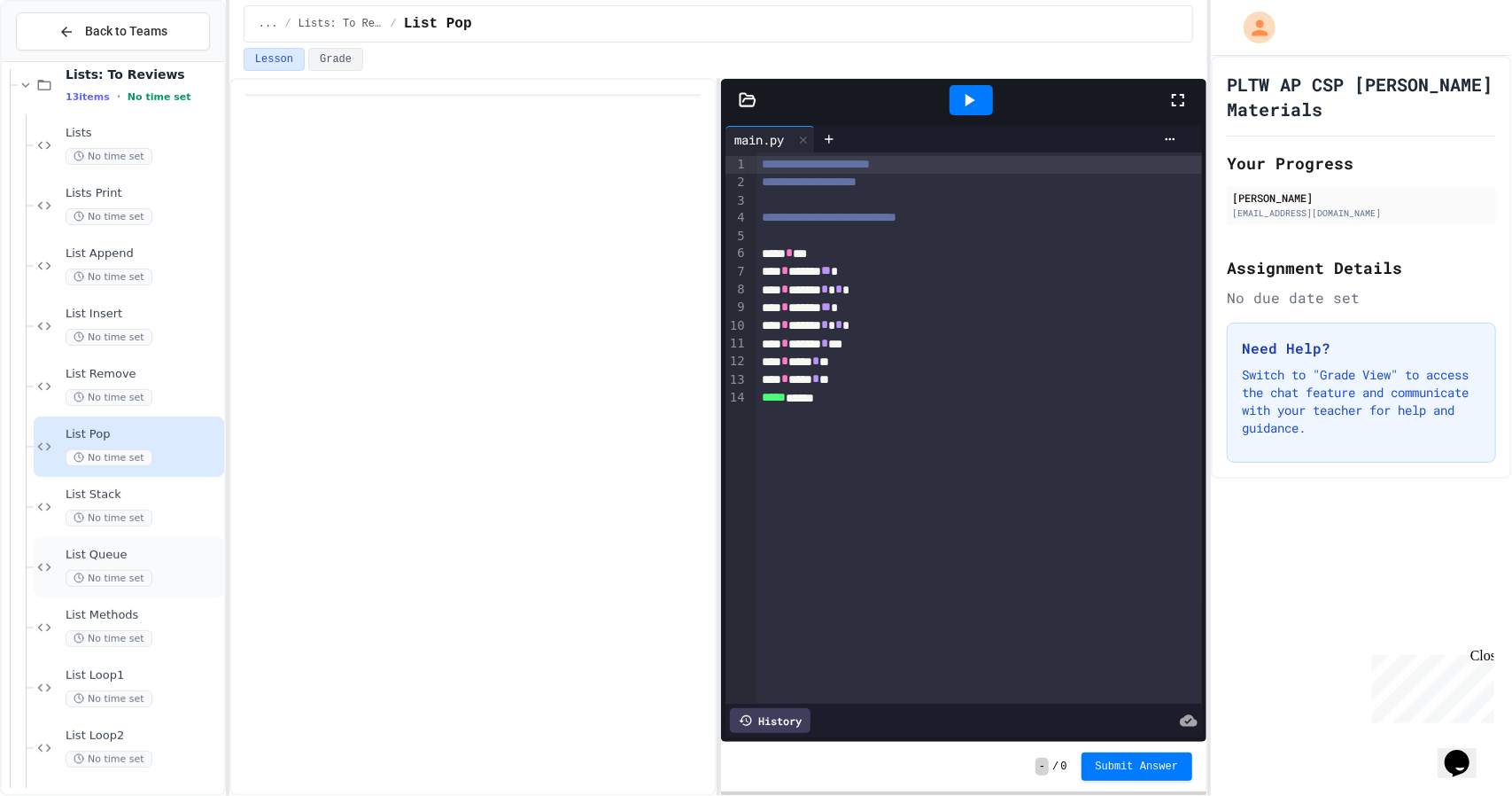
click at [179, 552] on span "List Queue" at bounding box center [143, 555] width 155 height 15
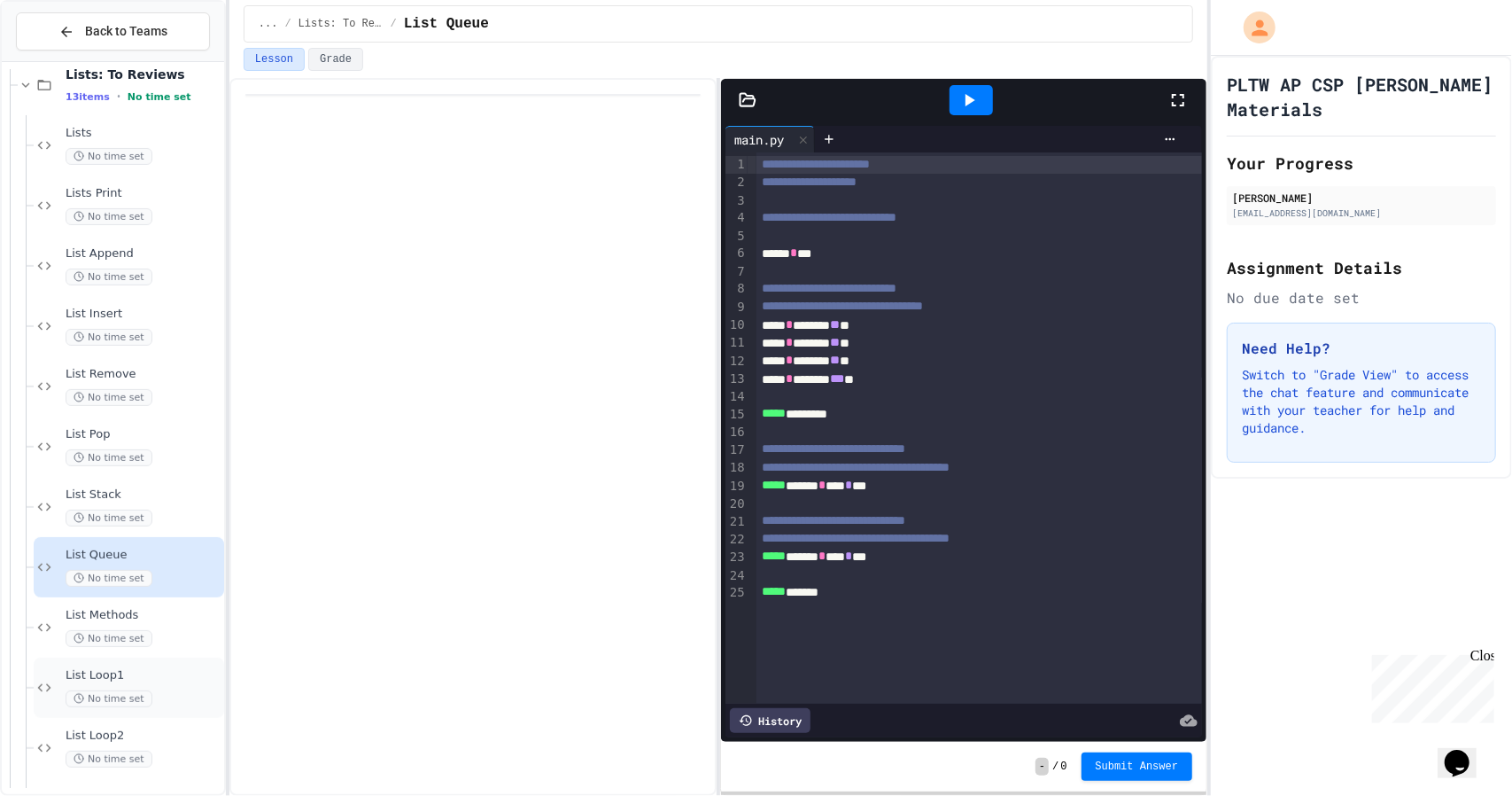
click at [163, 673] on span "List Loop1" at bounding box center [143, 676] width 155 height 15
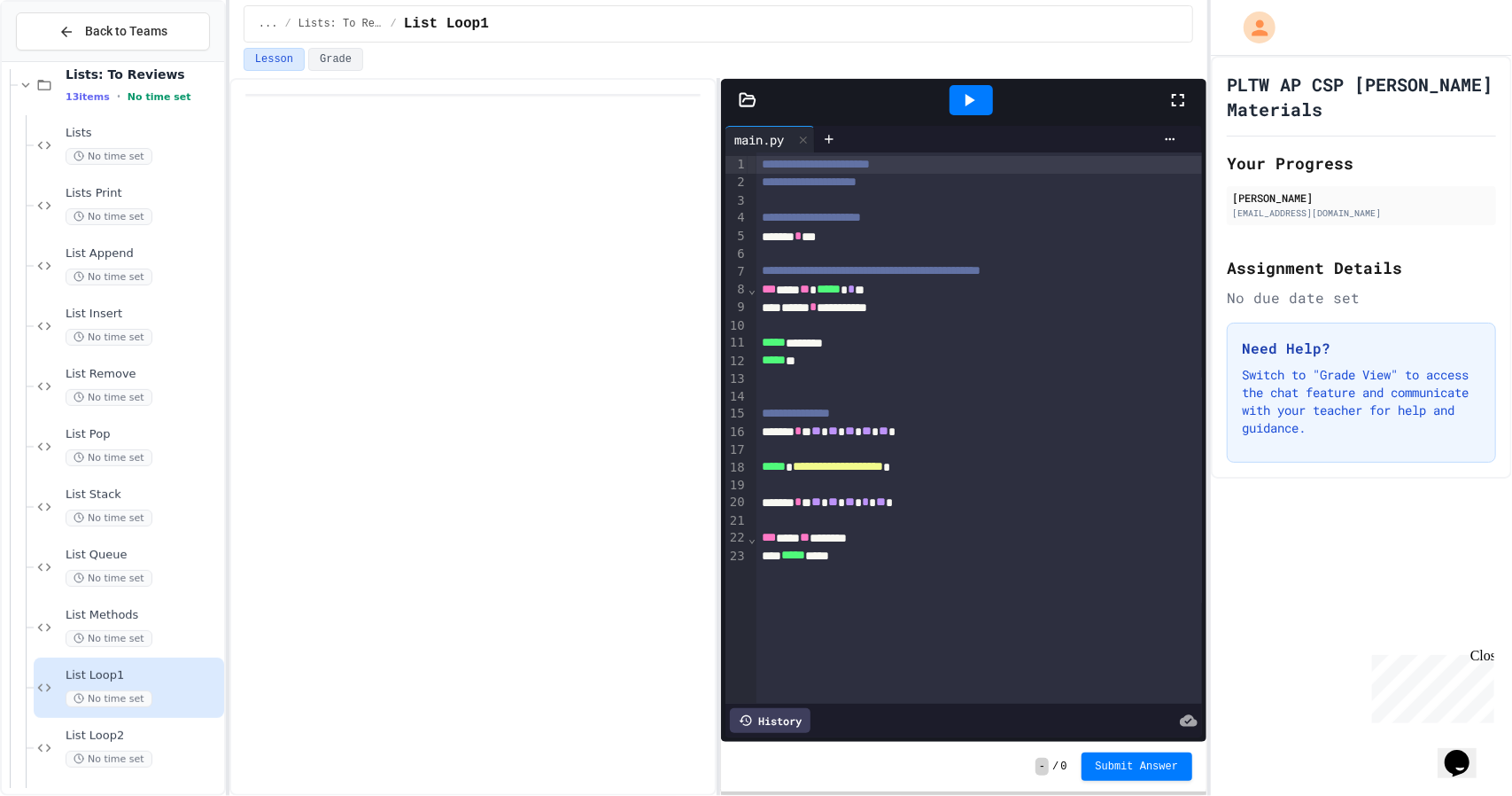
click at [958, 106] on icon at bounding box center [968, 100] width 21 height 21
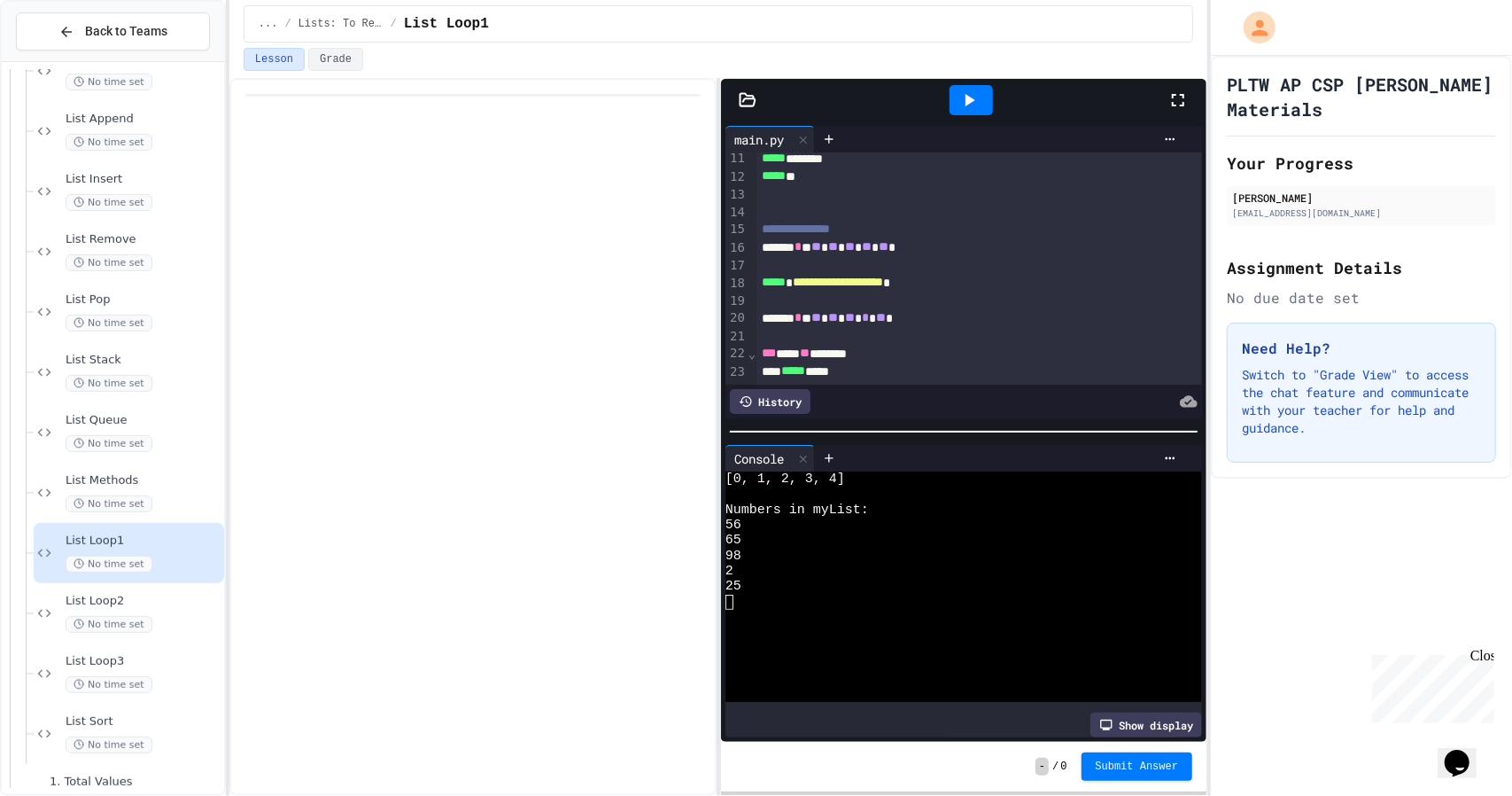
scroll to position [443, 0]
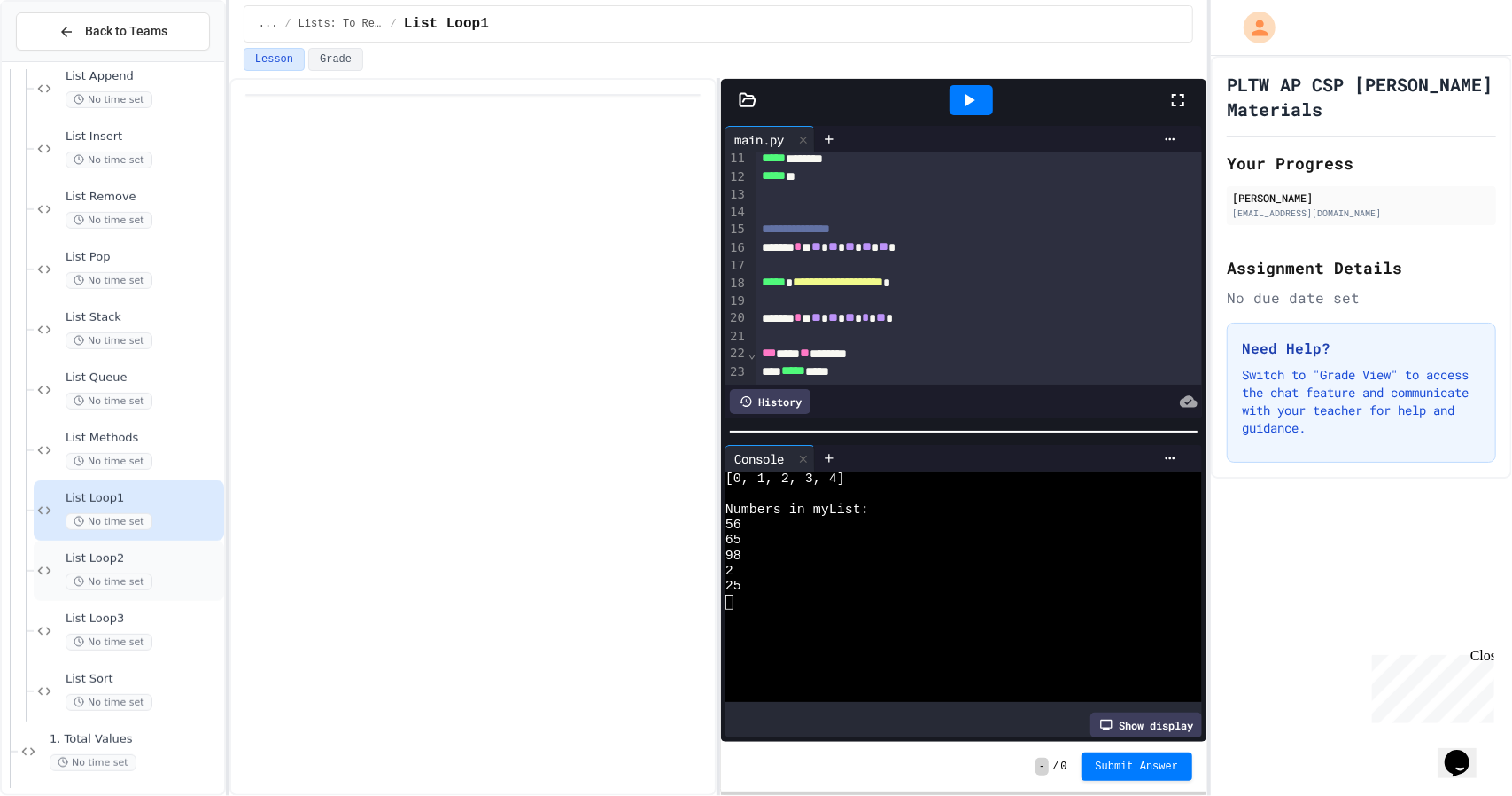
click at [152, 565] on div "List Loop2 No time set" at bounding box center [143, 571] width 155 height 39
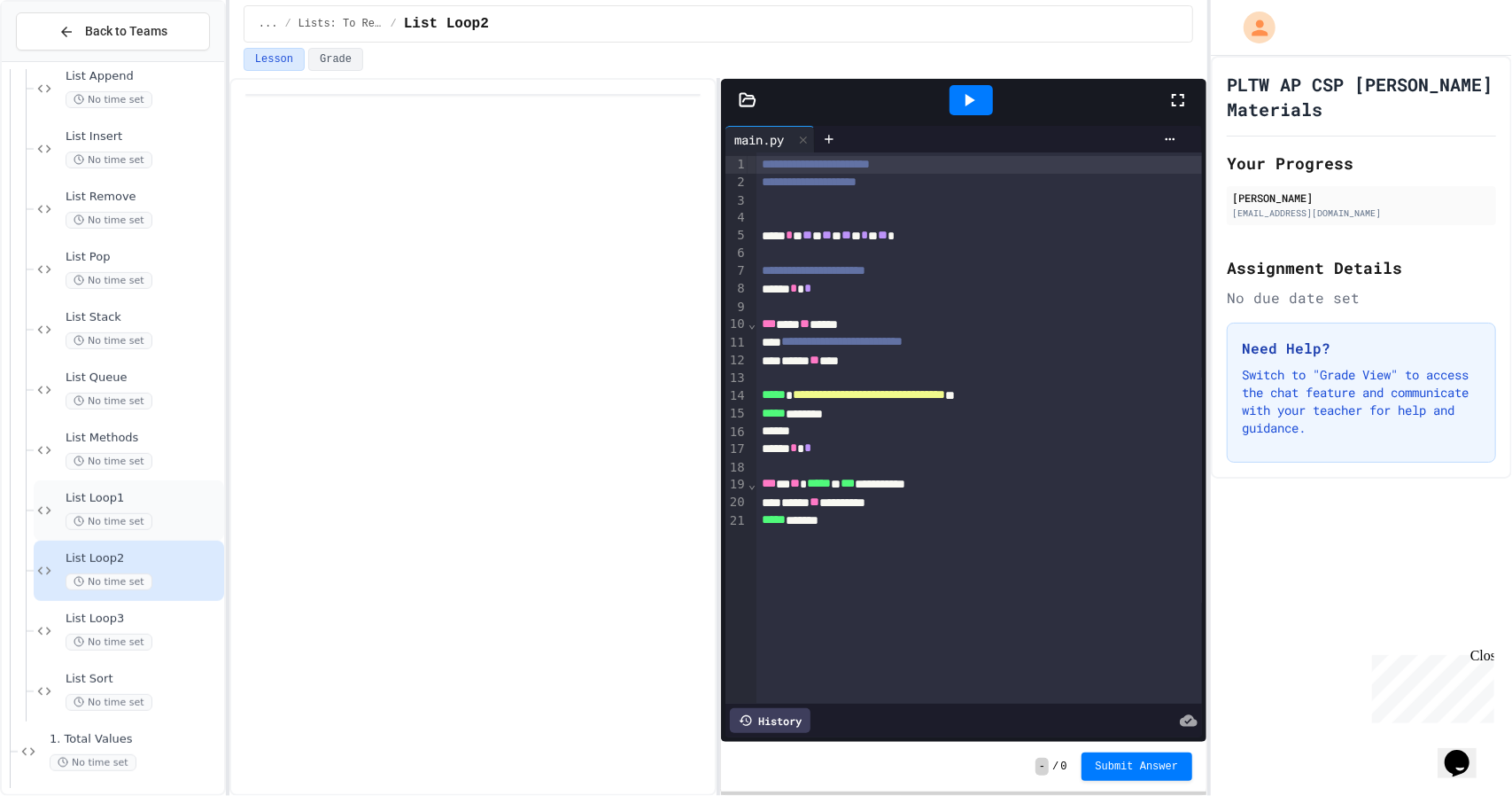
click at [113, 505] on div "List Loop1 No time set" at bounding box center [143, 511] width 155 height 39
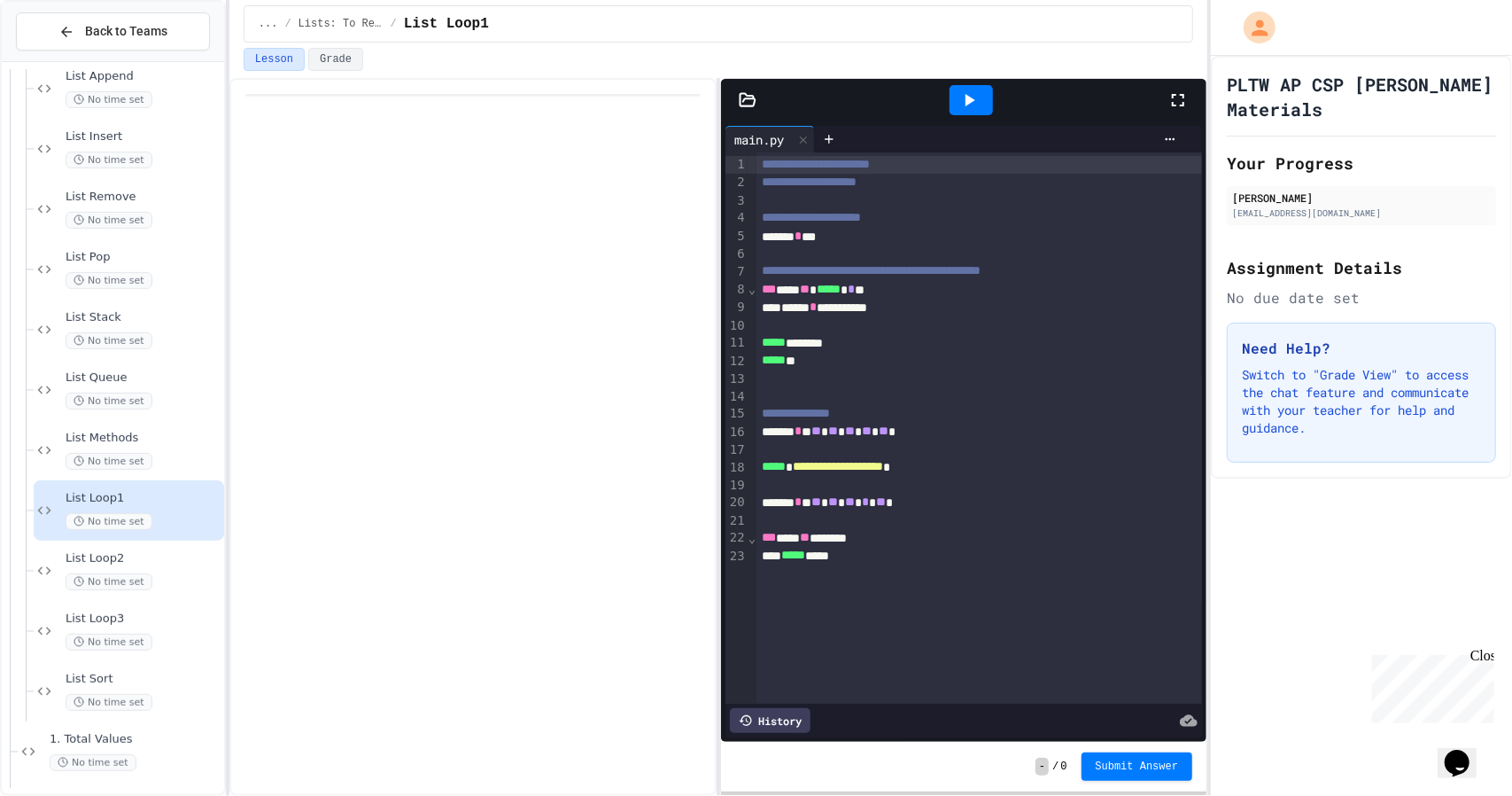
click at [964, 102] on icon at bounding box center [968, 100] width 21 height 21
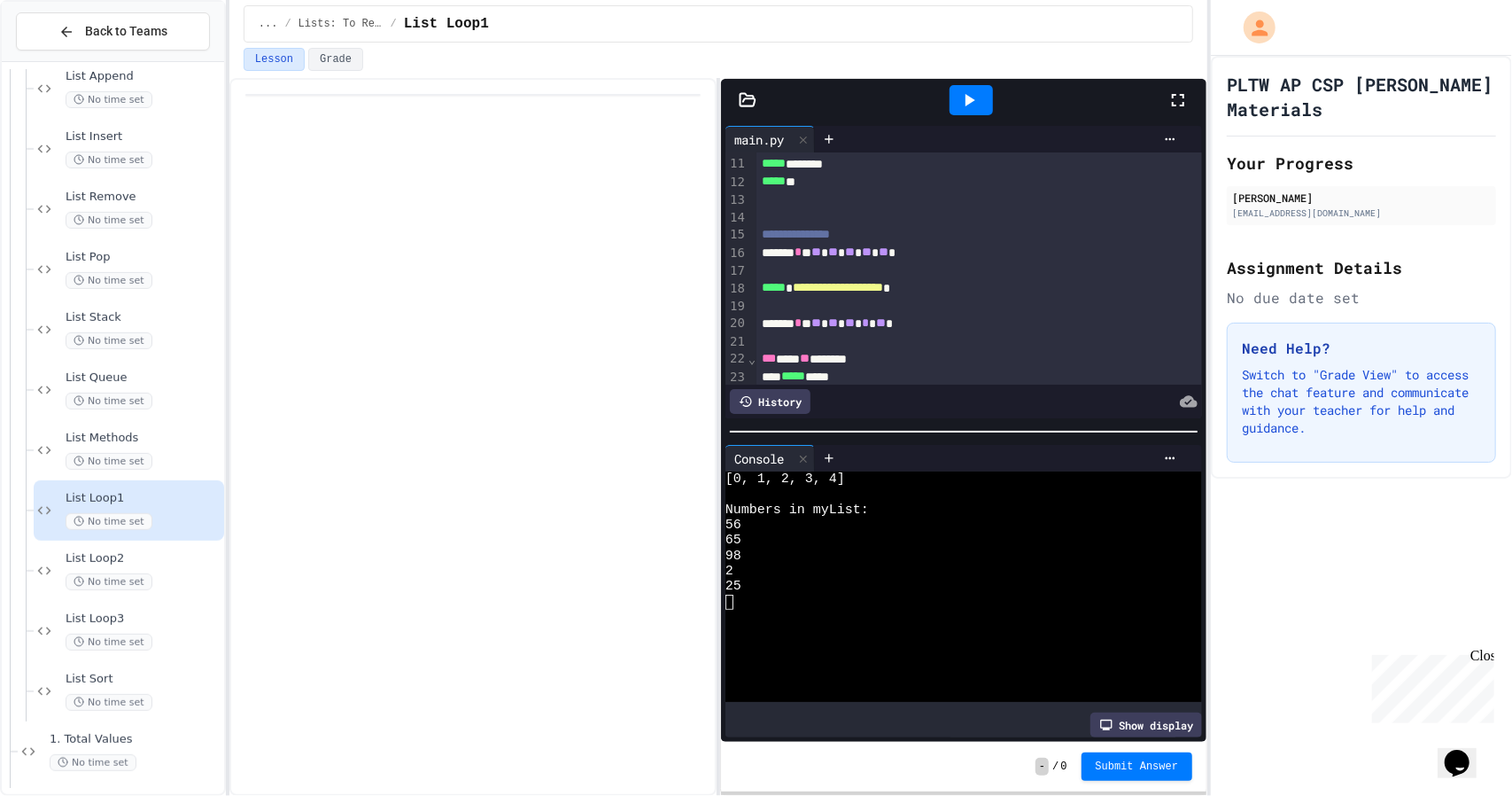
scroll to position [204, 0]
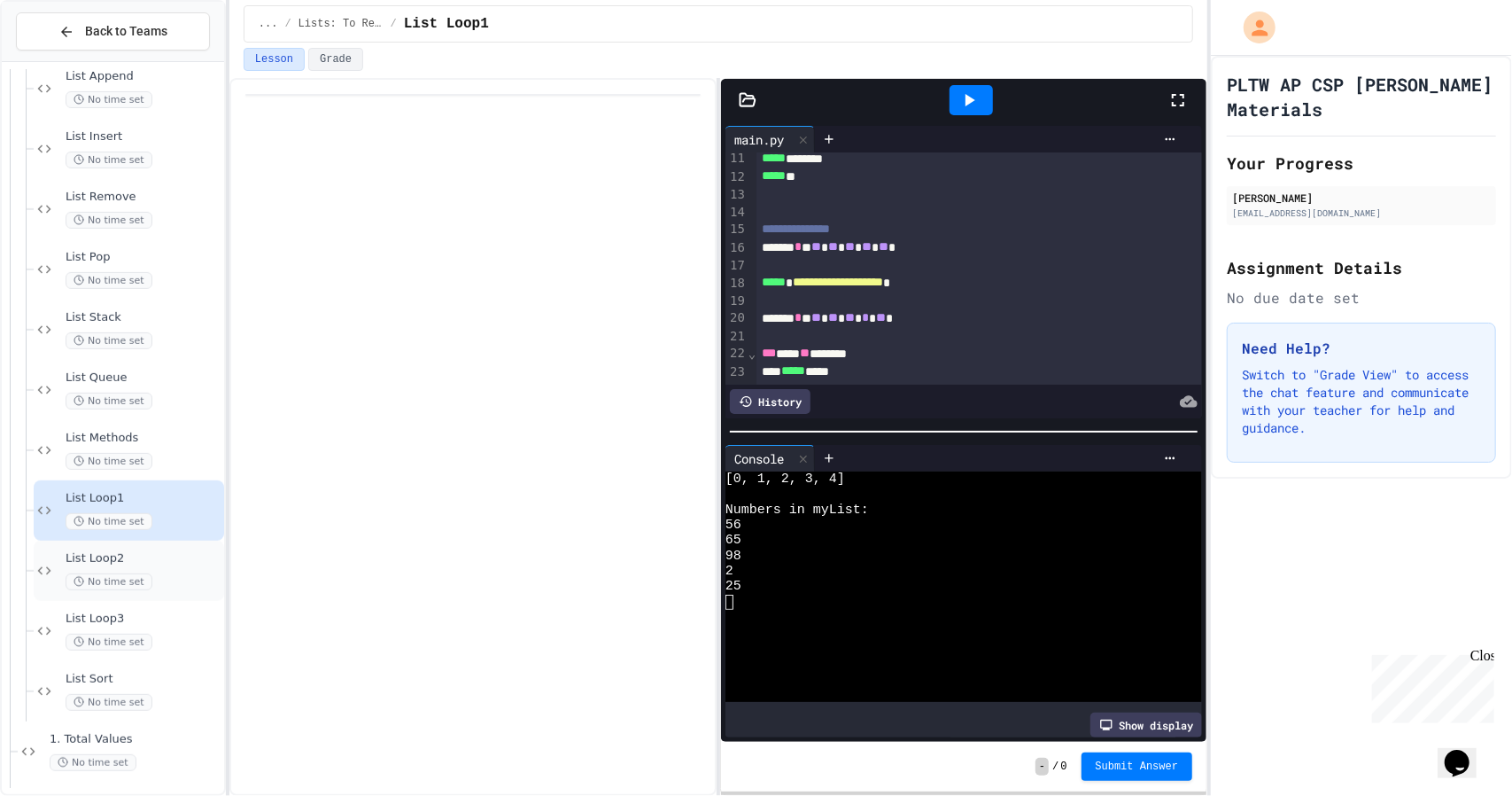
click at [116, 567] on div "List Loop2 No time set" at bounding box center [143, 571] width 155 height 39
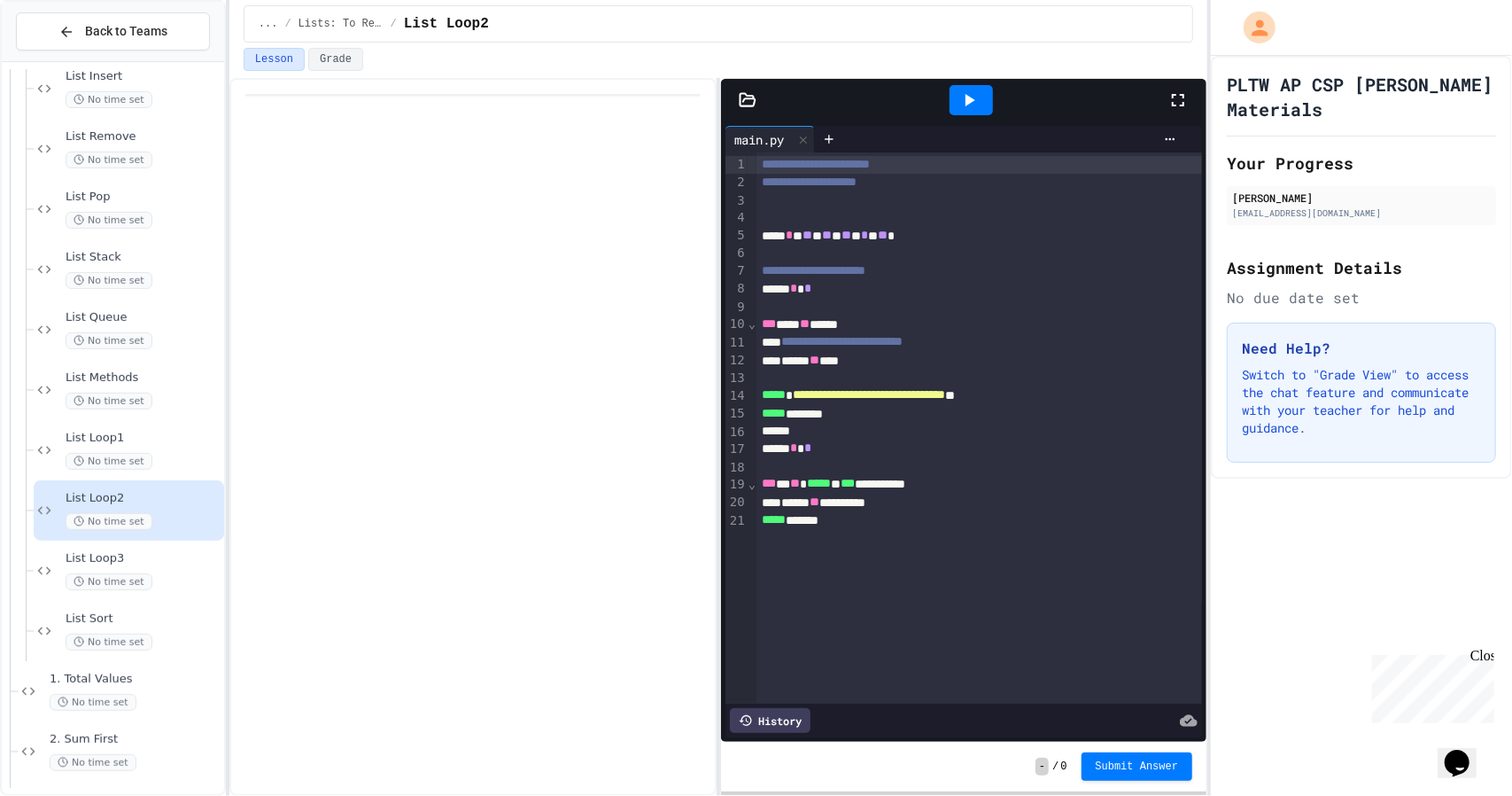
scroll to position [532, 0]
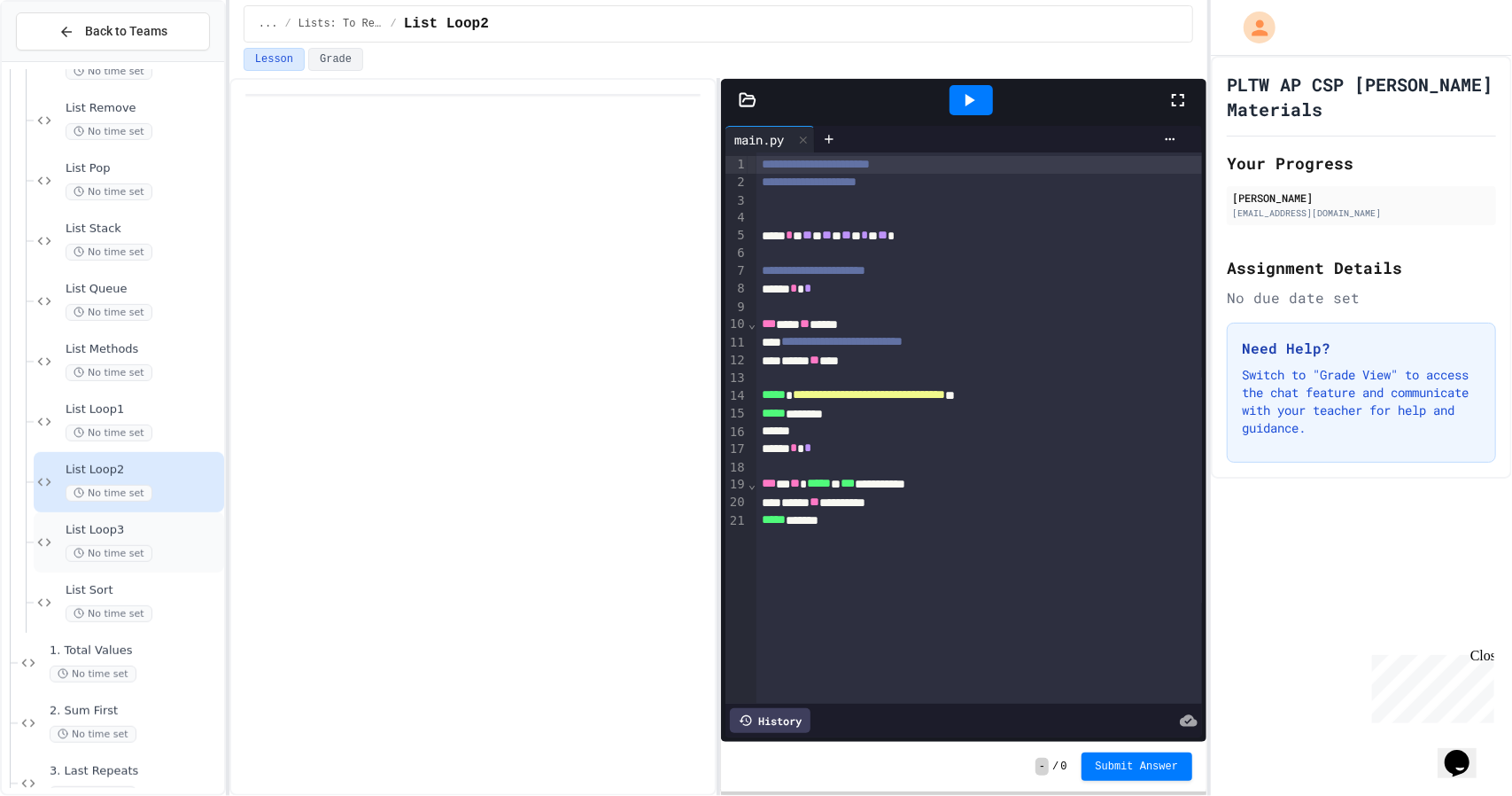
click at [132, 526] on span "List Loop3" at bounding box center [143, 530] width 155 height 15
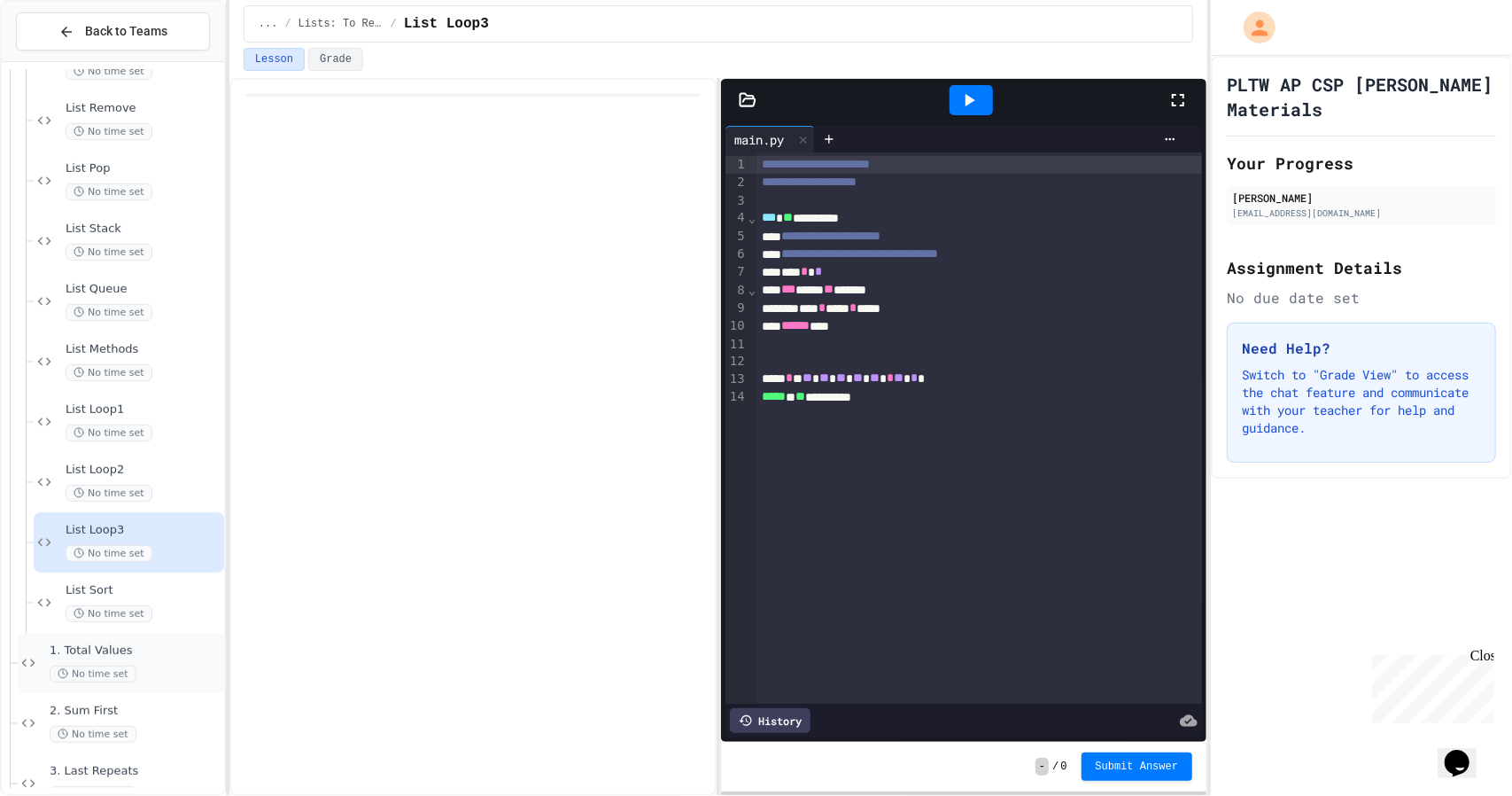
click at [150, 643] on span "1. Total Values" at bounding box center [135, 651] width 171 height 15
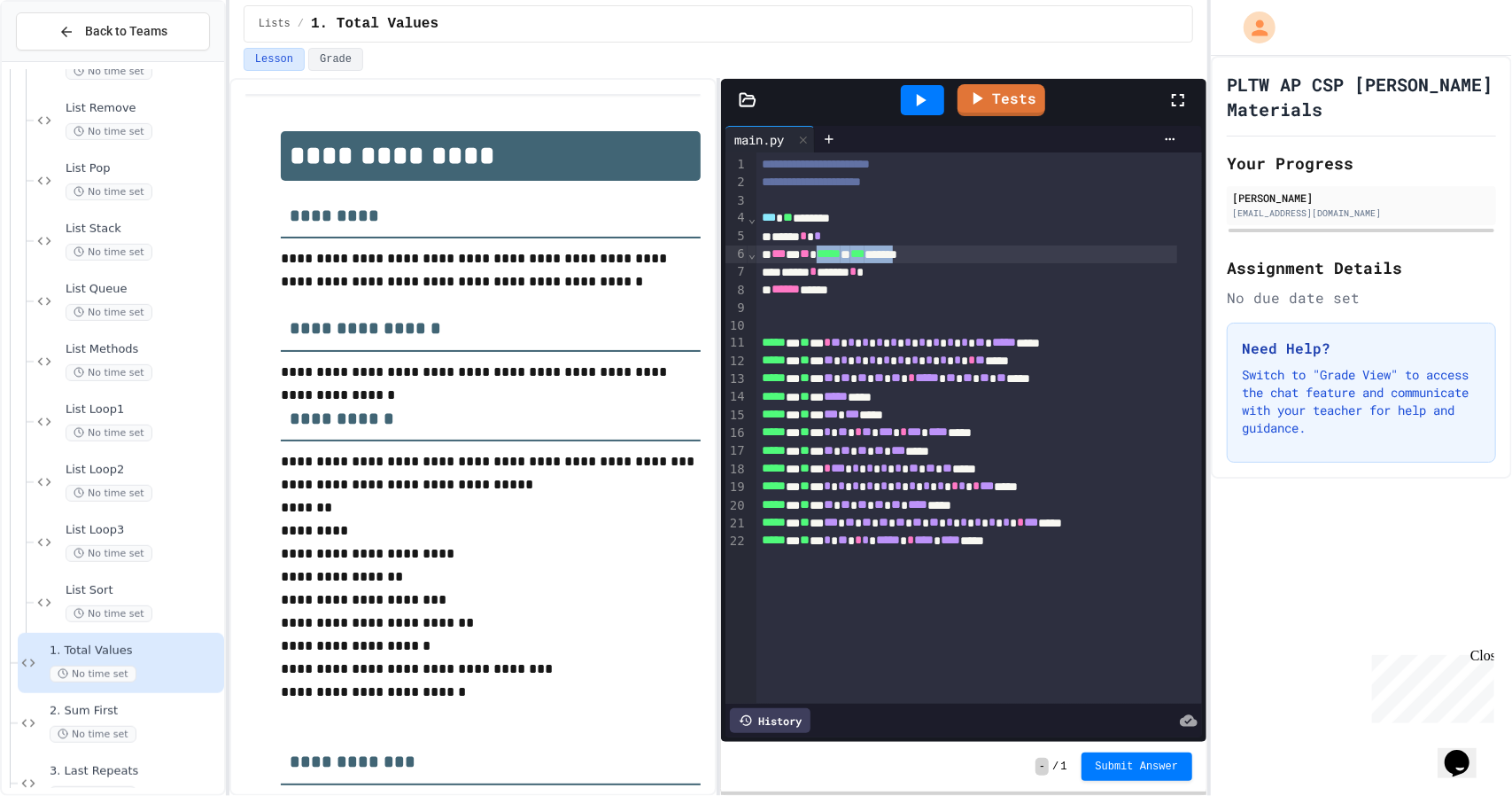
drag, startPoint x: 836, startPoint y: 255, endPoint x: 940, endPoint y: 256, distance: 104.0
click at [940, 256] on div "*** * ** ***** * *** *******" at bounding box center [966, 254] width 421 height 18
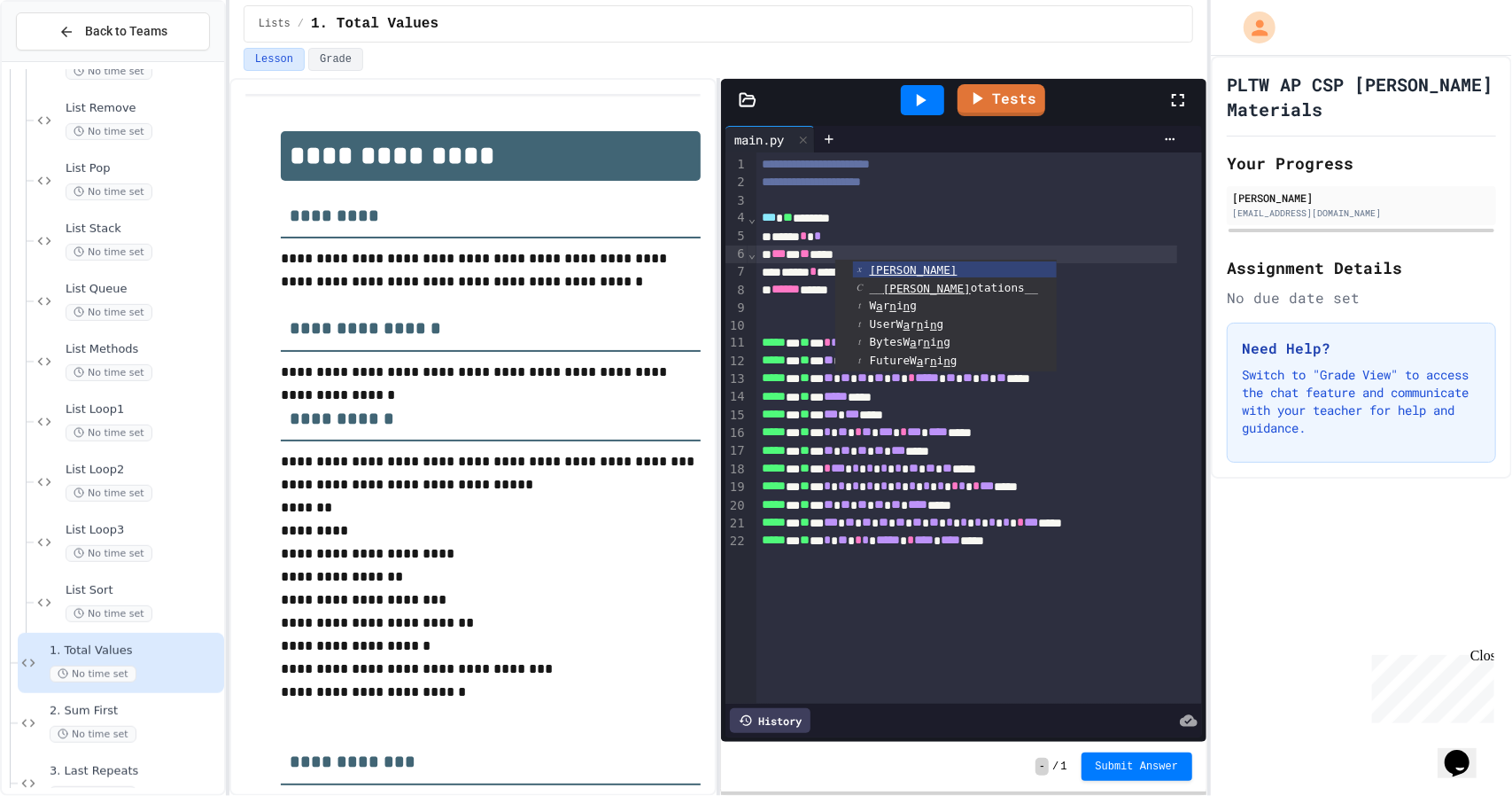
click at [929, 98] on icon at bounding box center [920, 100] width 21 height 21
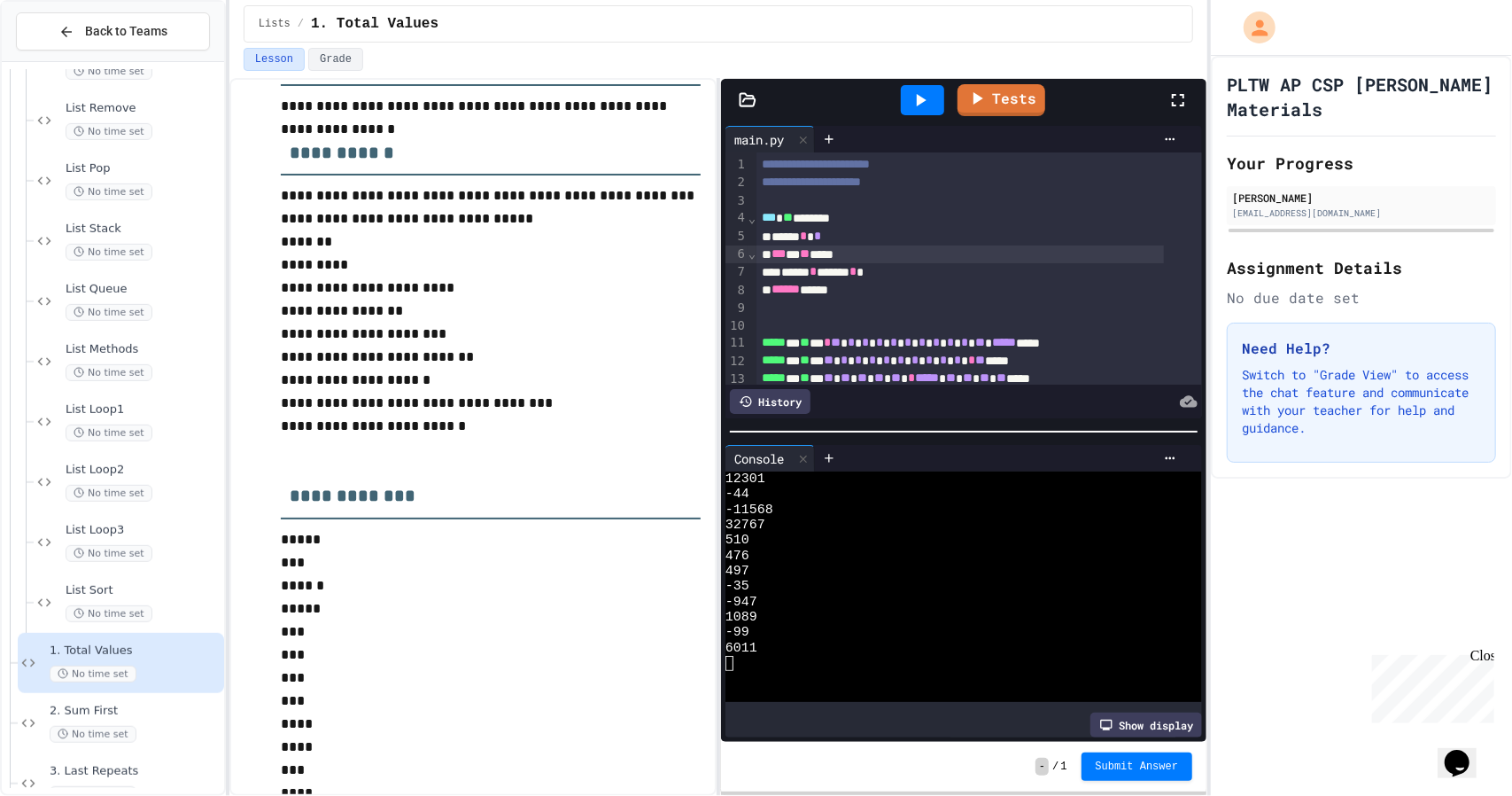
scroll to position [338, 0]
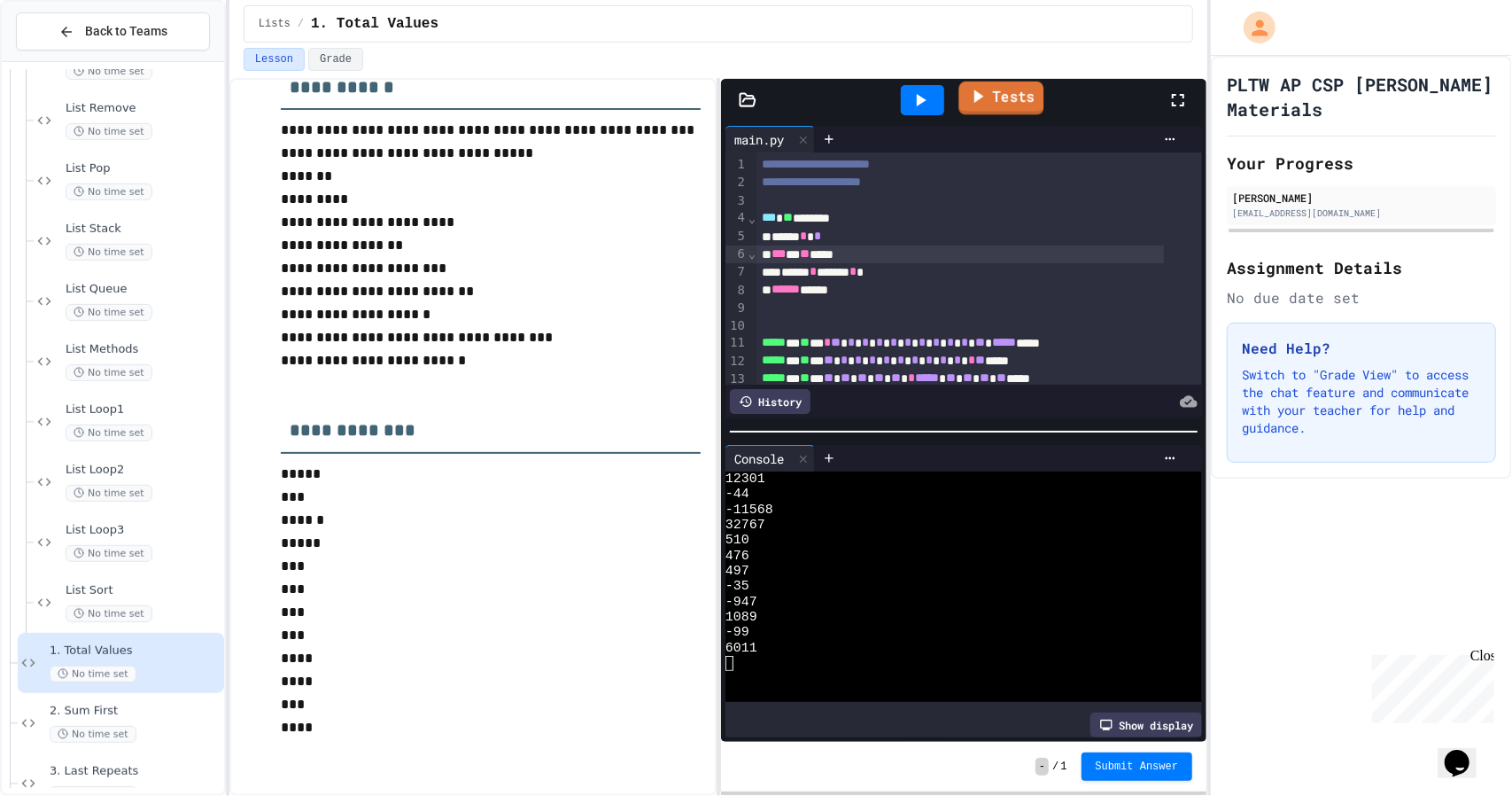
click at [1010, 90] on link "Tests" at bounding box center [1002, 98] width 85 height 33
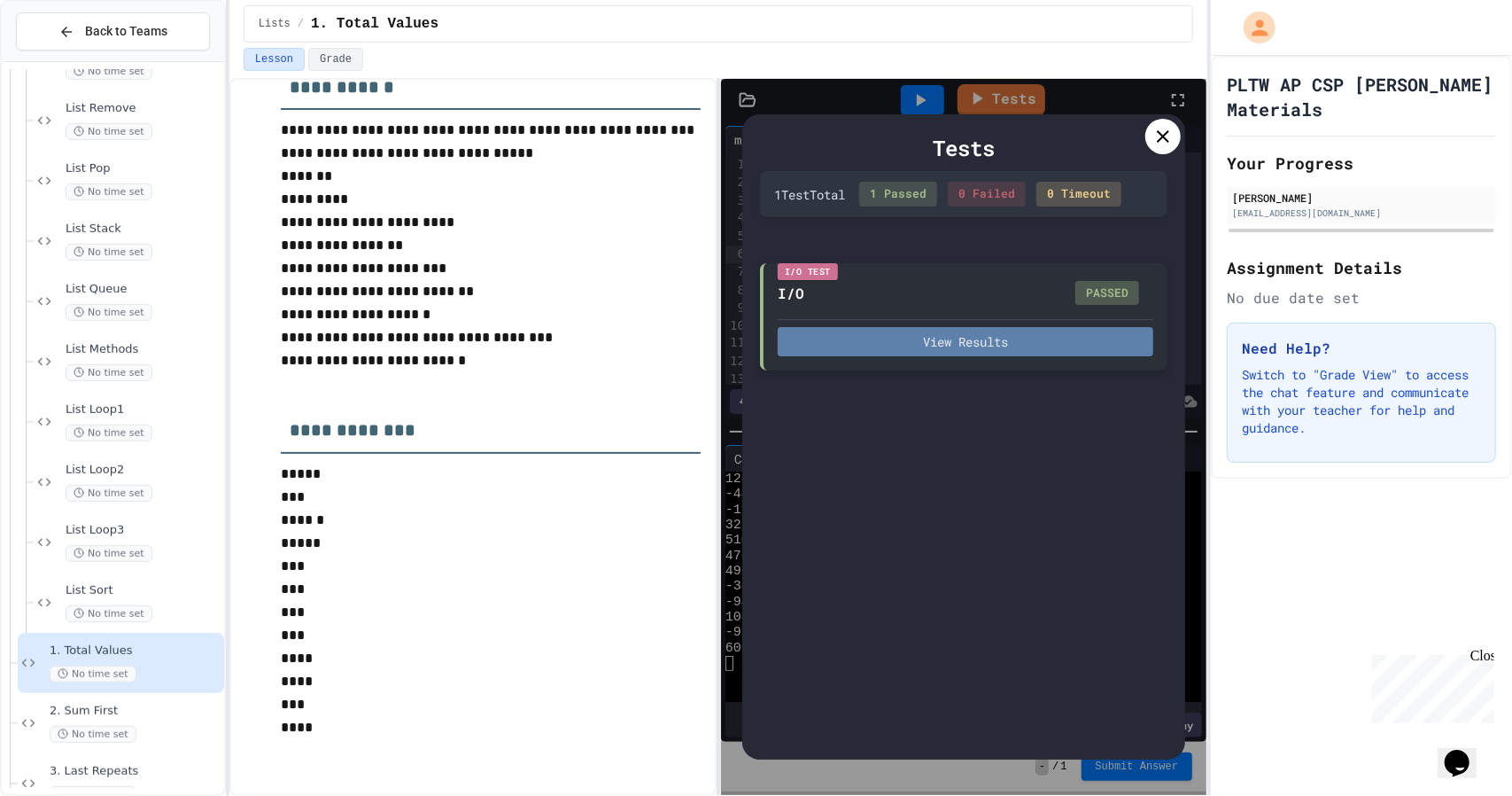
click at [933, 340] on button "View Results" at bounding box center [964, 342] width 375 height 30
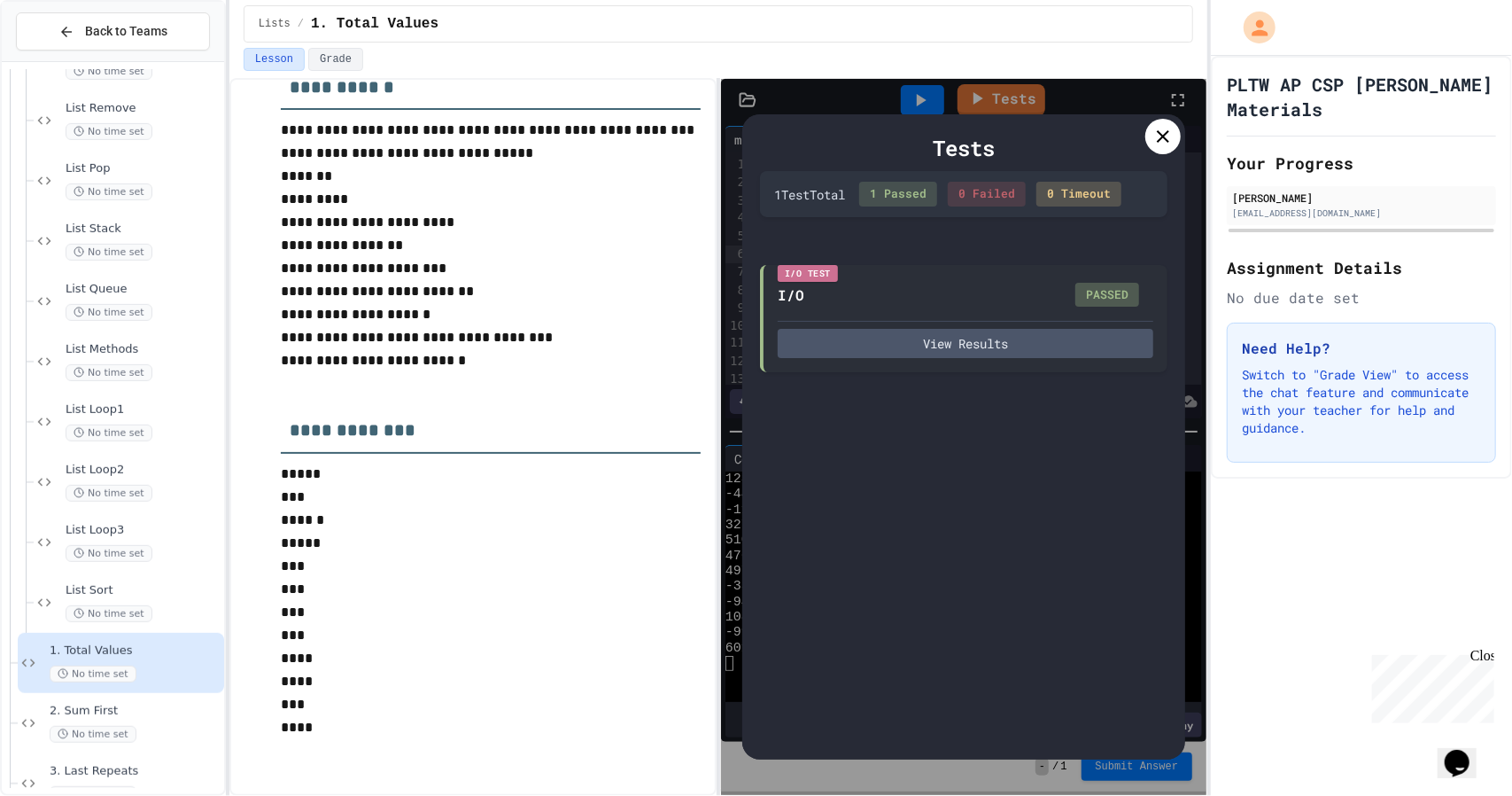
click at [1233, 583] on div "PLTW AP CSP [PERSON_NAME] Materials Your Progress [PERSON_NAME] [EMAIL_ADDRESS]…" at bounding box center [1361, 425] width 301 height 739
click at [1159, 134] on icon at bounding box center [1163, 136] width 21 height 21
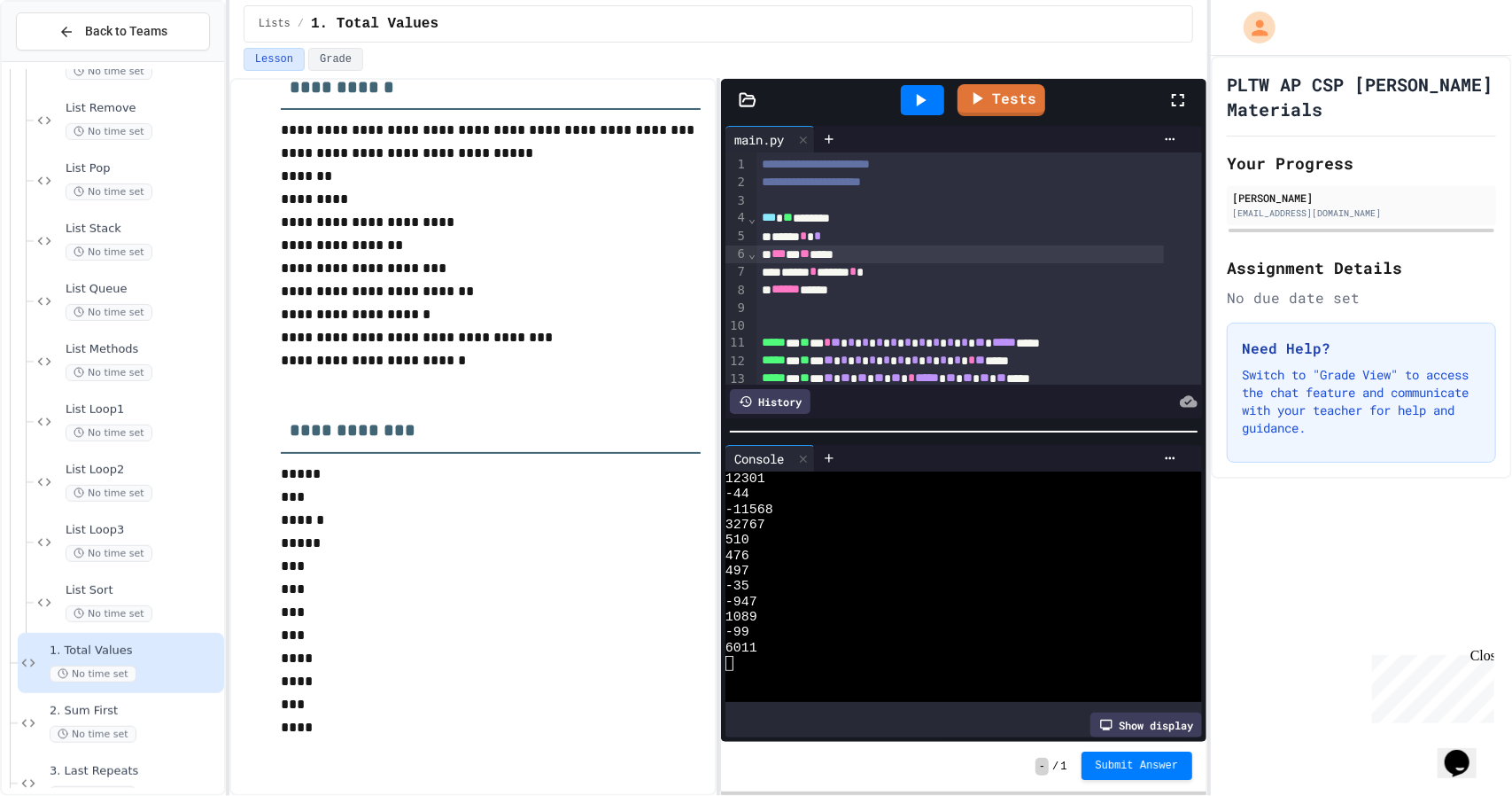
click at [1100, 772] on button "Submit Answer" at bounding box center [1137, 765] width 111 height 29
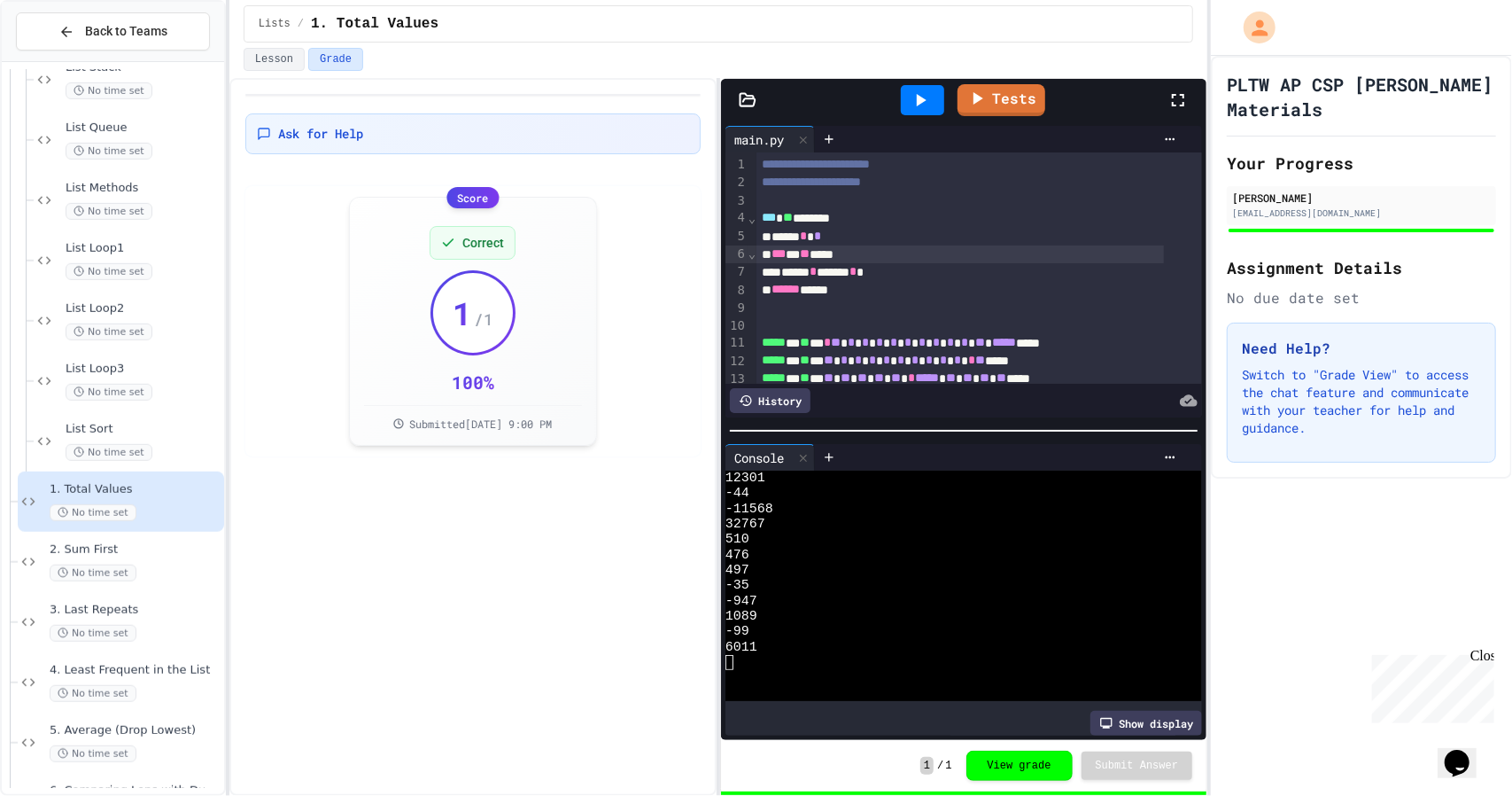
scroll to position [709, 0]
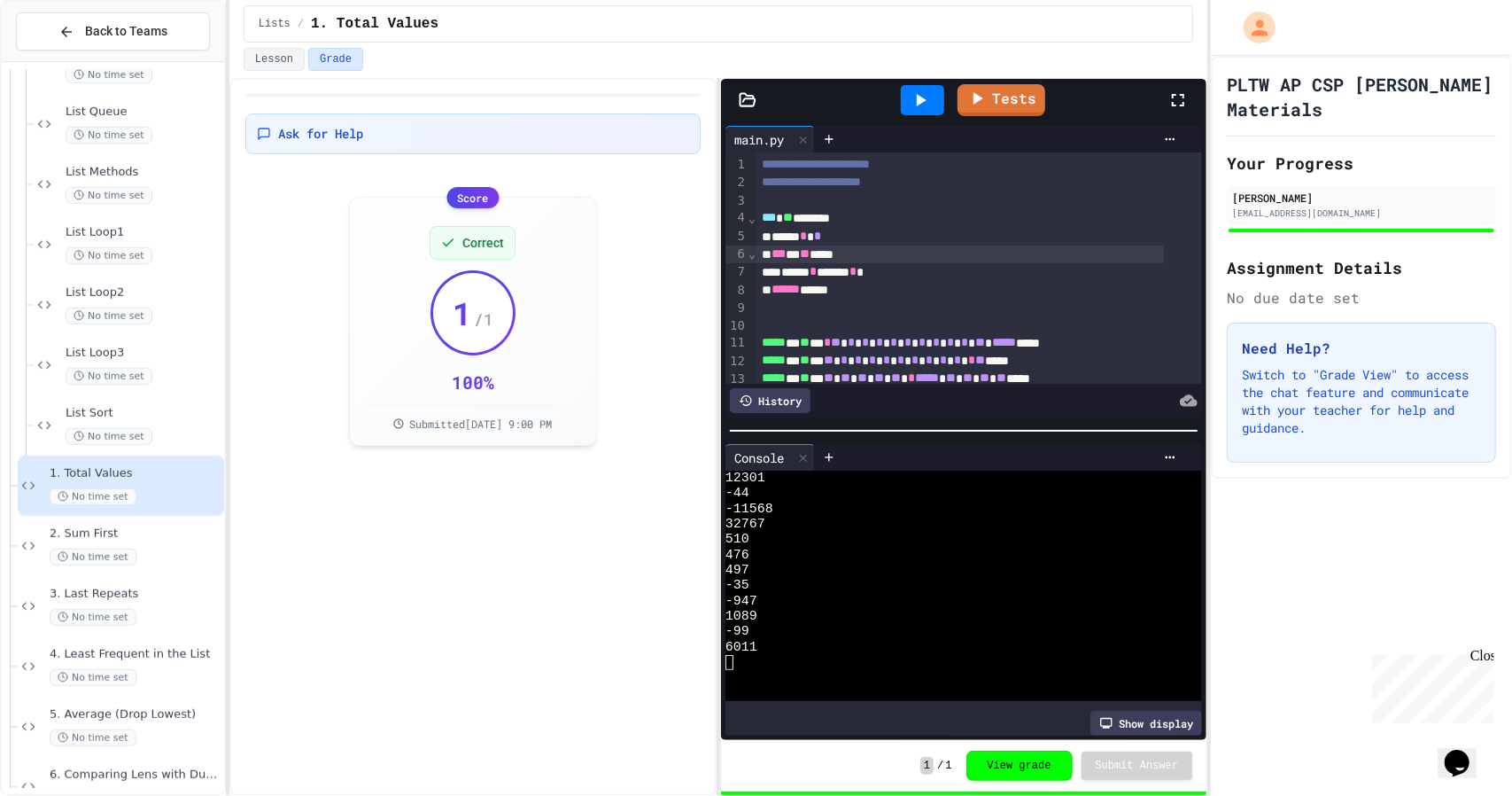
click at [111, 537] on span "2. Sum First" at bounding box center [135, 534] width 171 height 15
